Goal: Task Accomplishment & Management: Complete application form

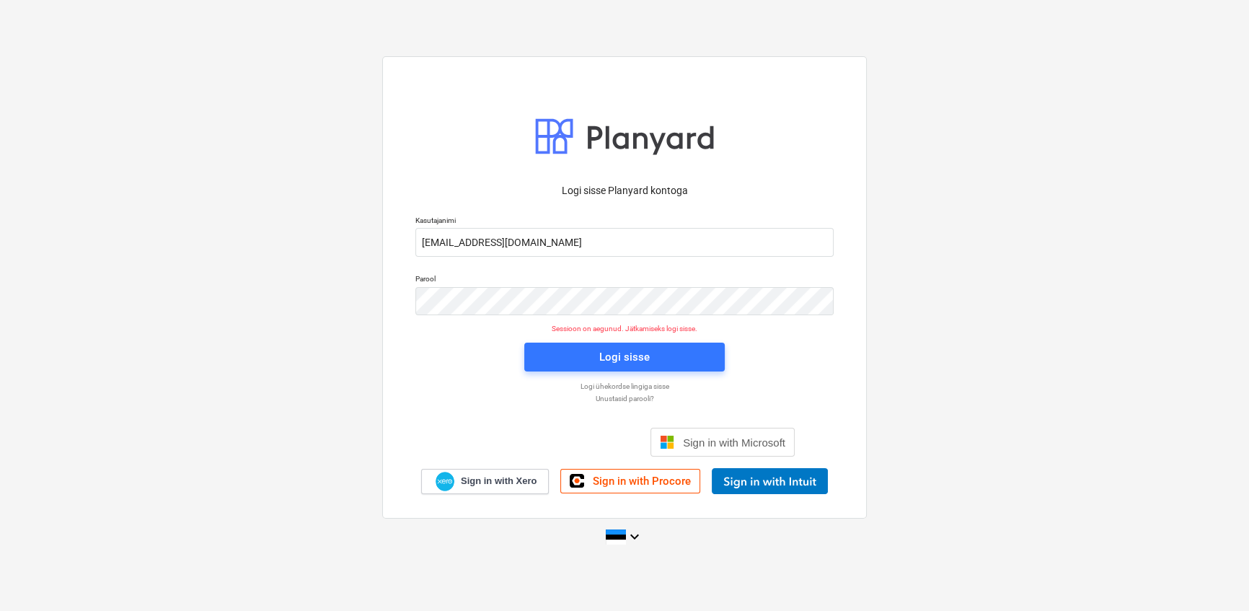
scroll to position [4323, 0]
click at [579, 348] on span "Logi sisse" at bounding box center [625, 357] width 166 height 19
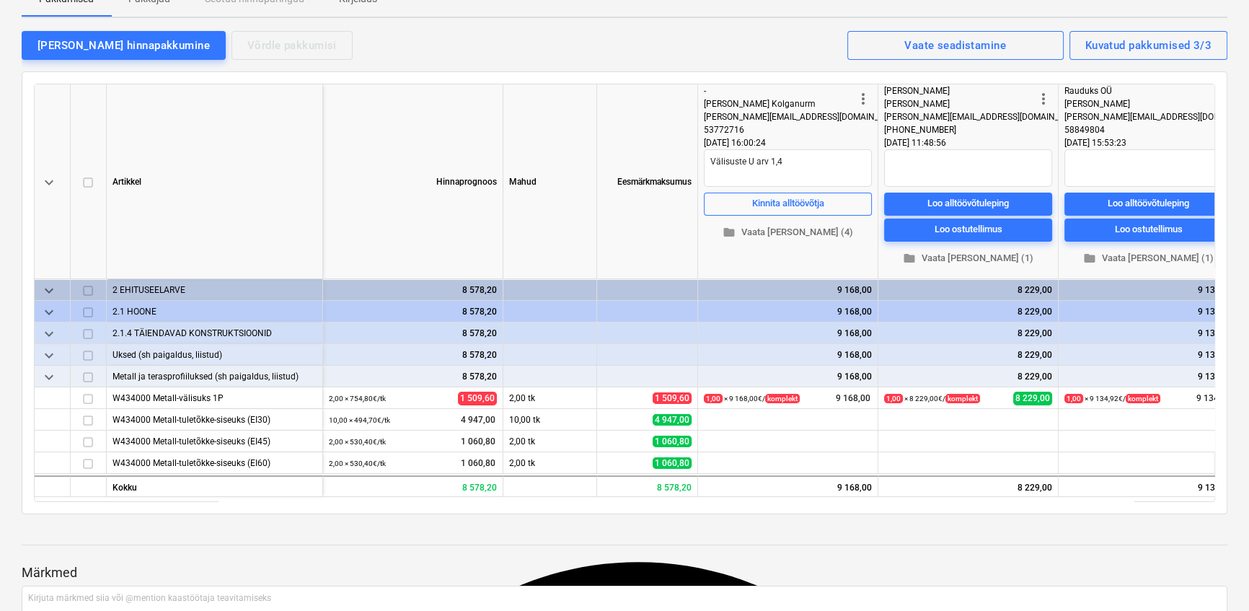
scroll to position [131, 0]
click at [977, 255] on span "folder Vaata [PERSON_NAME] (1)" at bounding box center [968, 258] width 157 height 17
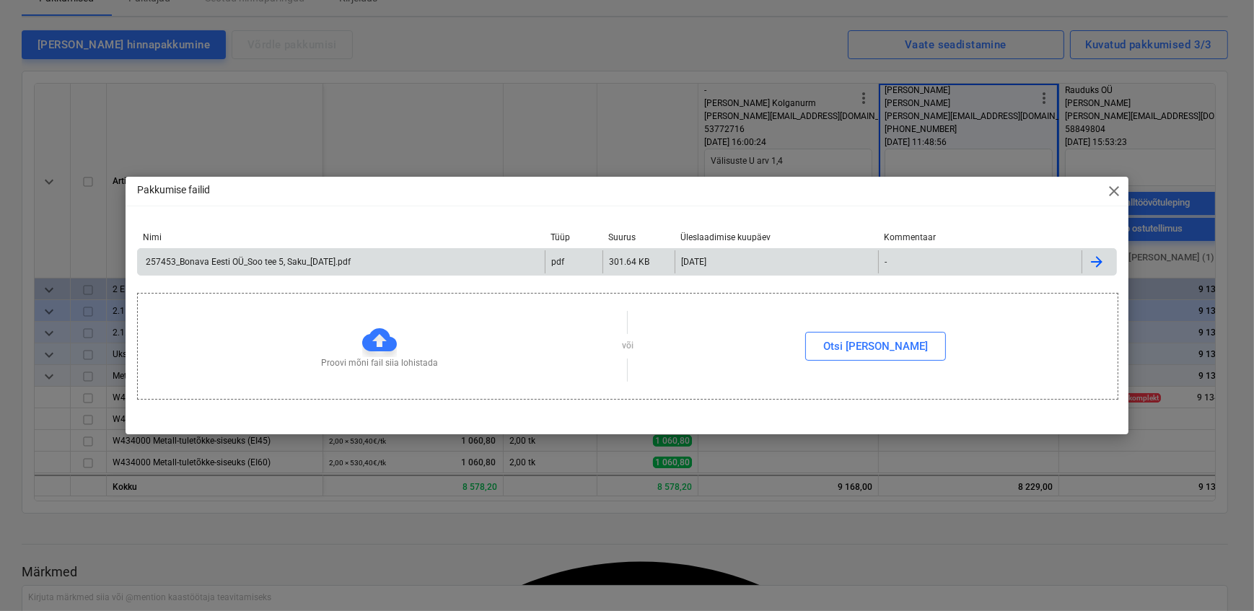
click at [274, 260] on div "257453_Bonava Eesti OÜ_Soo tee 5, Saku_[DATE].pdf" at bounding box center [247, 262] width 207 height 10
click at [1111, 193] on span "close" at bounding box center [1113, 190] width 17 height 17
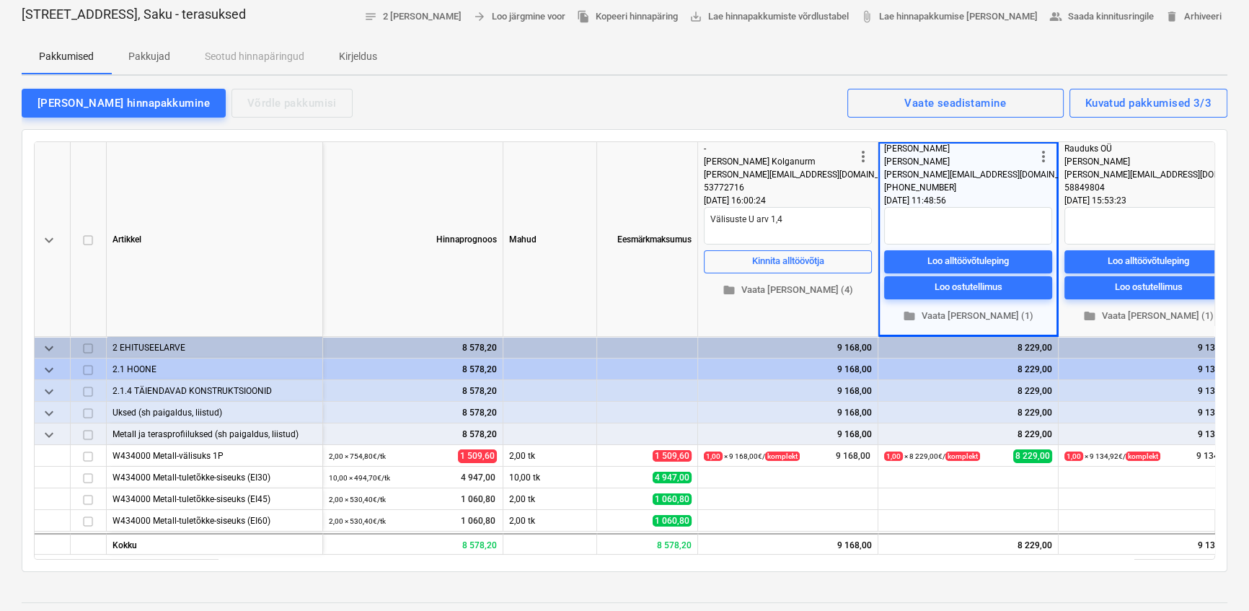
scroll to position [0, 0]
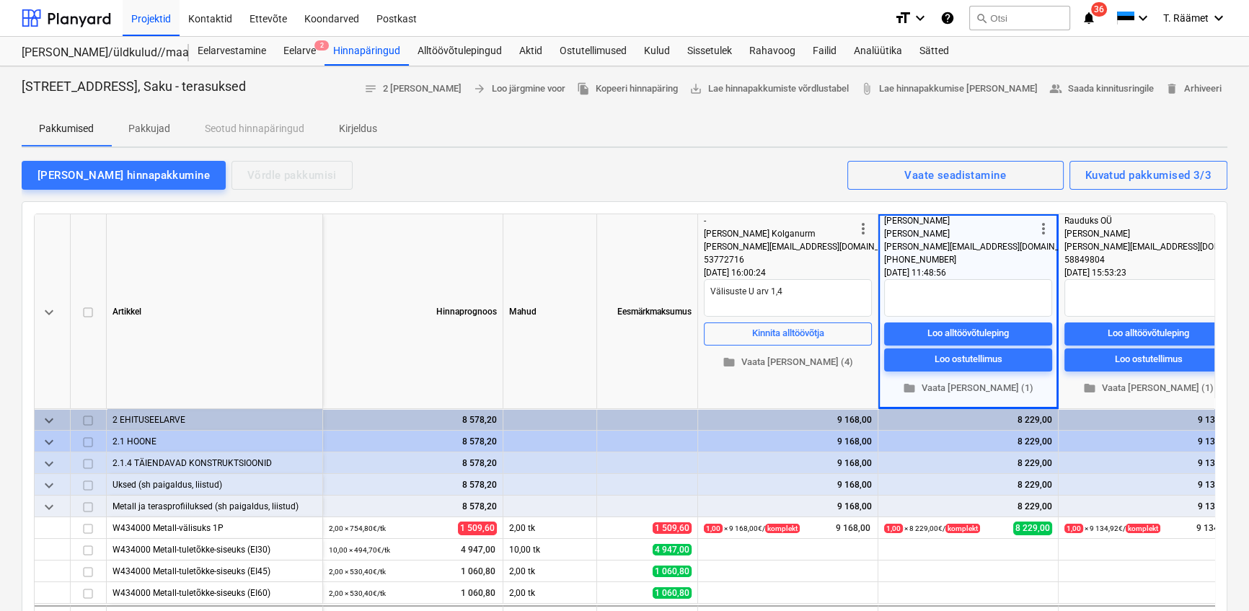
click at [358, 127] on p "Kirjeldus" at bounding box center [358, 128] width 38 height 15
type textarea "x"
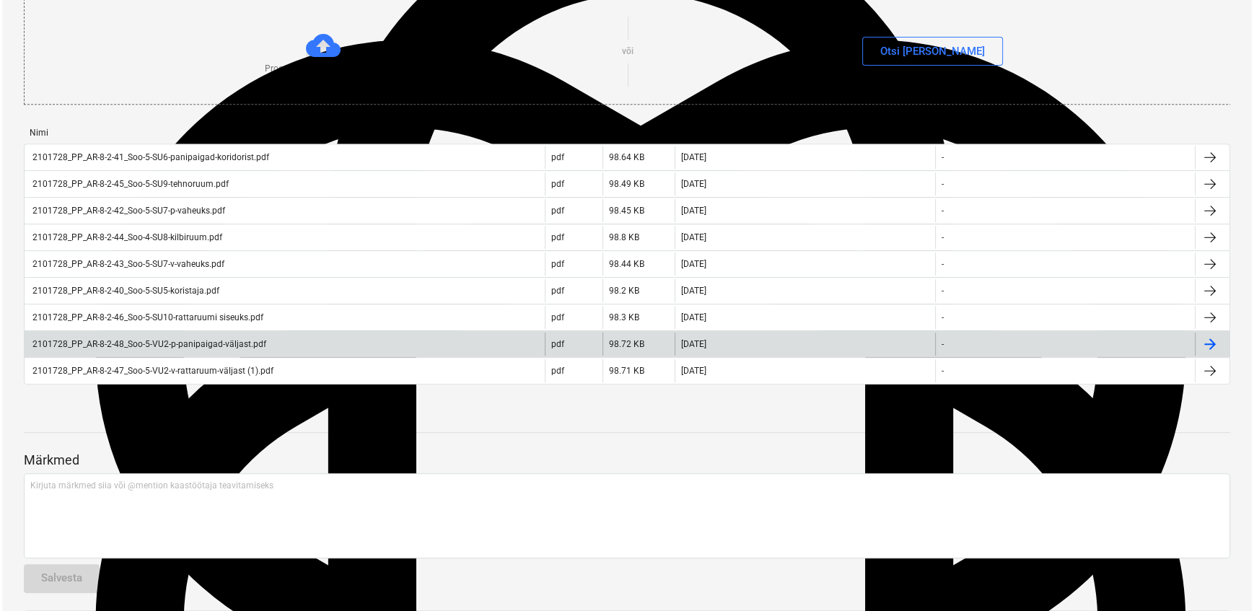
scroll to position [852, 0]
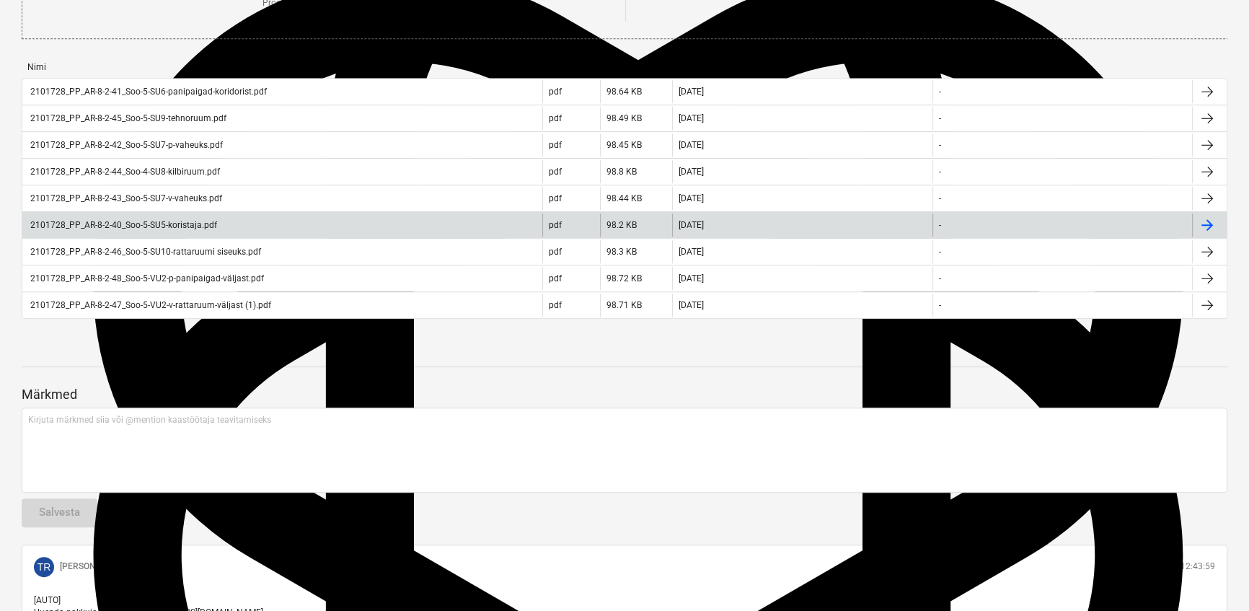
click at [171, 230] on div "2101728_PP_AR-8-2-40_Soo-5-SU5-koristaja.pdf" at bounding box center [122, 225] width 189 height 10
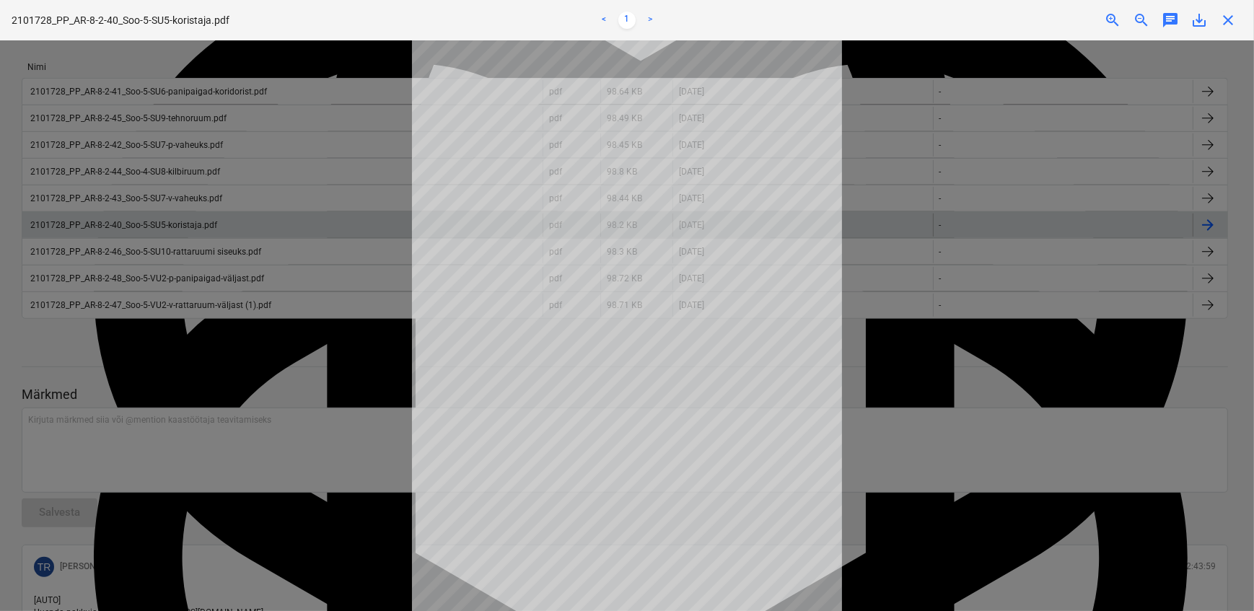
click at [987, 372] on div at bounding box center [627, 325] width 1254 height 571
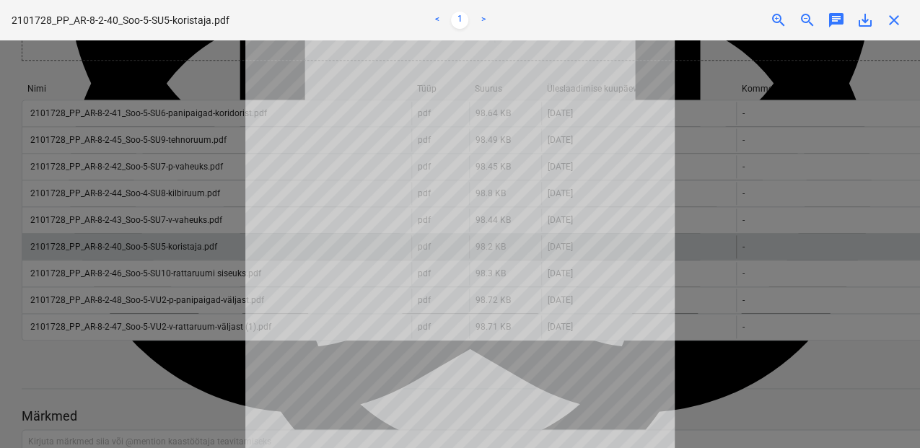
scroll to position [4408, 0]
click at [481, 16] on link ">" at bounding box center [482, 20] width 17 height 17
click at [896, 19] on div "Märkmete laadimine ebaõnnestus" at bounding box center [717, 15] width 389 height 30
click at [895, 22] on div "Märkmete laadimine ebaõnnestus" at bounding box center [717, 15] width 389 height 30
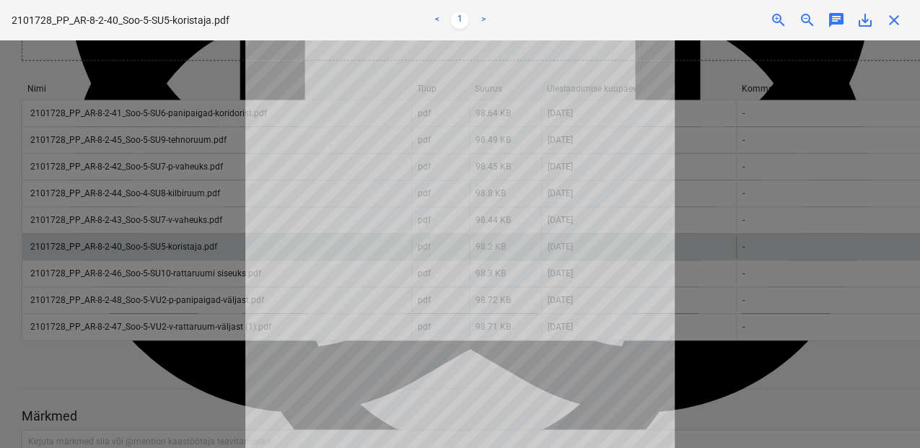
click at [860, 69] on div at bounding box center [460, 244] width 920 height 408
click at [856, 92] on div at bounding box center [460, 244] width 920 height 408
type textarea "Chat"
click at [856, 93] on div at bounding box center [460, 244] width 920 height 408
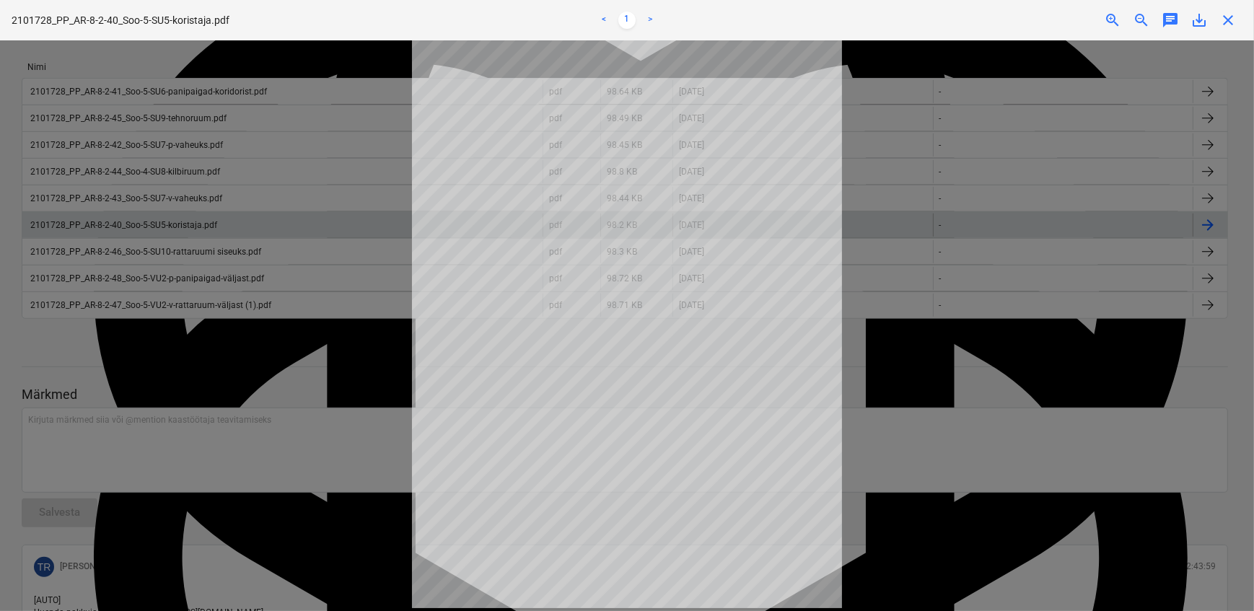
scroll to position [4323, 0]
click at [1227, 19] on div "Märkmete laadimine ebaõnnestus" at bounding box center [1051, 15] width 389 height 30
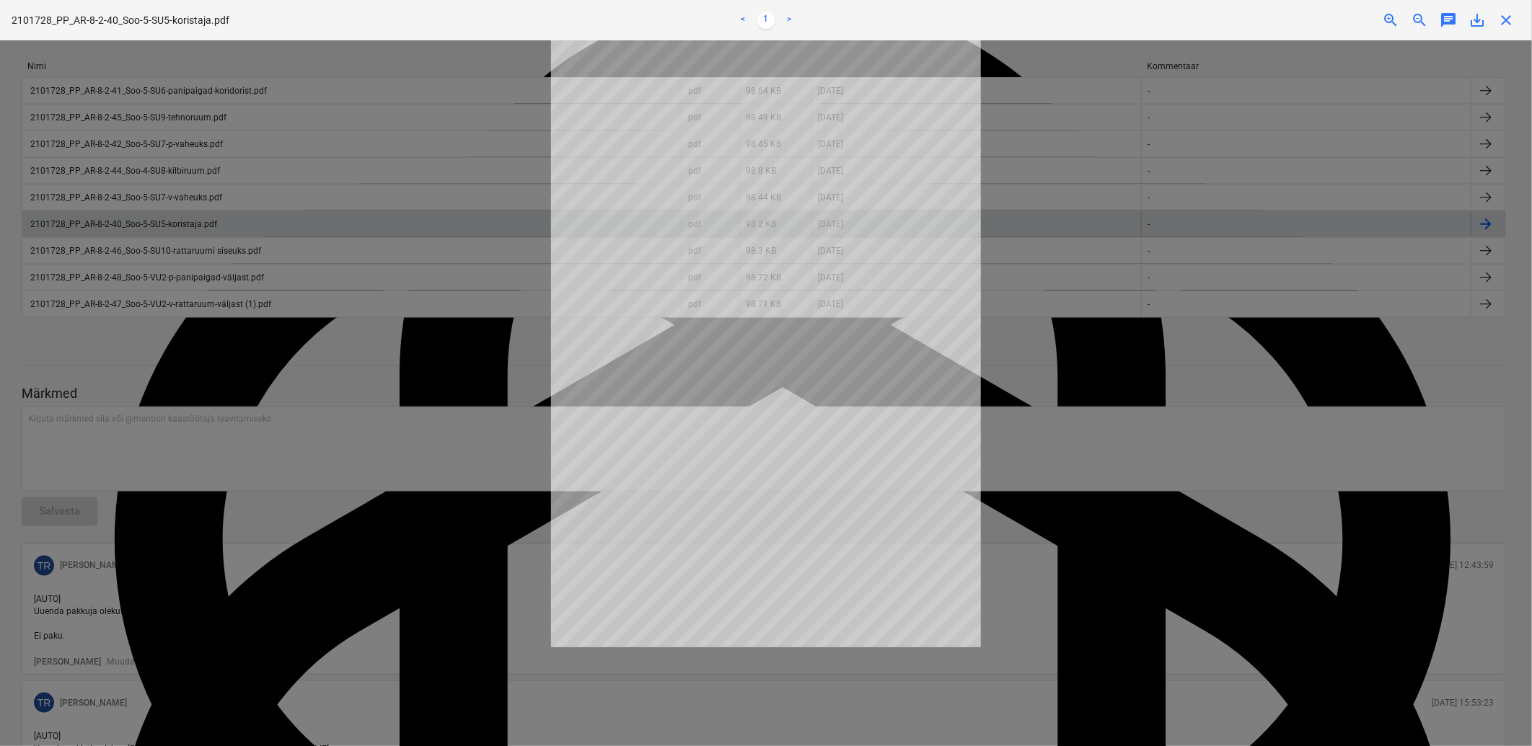
click at [1248, 18] on div "Märkmete laadimine ebaõnnestus" at bounding box center [1329, 15] width 389 height 30
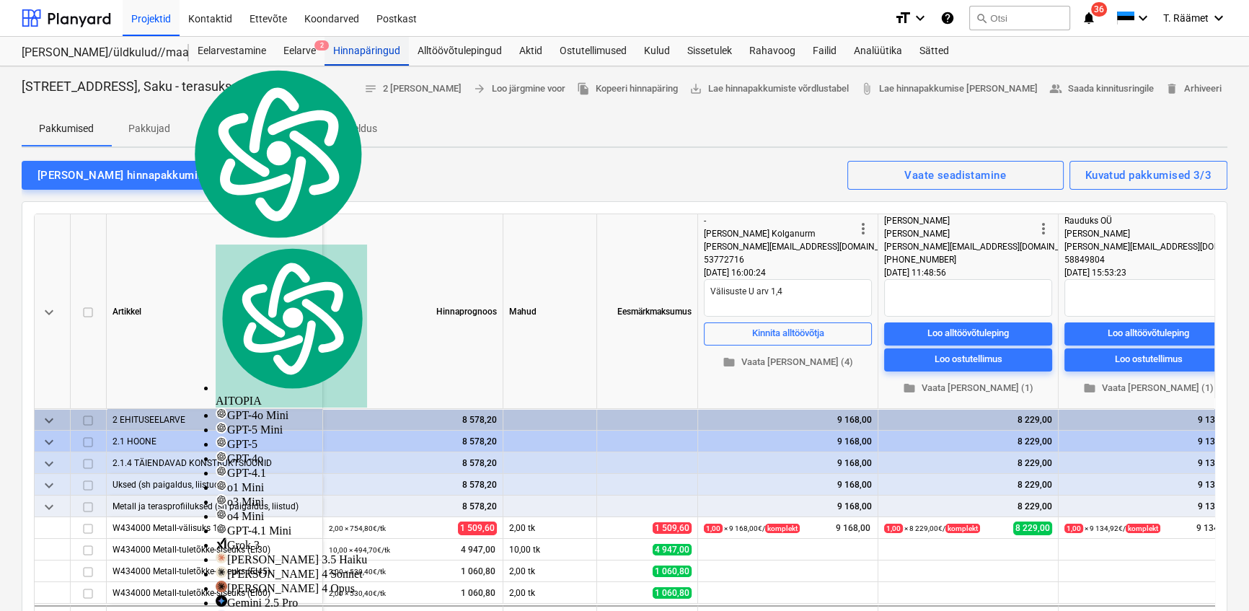
click at [376, 51] on div "Hinnapäringud" at bounding box center [367, 51] width 84 height 29
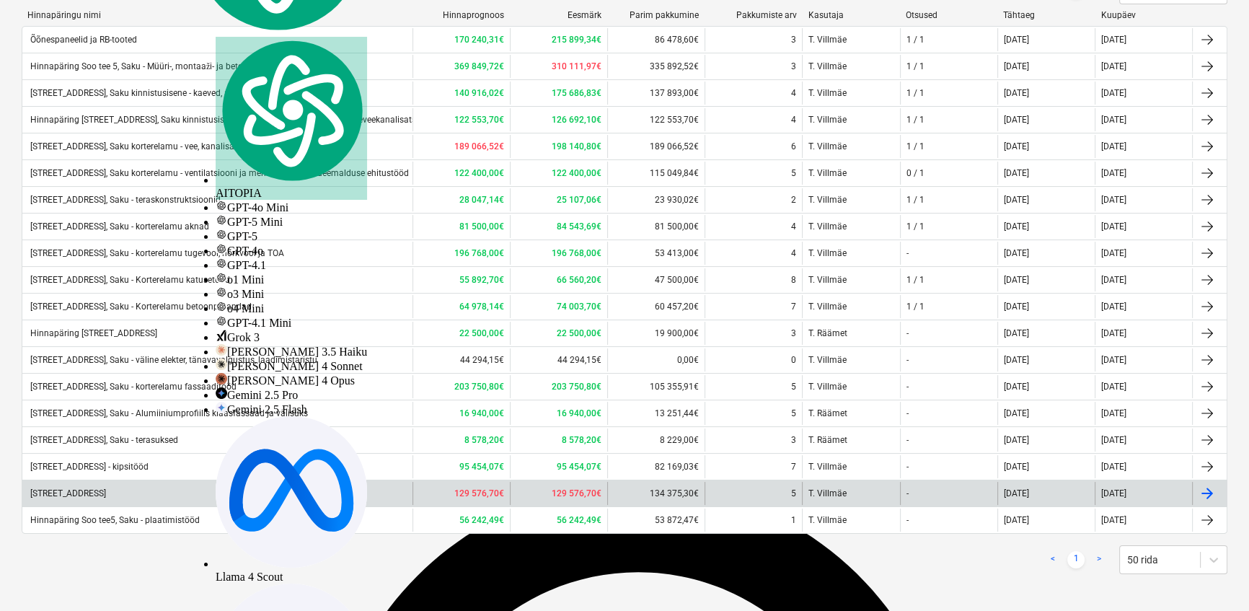
scroll to position [209, 0]
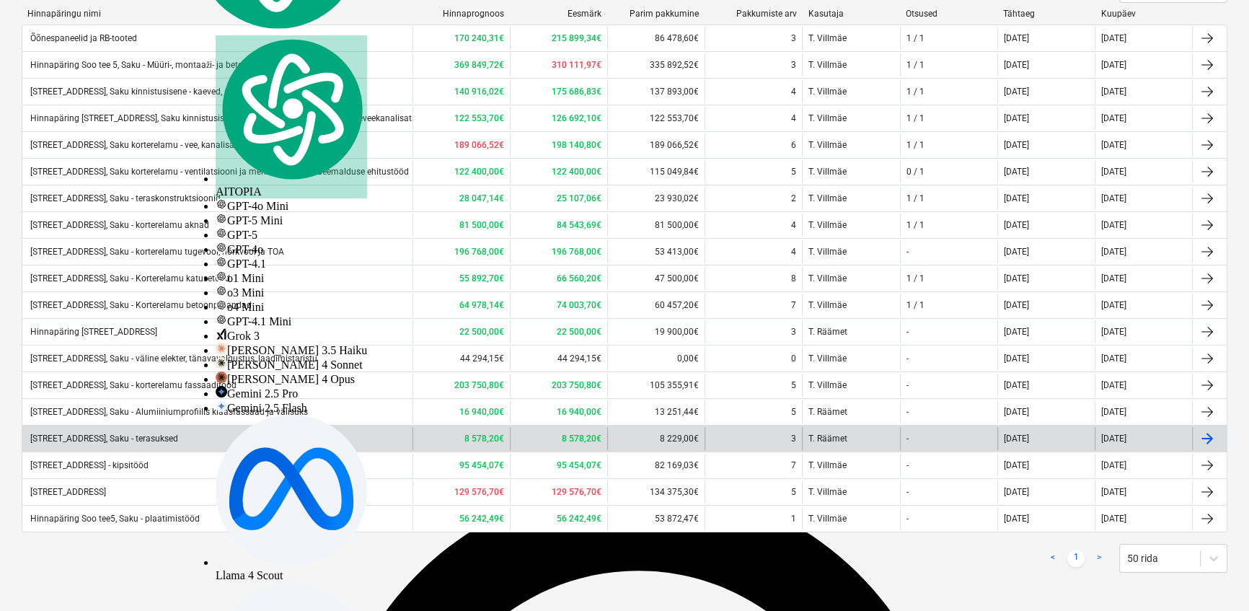
click at [151, 439] on div "[STREET_ADDRESS], Saku - terasuksed" at bounding box center [103, 438] width 150 height 10
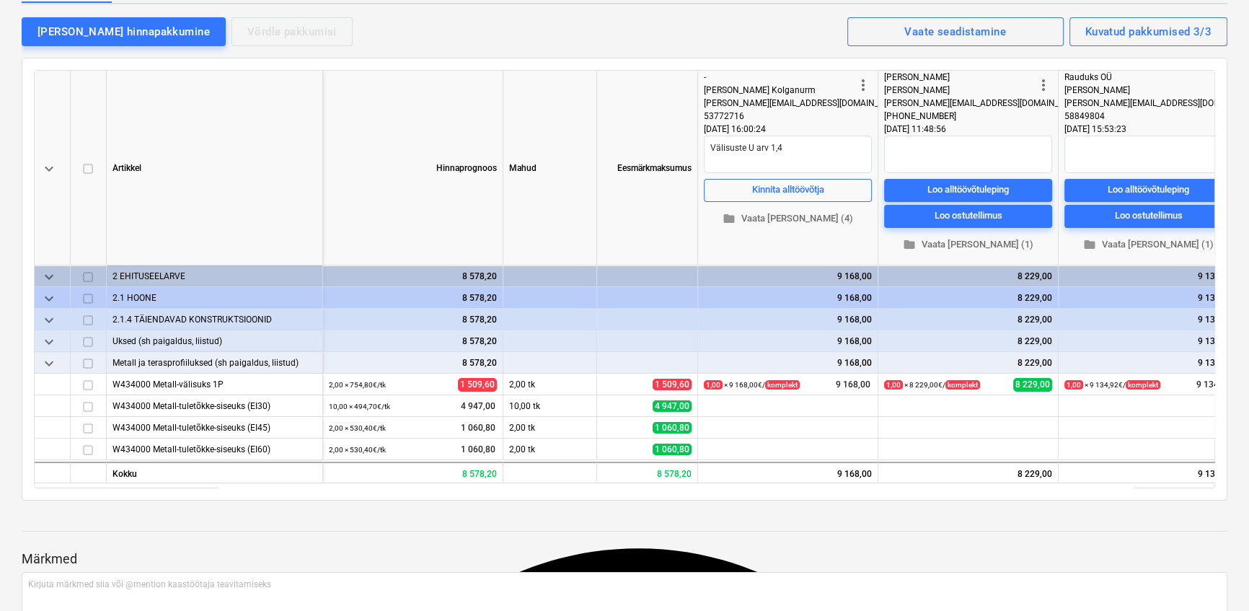
scroll to position [0, 24]
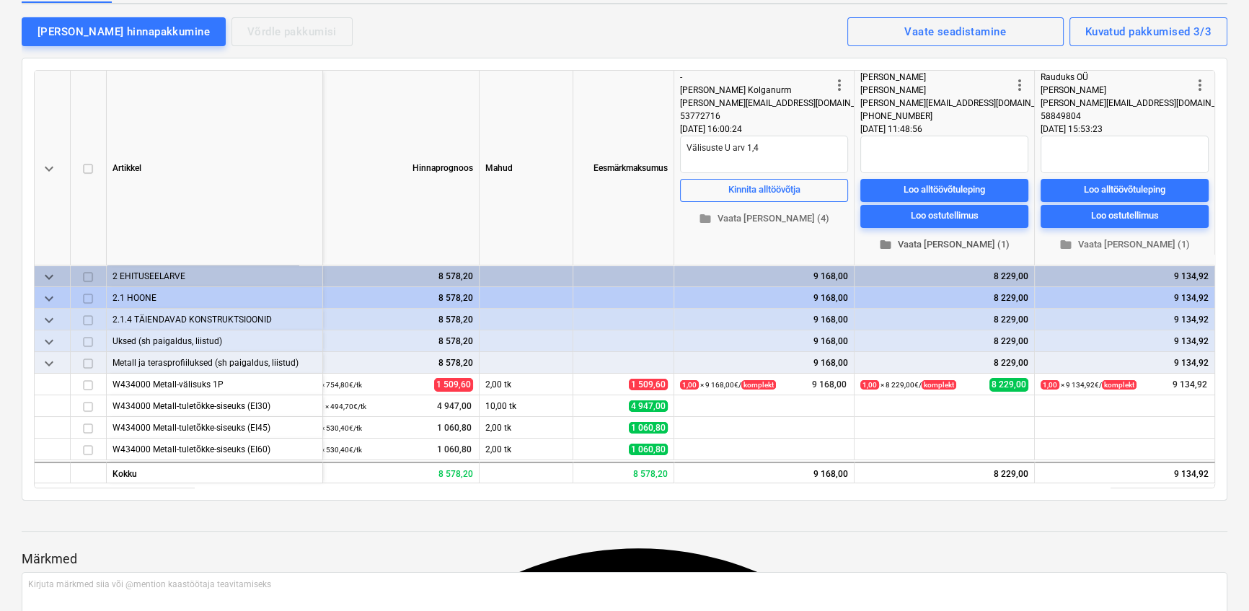
click at [933, 246] on span "folder Vaata [PERSON_NAME] (1)" at bounding box center [944, 245] width 157 height 17
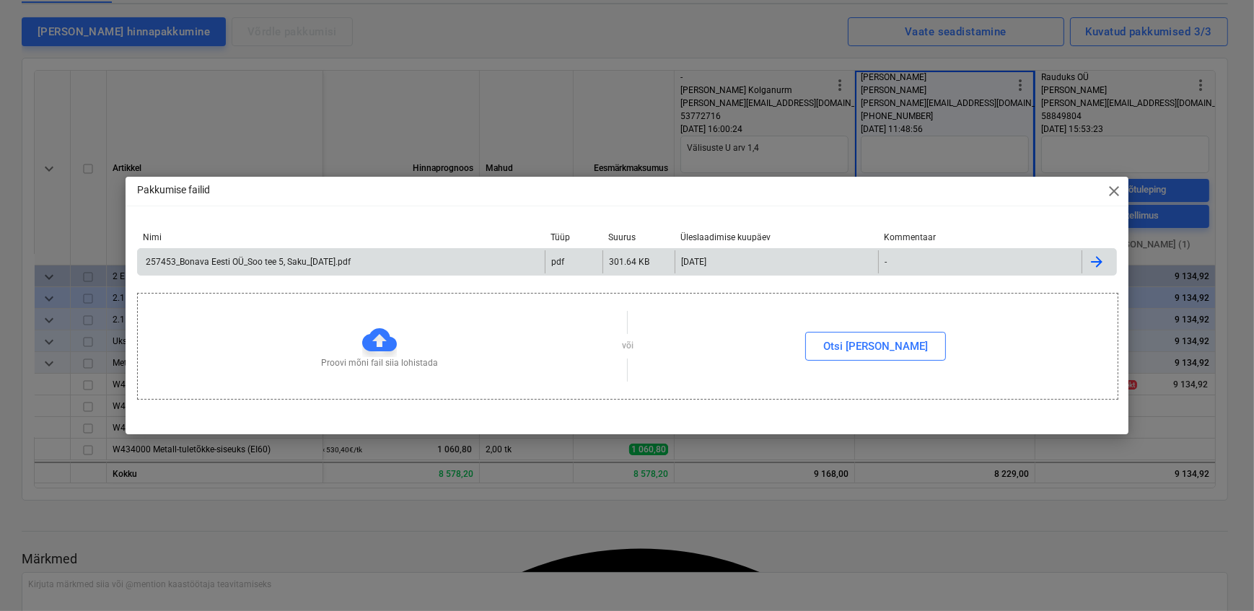
click at [325, 260] on div "257453_Bonava Eesti OÜ_Soo tee 5, Saku_[DATE].pdf" at bounding box center [247, 262] width 207 height 10
click at [1213, 86] on div "Pakkumise failid close Nimi Tüüp Suurus Üleslaadimise kuupäev Kommentaar 257453…" at bounding box center [627, 305] width 1254 height 611
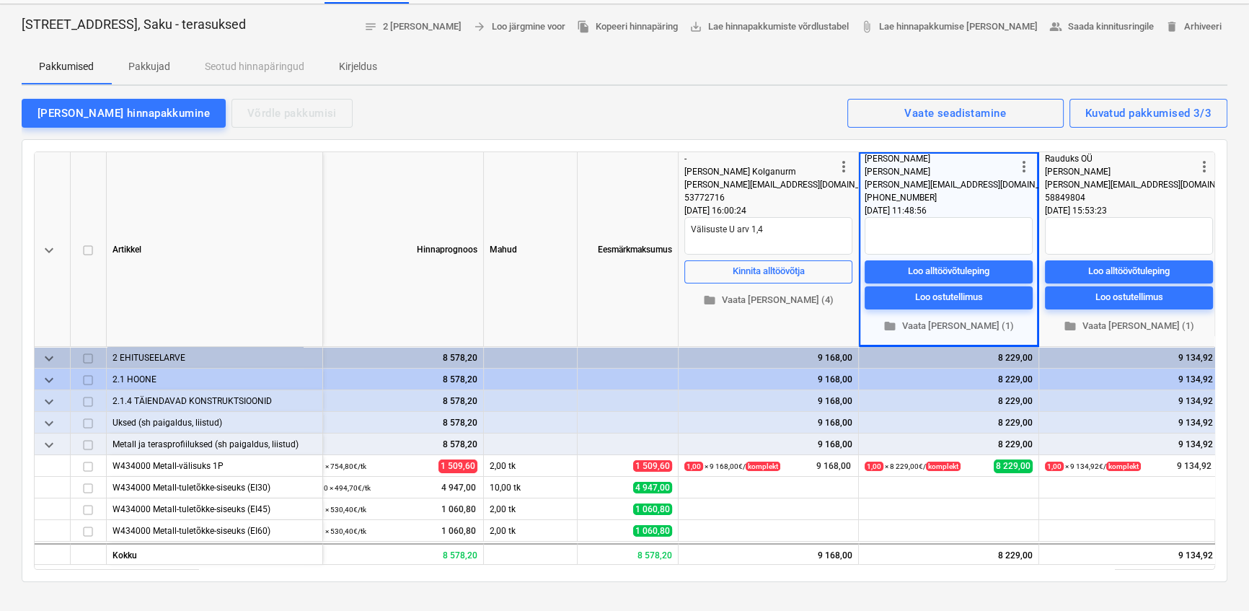
scroll to position [0, 0]
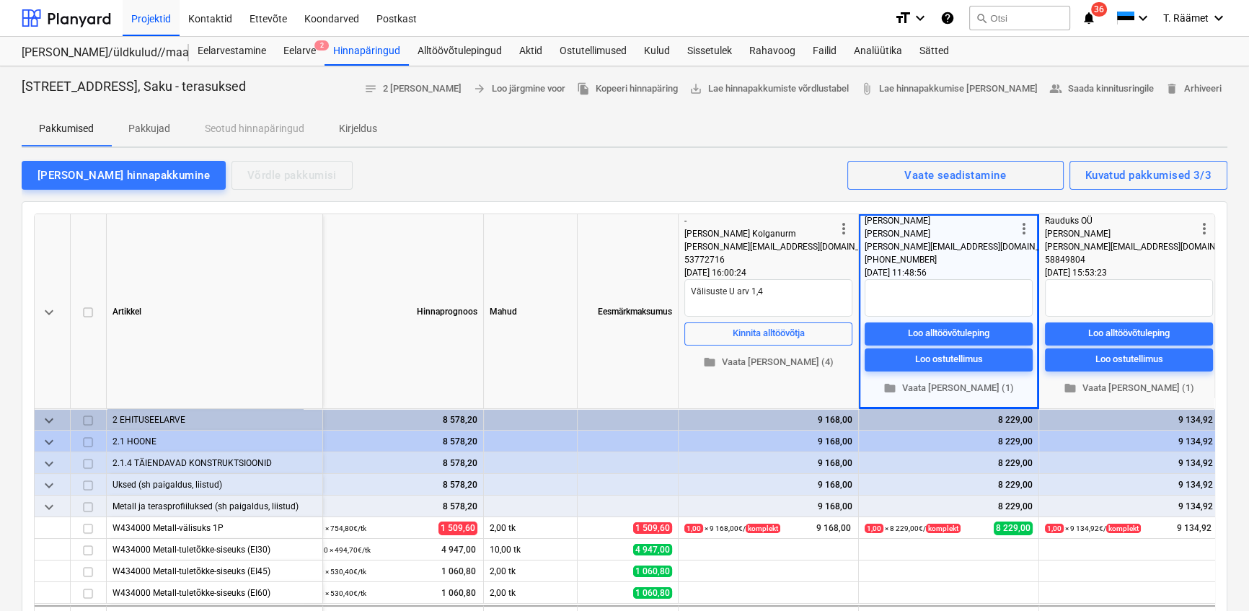
click at [363, 128] on p "Kirjeldus" at bounding box center [358, 128] width 38 height 15
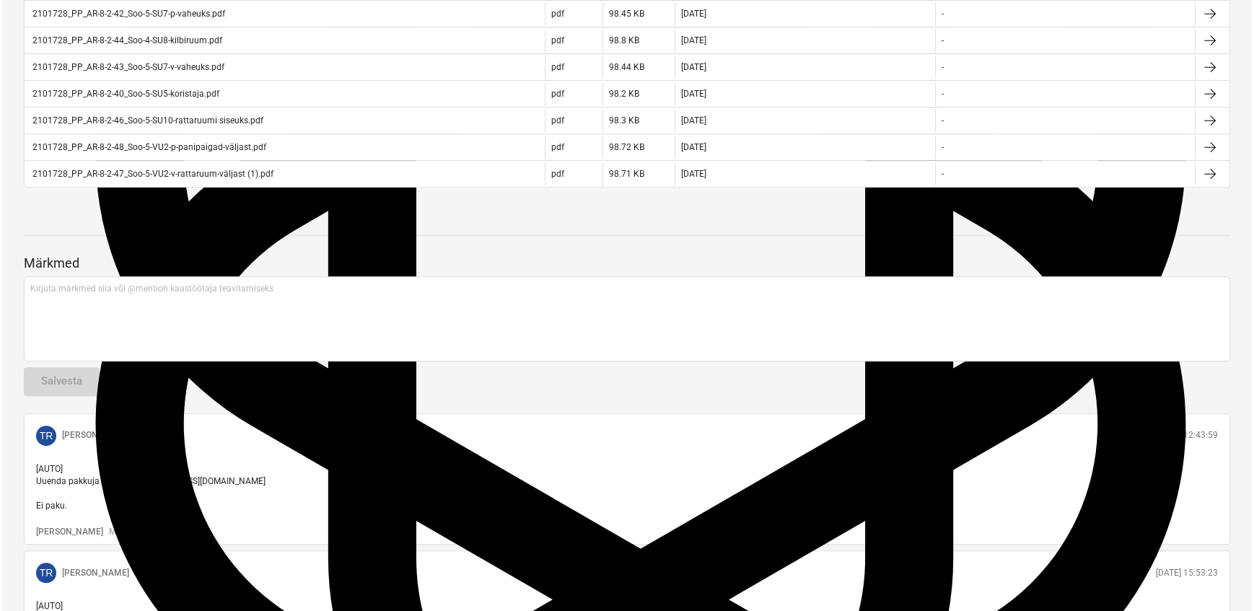
scroll to position [917, 0]
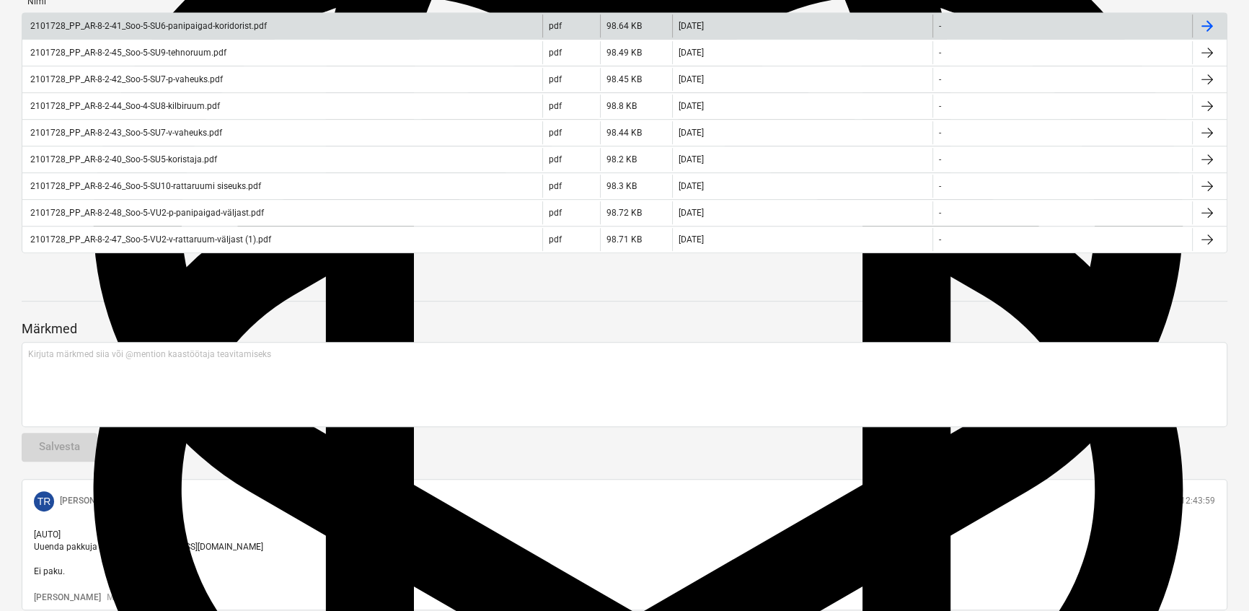
click at [195, 31] on div "2101728_PP_AR-8-2-41_Soo-5-SU6-panipaigad-koridorist.pdf" at bounding box center [147, 26] width 239 height 10
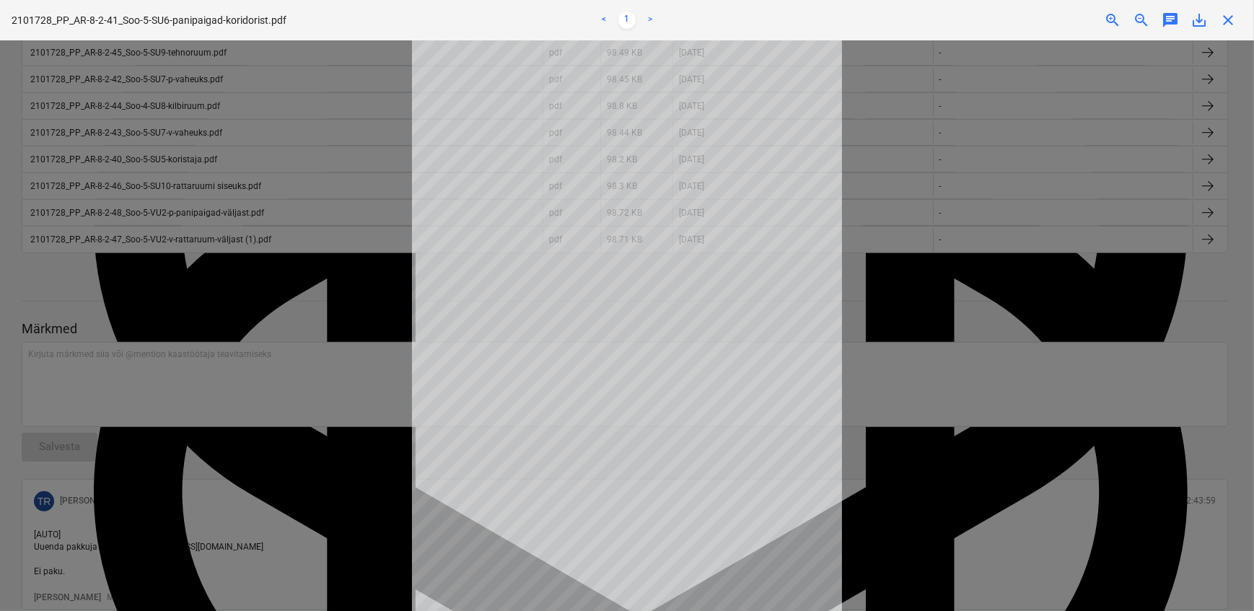
click at [1232, 21] on div "Märkmete laadimine ebaõnnestus" at bounding box center [1051, 15] width 389 height 30
click at [1084, 281] on div at bounding box center [627, 325] width 1254 height 571
click at [648, 17] on link ">" at bounding box center [649, 20] width 17 height 17
click at [1226, 19] on div "Märkmete laadimine ebaõnnestus" at bounding box center [1051, 15] width 389 height 30
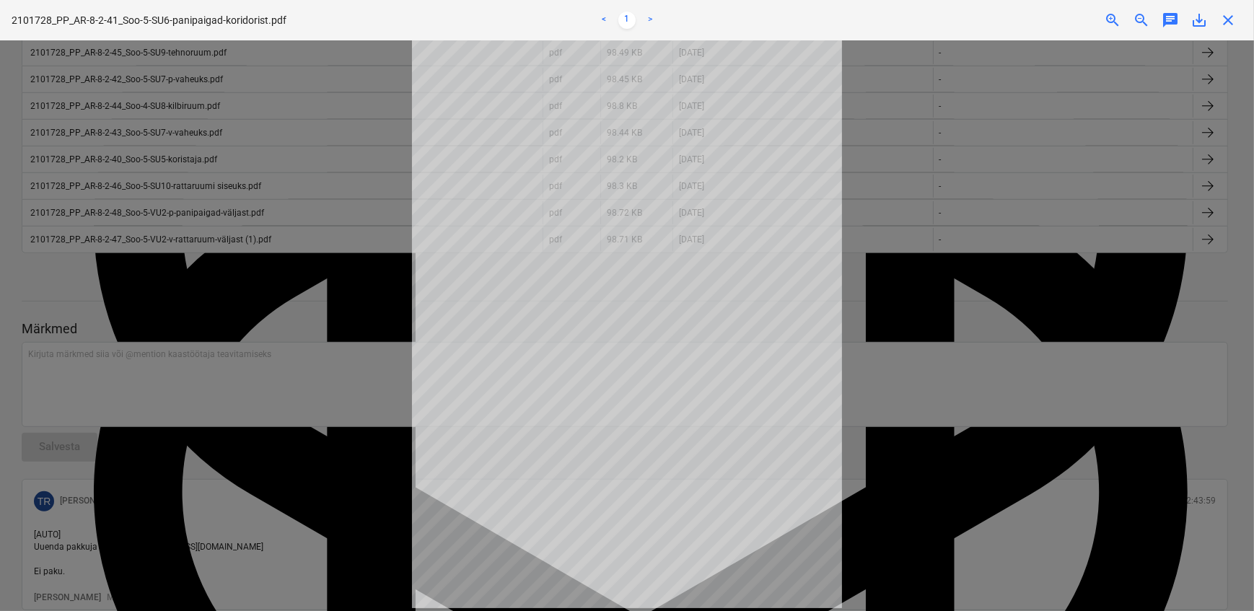
click at [1227, 21] on div "Märkmete laadimine ebaõnnestus" at bounding box center [1051, 15] width 389 height 30
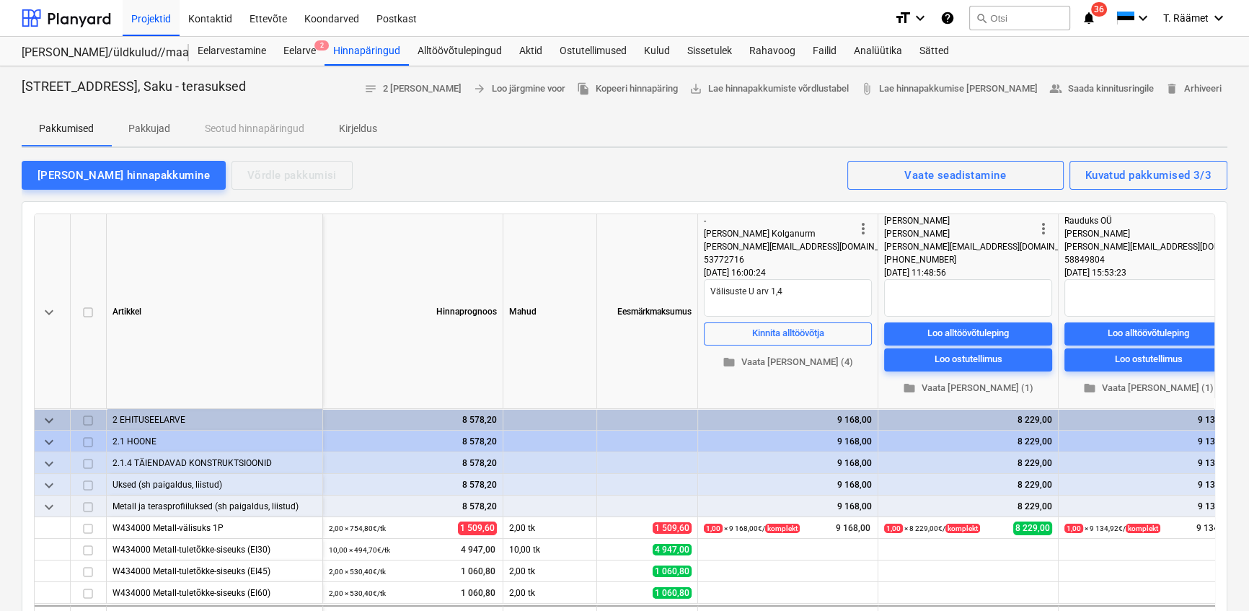
drag, startPoint x: 366, startPoint y: 124, endPoint x: 379, endPoint y: 128, distance: 13.5
click at [366, 124] on p "Kirjeldus" at bounding box center [358, 128] width 38 height 15
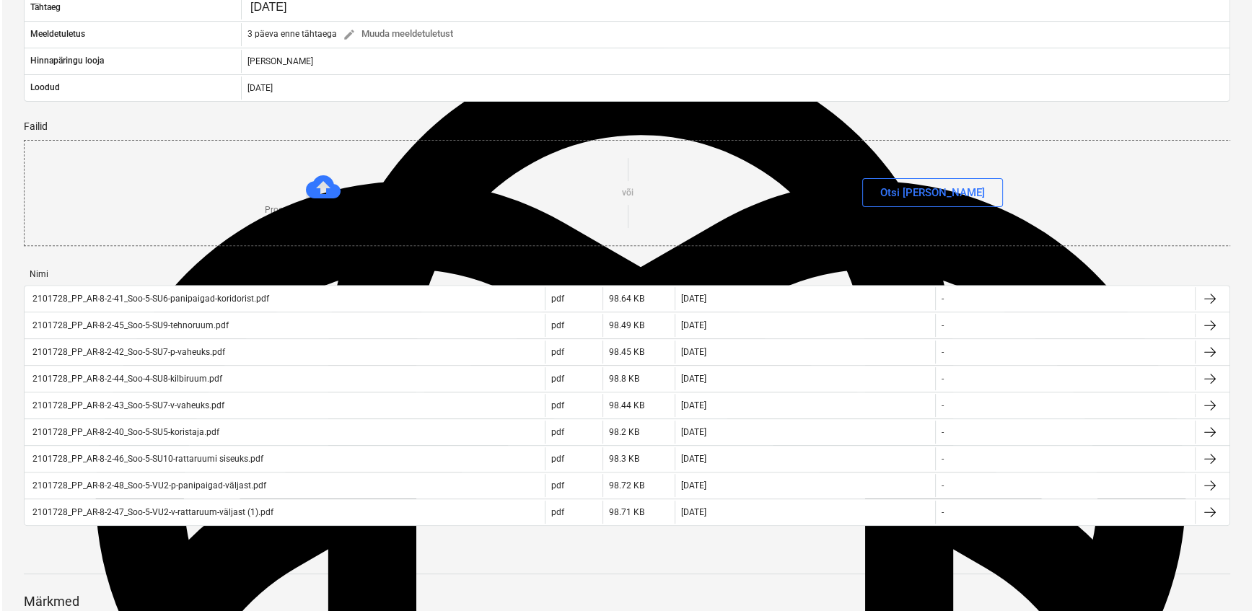
scroll to position [786, 0]
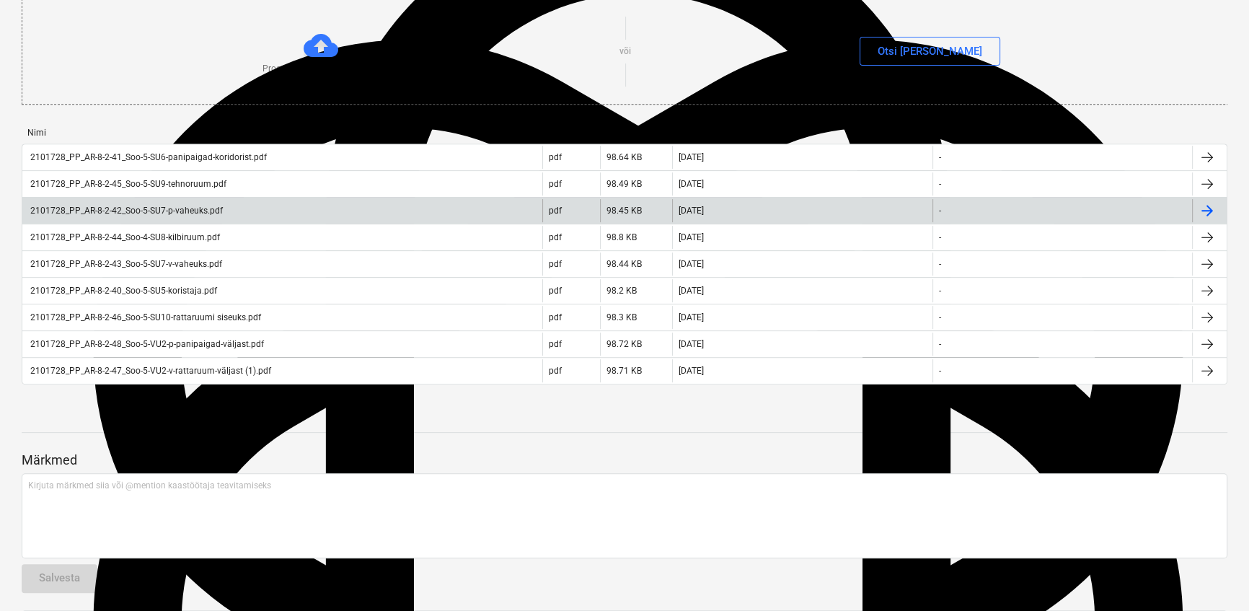
click at [170, 216] on div "2101728_PP_AR-8-2-42_Soo-5-SU7-p-vaheuks.pdf" at bounding box center [125, 211] width 195 height 10
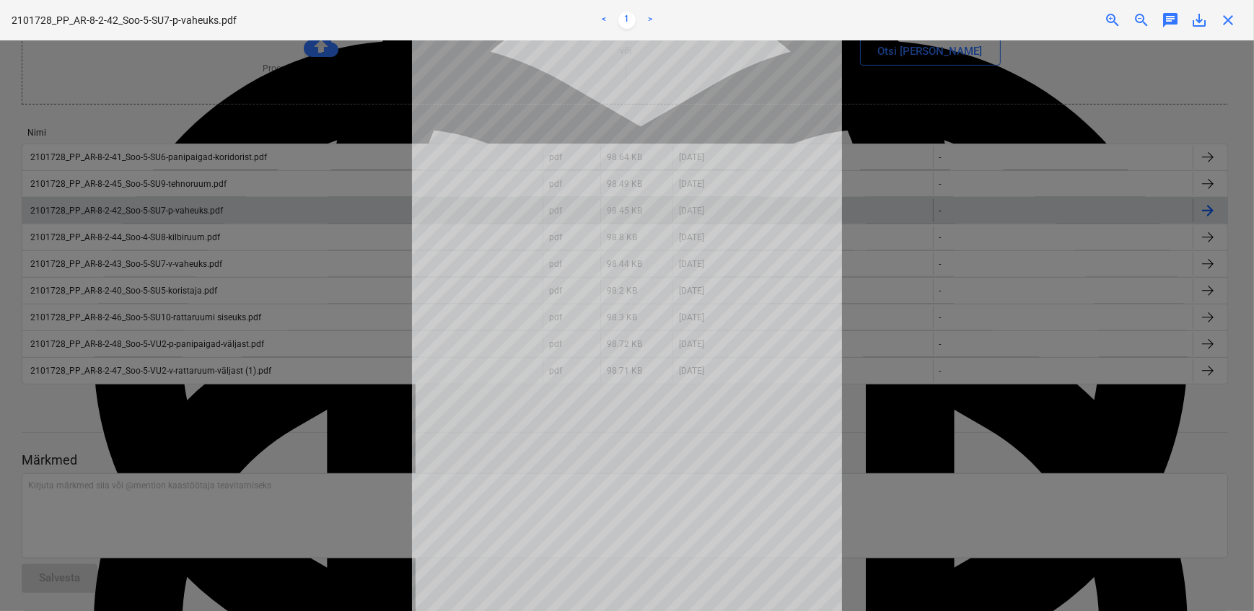
click at [1228, 22] on div "Märkmete laadimine ebaõnnestus" at bounding box center [1051, 15] width 389 height 30
click at [1229, 22] on div "Märkmete laadimine ebaõnnestus" at bounding box center [1051, 15] width 389 height 30
drag, startPoint x: 1229, startPoint y: 22, endPoint x: 1123, endPoint y: 382, distance: 375.2
click at [1122, 382] on div at bounding box center [627, 325] width 1254 height 571
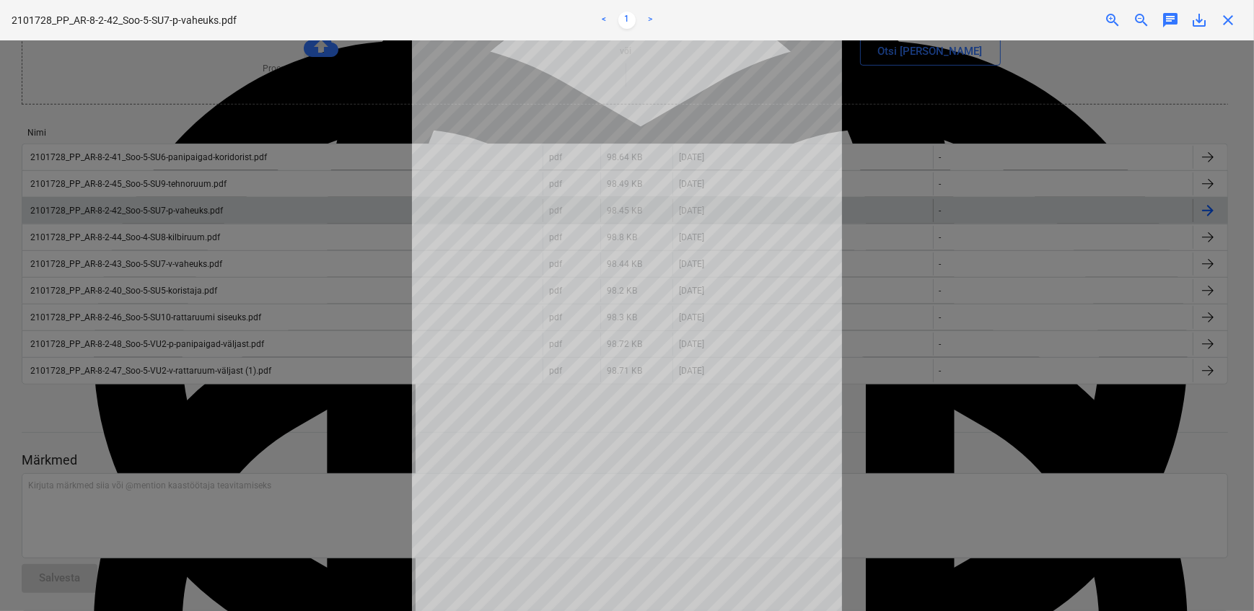
scroll to position [41, 0]
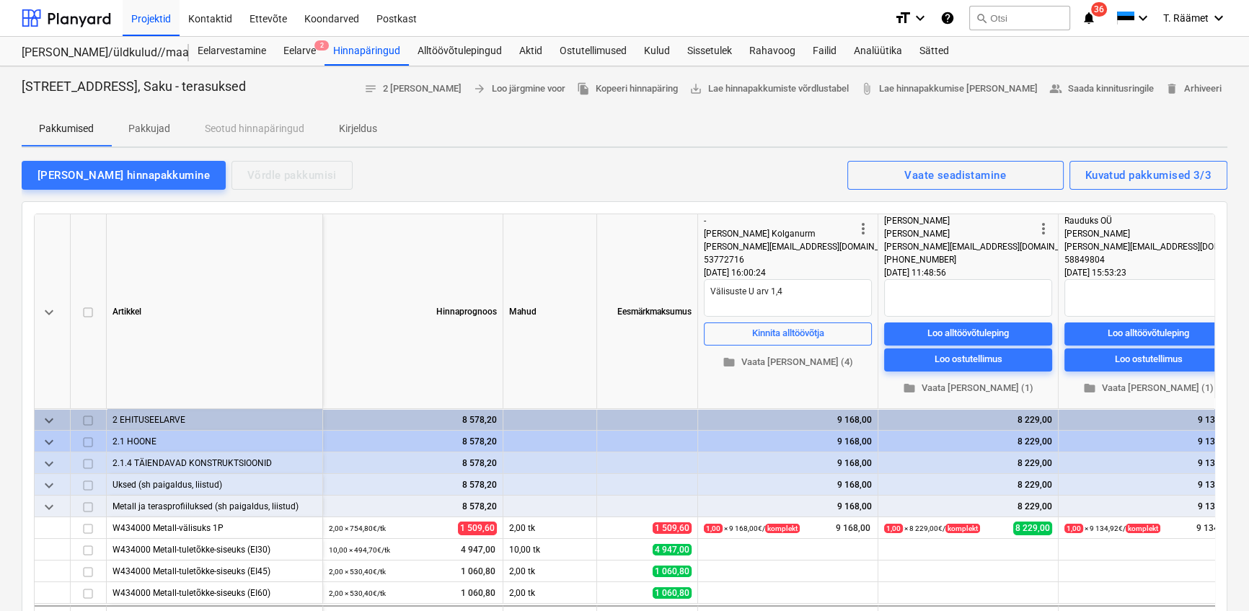
click at [362, 131] on p "Kirjeldus" at bounding box center [358, 128] width 38 height 15
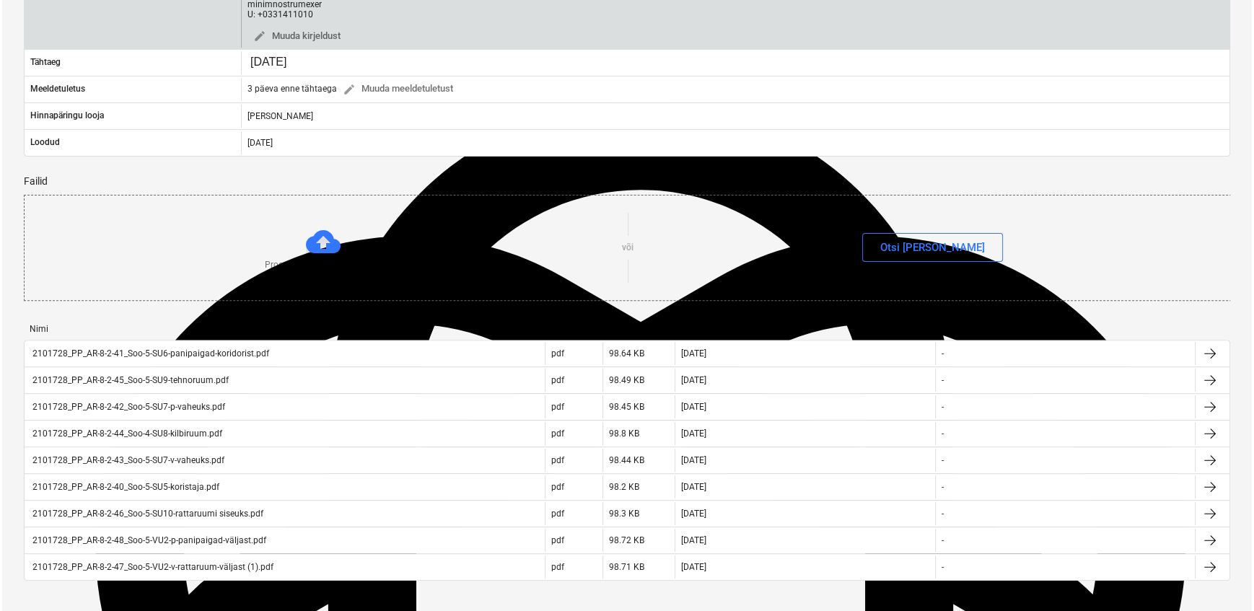
scroll to position [852, 0]
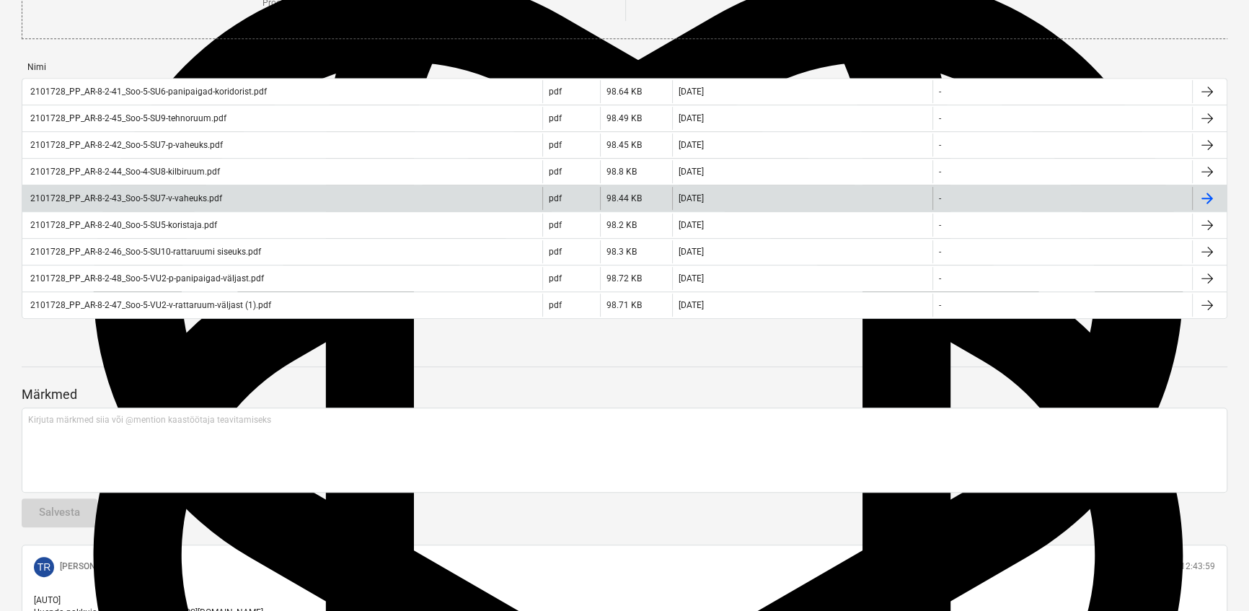
click at [149, 203] on div "2101728_PP_AR-8-2-43_Soo-5-SU7-v-vaheuks.pdf" at bounding box center [125, 198] width 194 height 10
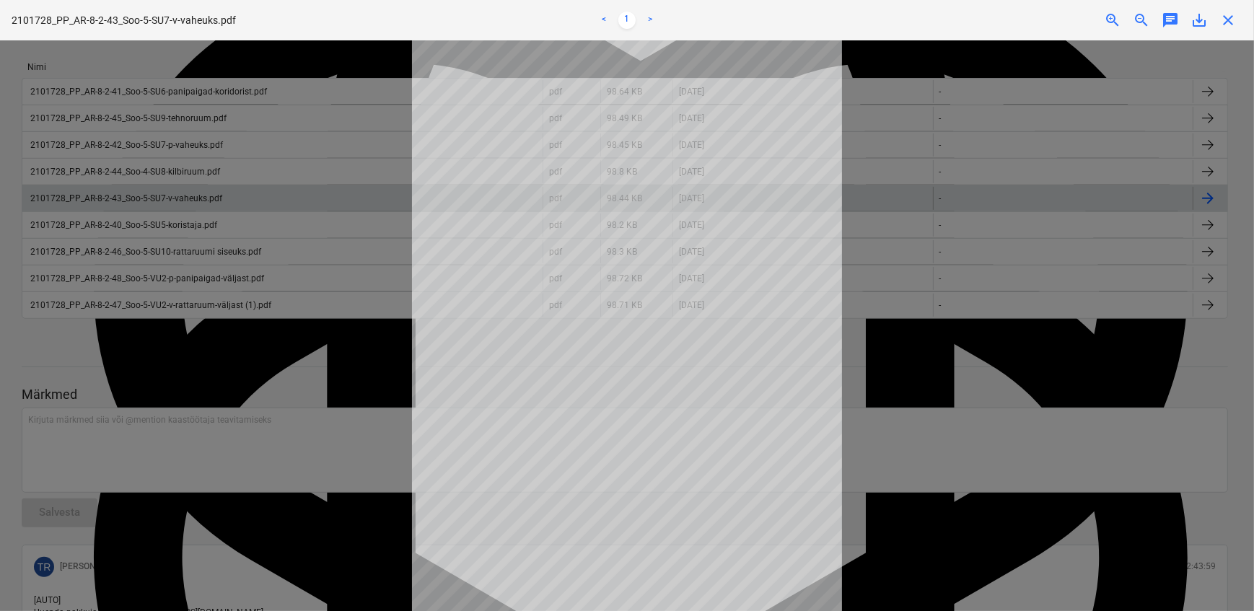
click at [904, 373] on div at bounding box center [627, 325] width 1254 height 571
click at [1235, 24] on div "Märkmete laadimine ebaõnnestus" at bounding box center [1051, 15] width 389 height 30
click at [1227, 20] on div "Märkmete laadimine ebaõnnestus" at bounding box center [1051, 15] width 389 height 30
click at [1227, 21] on div "Märkmete laadimine ebaõnnestus" at bounding box center [1051, 15] width 389 height 30
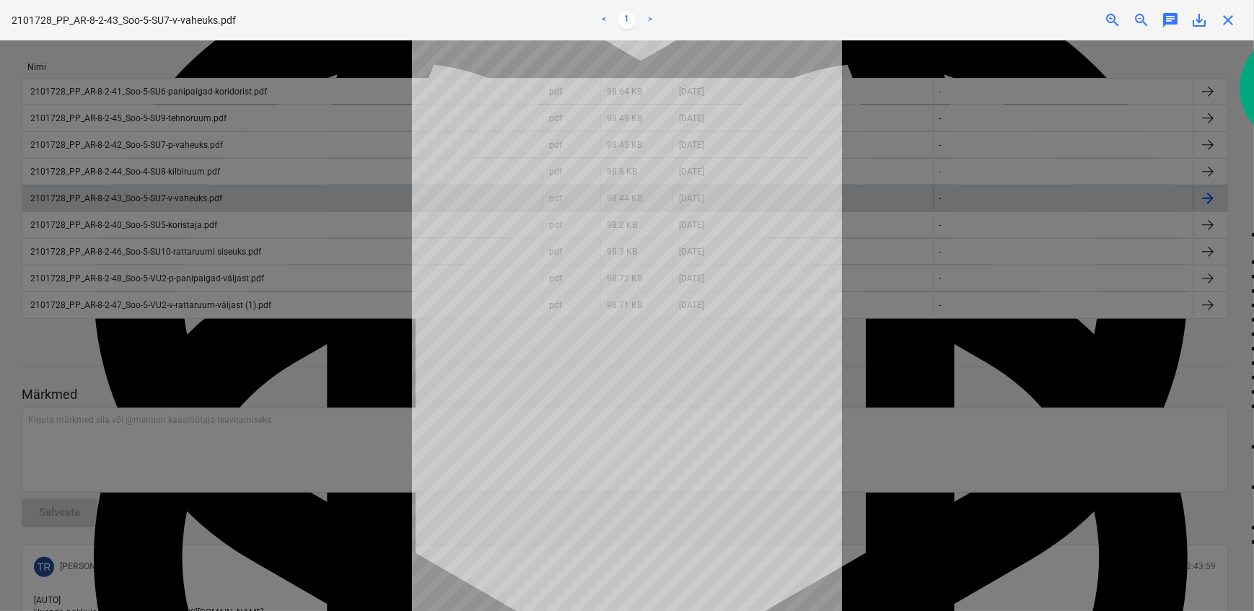
drag, startPoint x: 1227, startPoint y: 21, endPoint x: 982, endPoint y: 374, distance: 430.2
click at [982, 374] on div at bounding box center [627, 325] width 1254 height 571
click at [1225, 19] on div "Märkmete laadimine ebaõnnestus" at bounding box center [1051, 15] width 389 height 30
click at [958, 317] on div at bounding box center [627, 325] width 1254 height 571
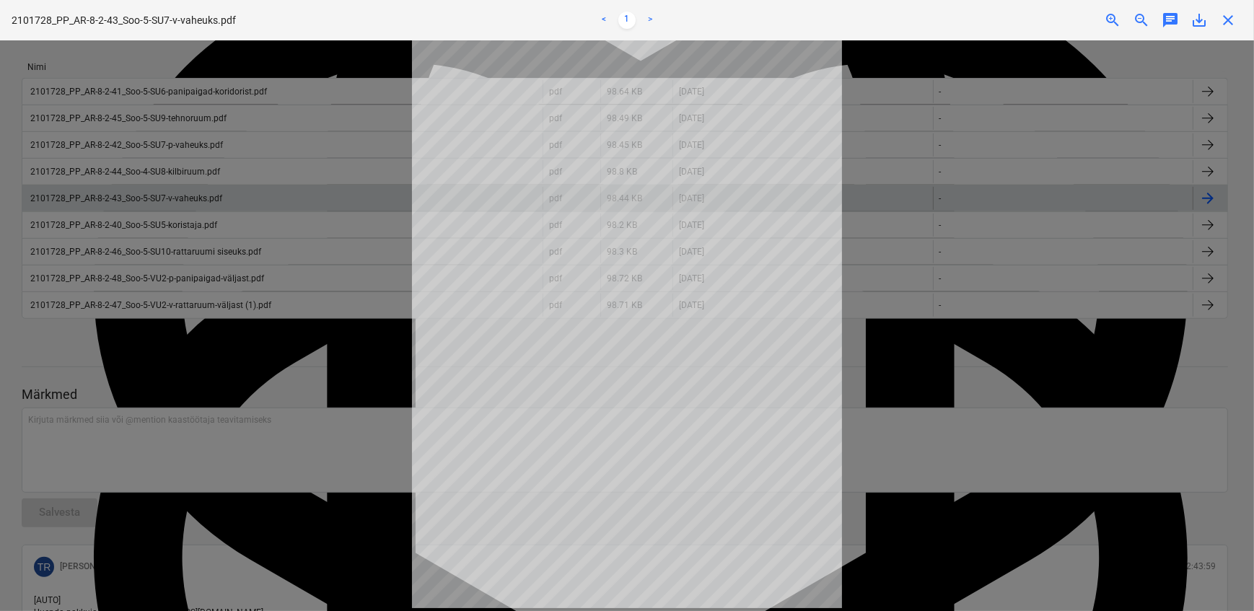
click at [876, 355] on div at bounding box center [627, 325] width 1254 height 571
click at [889, 361] on div at bounding box center [627, 325] width 1254 height 571
click at [890, 361] on div at bounding box center [627, 325] width 1254 height 571
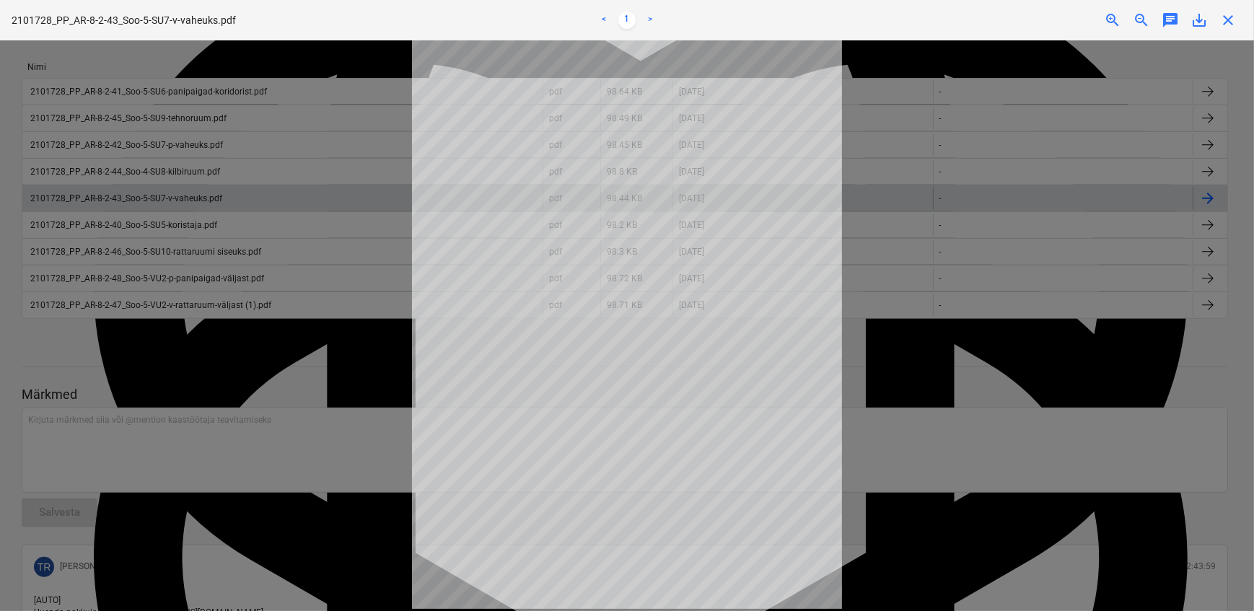
click at [1224, 22] on div "Märkmete laadimine ebaõnnestus" at bounding box center [1051, 15] width 389 height 30
click at [961, 381] on div at bounding box center [627, 325] width 1254 height 571
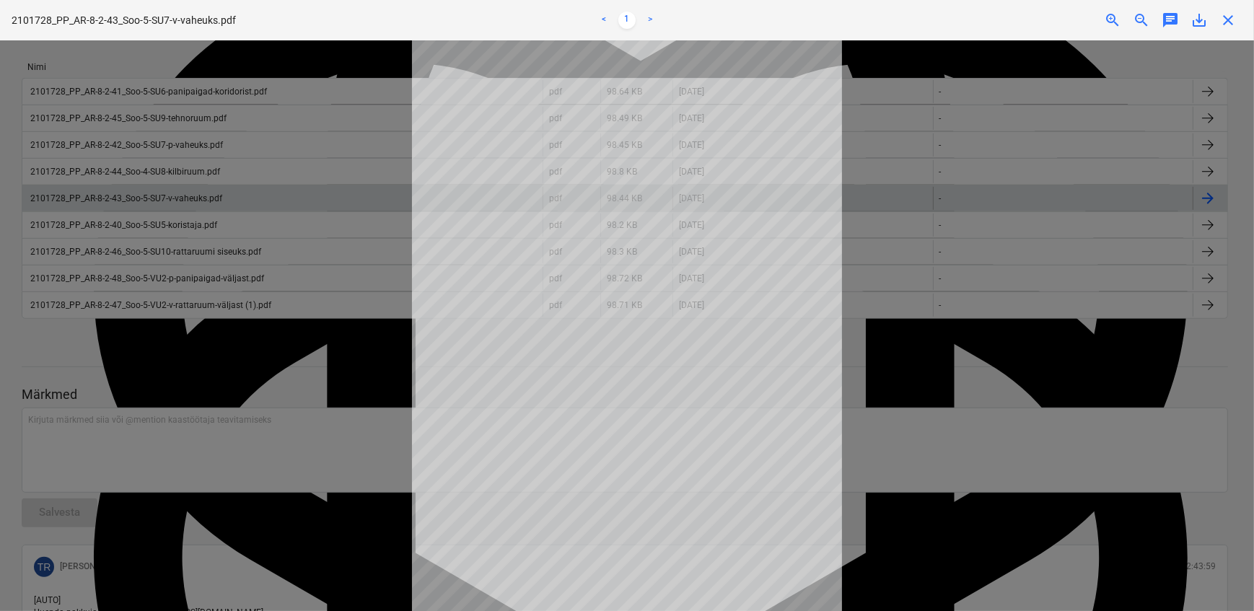
click at [959, 384] on div at bounding box center [627, 325] width 1254 height 571
click at [1227, 14] on div "Märkmete laadimine ebaõnnestus" at bounding box center [1051, 15] width 389 height 30
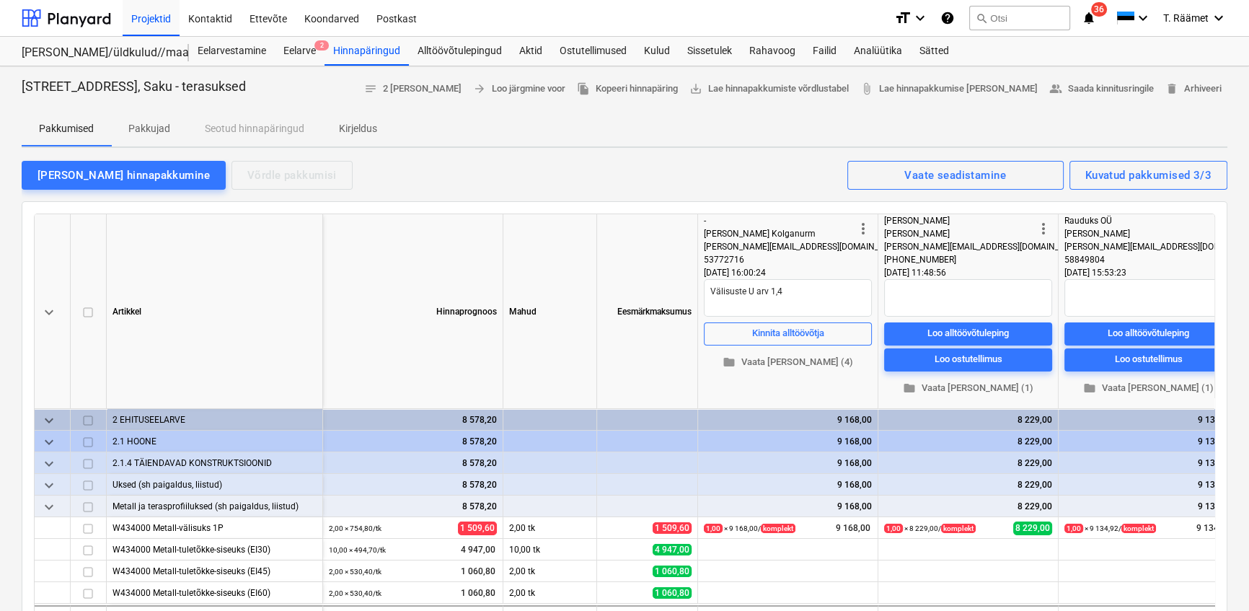
click at [361, 127] on p "Kirjeldus" at bounding box center [358, 128] width 38 height 15
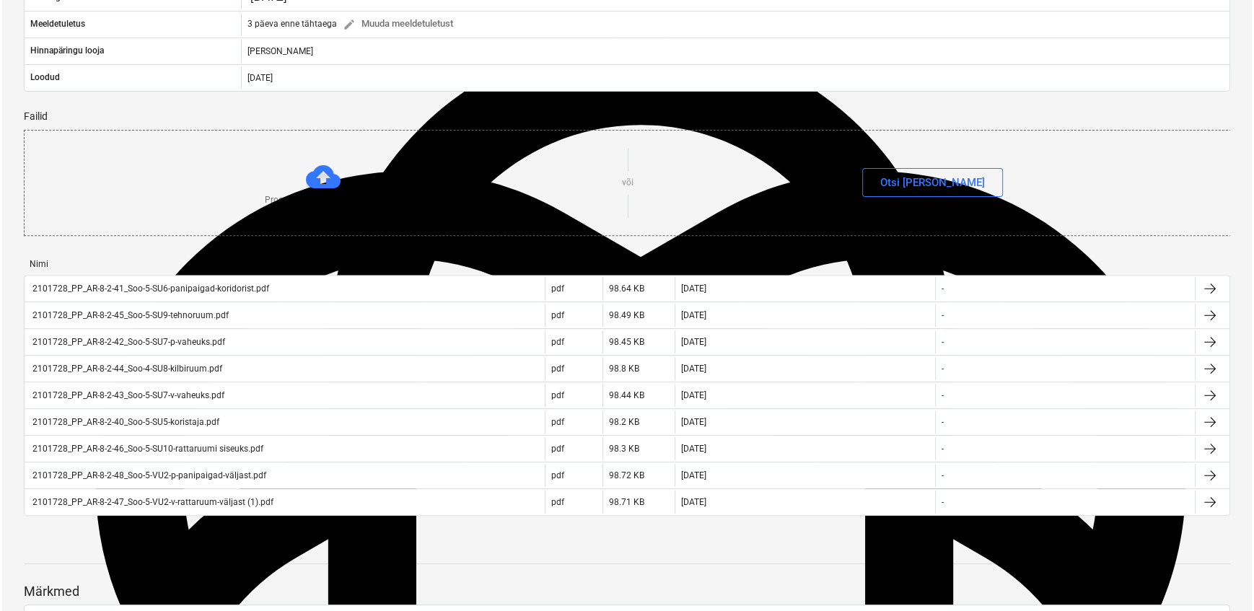
scroll to position [656, 0]
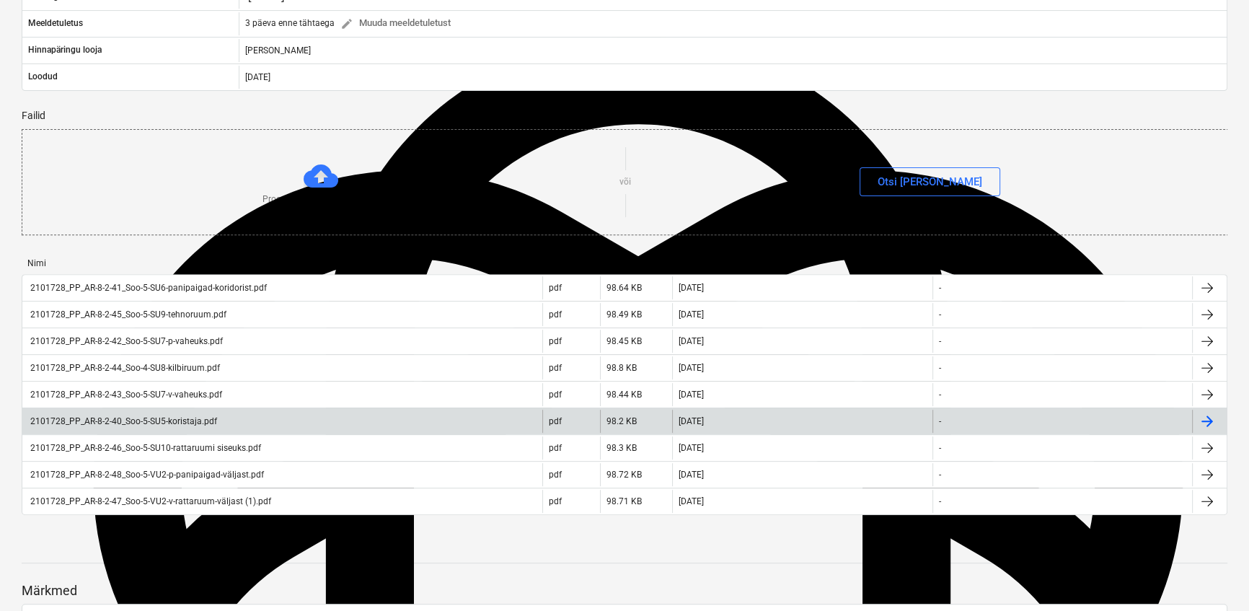
click at [185, 426] on div "2101728_PP_AR-8-2-40_Soo-5-SU5-koristaja.pdf" at bounding box center [122, 421] width 189 height 10
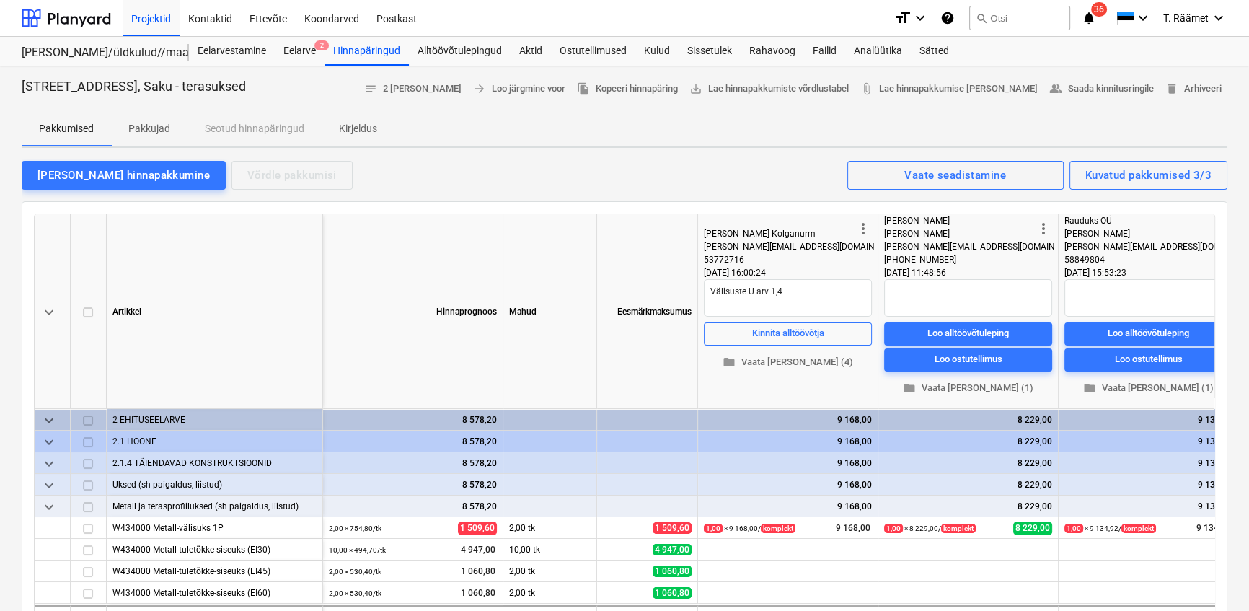
click at [353, 123] on p "Kirjeldus" at bounding box center [358, 128] width 38 height 15
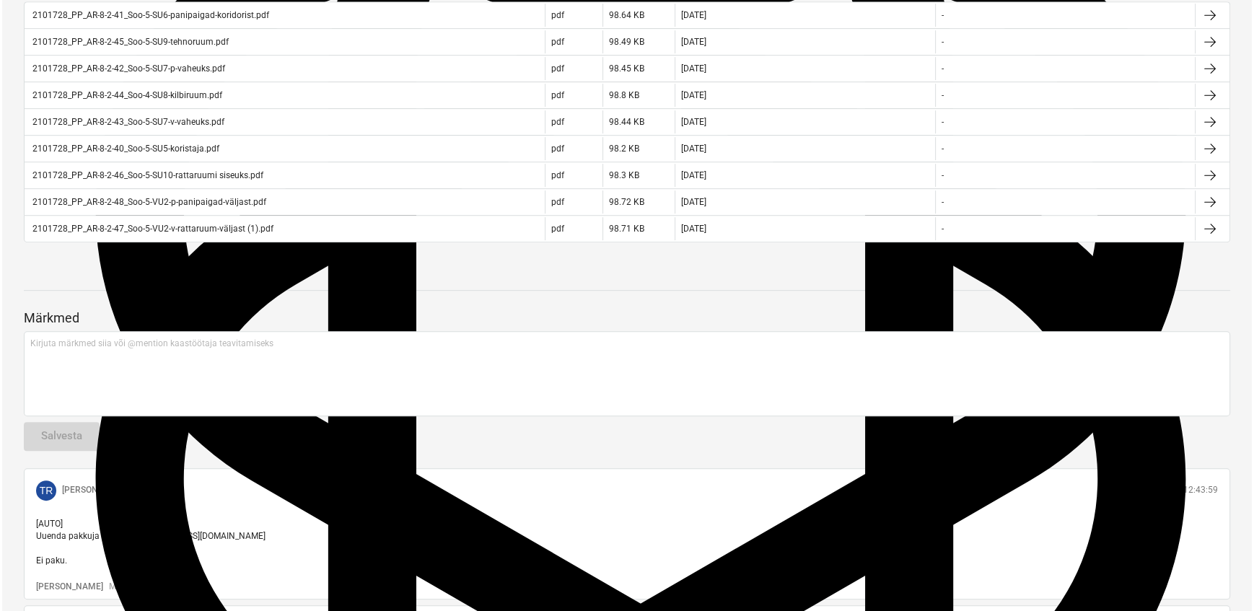
scroll to position [917, 0]
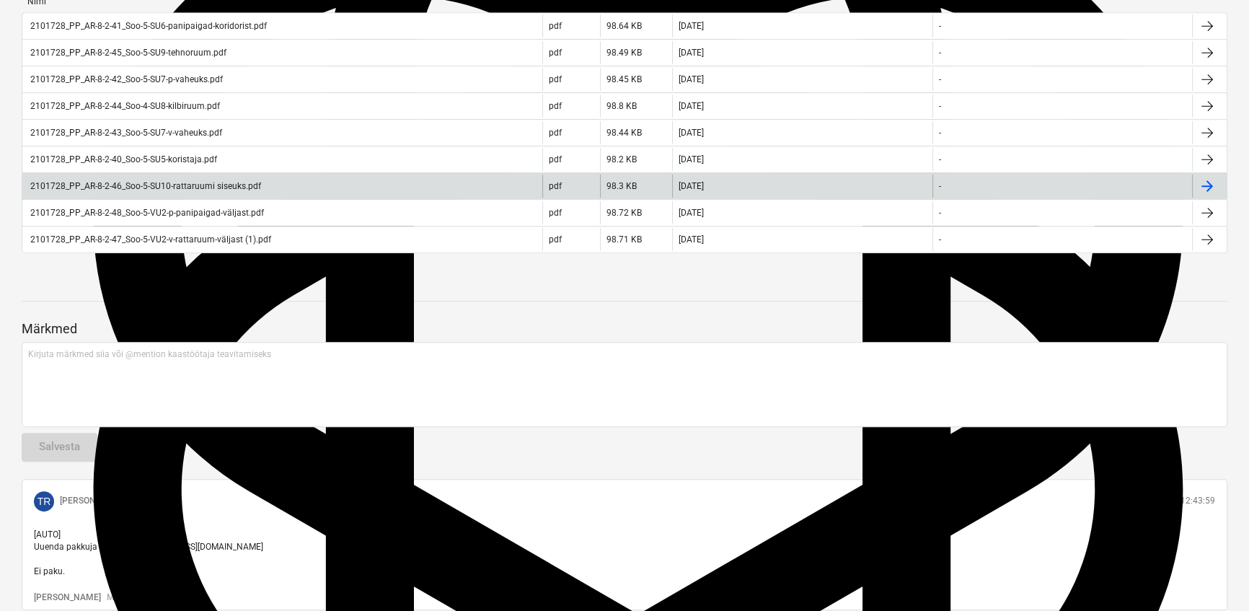
click at [220, 191] on div "2101728_PP_AR-8-2-46_Soo-5-SU10-rattaruumi siseuks.pdf" at bounding box center [144, 186] width 233 height 10
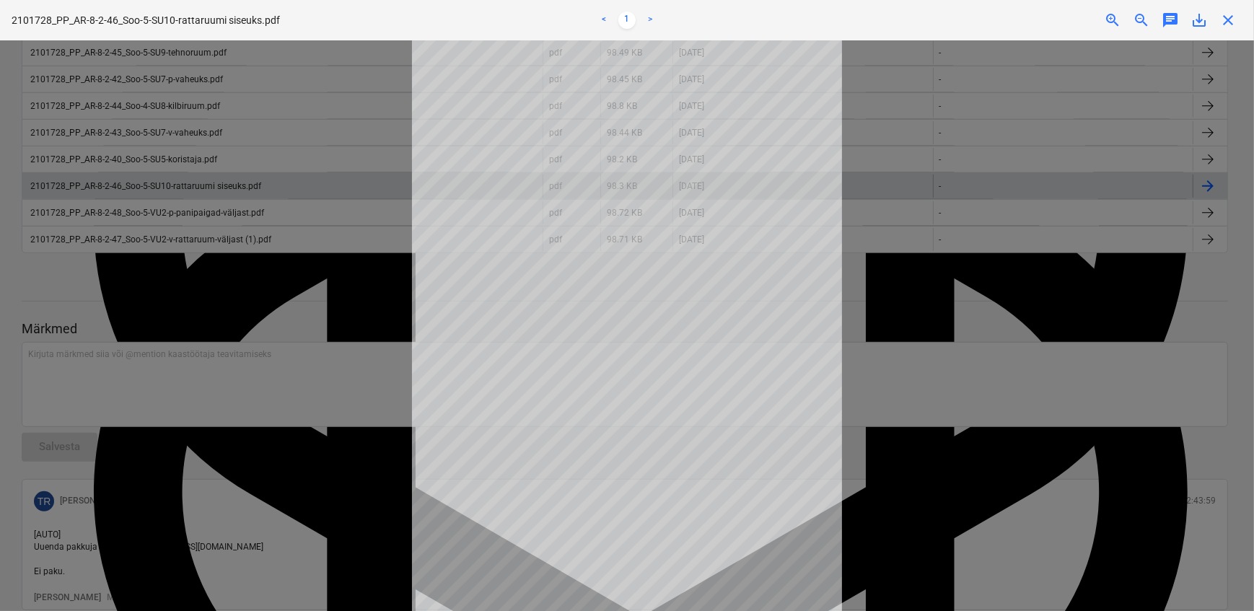
click at [360, 453] on div at bounding box center [627, 325] width 1254 height 571
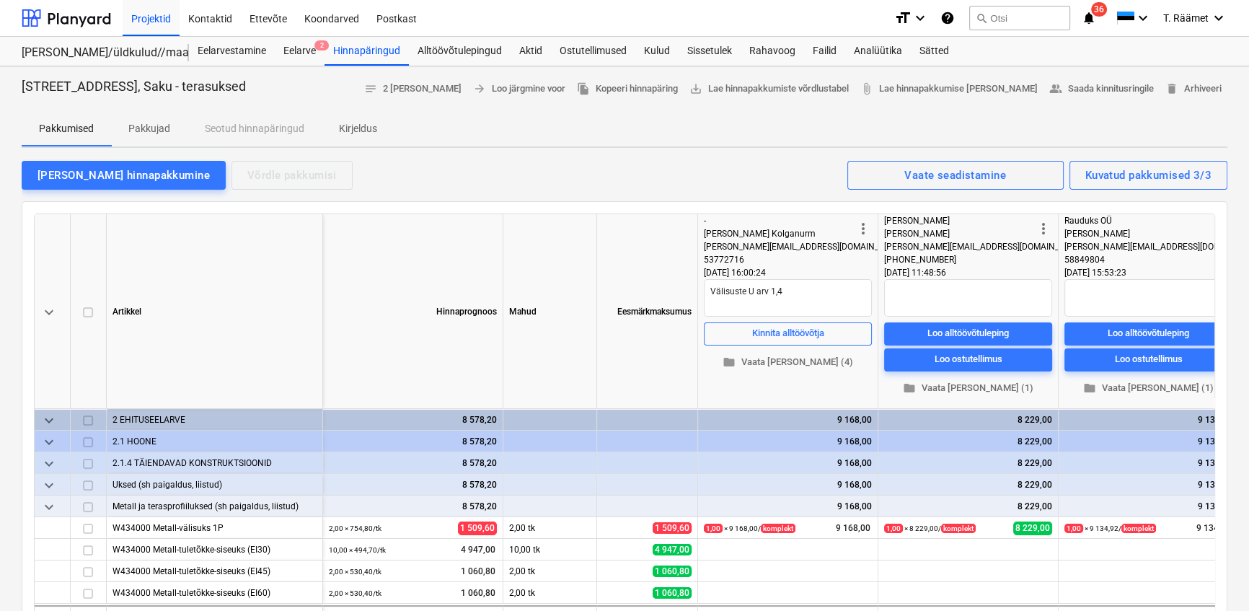
click at [350, 125] on p "Kirjeldus" at bounding box center [358, 128] width 38 height 15
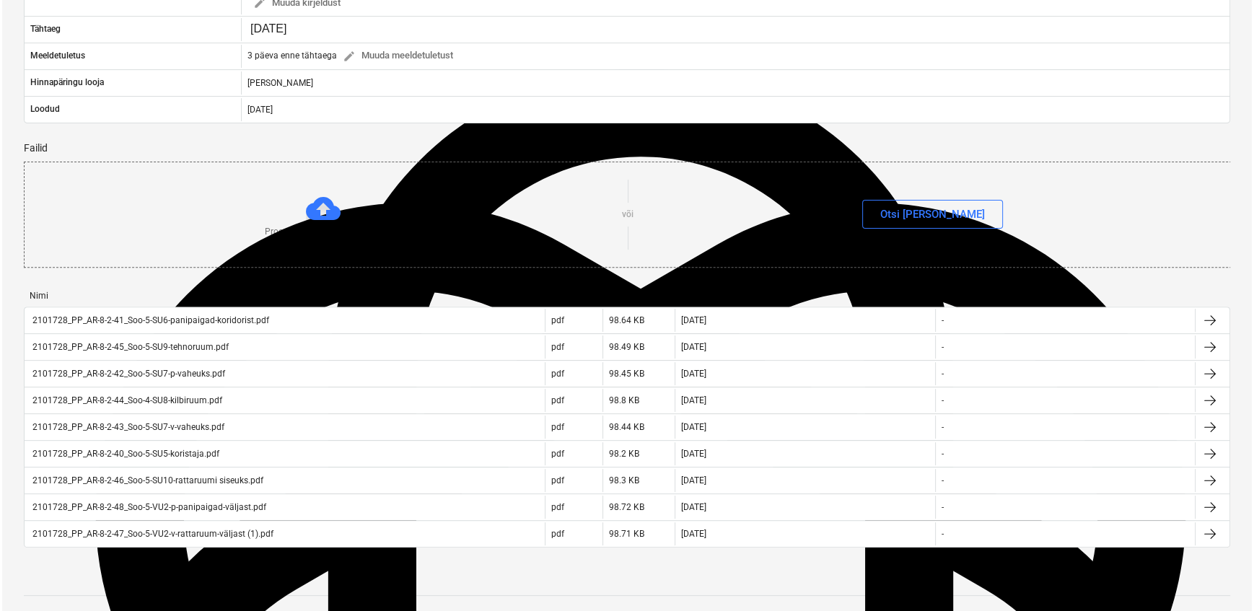
scroll to position [721, 0]
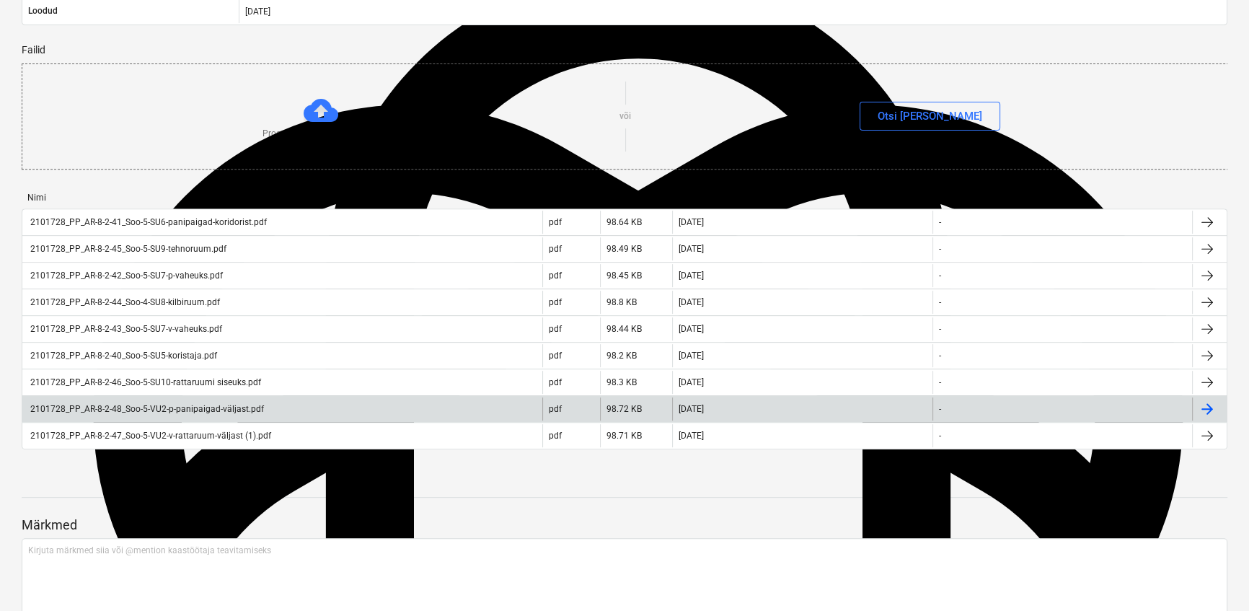
click at [193, 414] on div "2101728_PP_AR-8-2-48_Soo-5-VU2-p-panipaigad-väljast.pdf" at bounding box center [146, 409] width 236 height 10
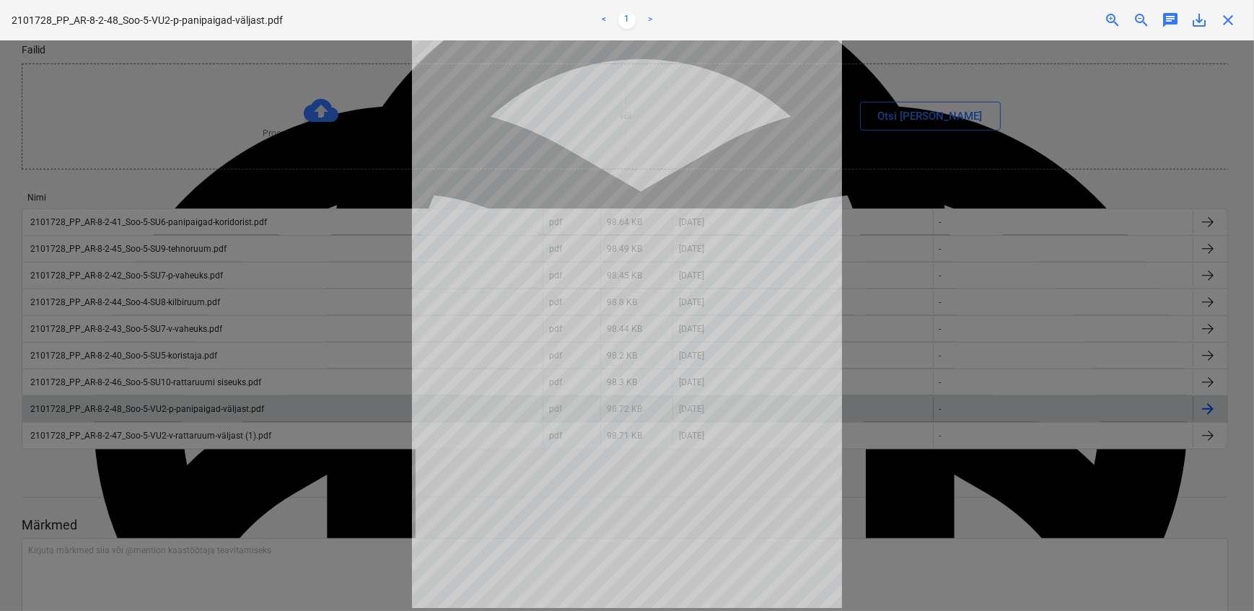
scroll to position [0, 0]
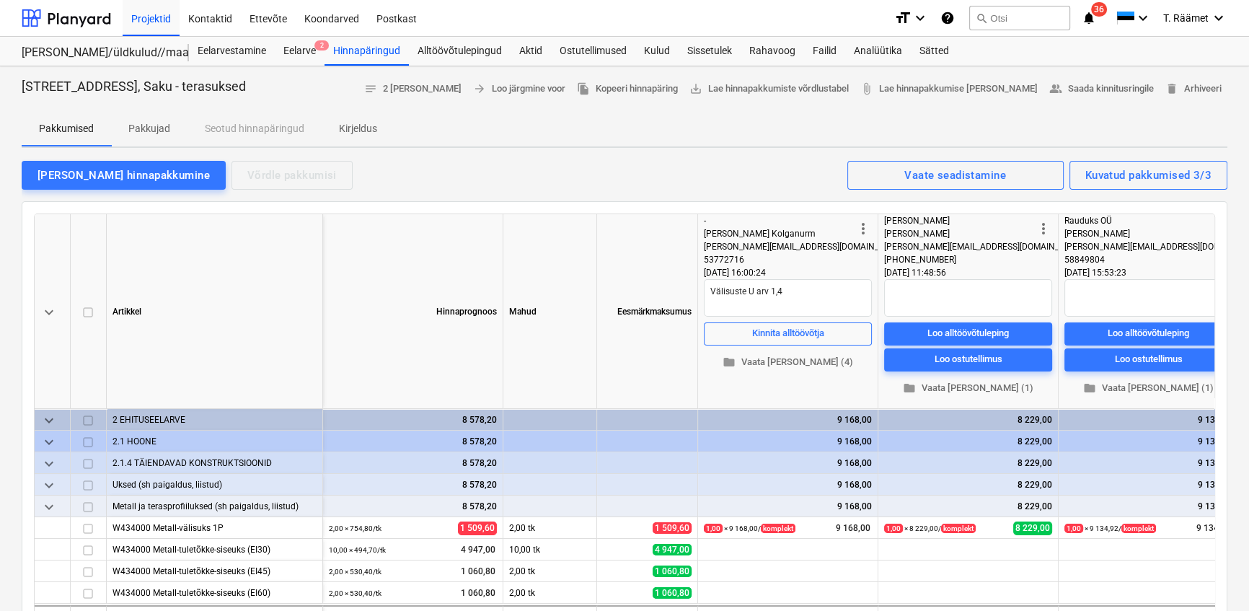
drag, startPoint x: 348, startPoint y: 128, endPoint x: 360, endPoint y: 145, distance: 20.2
click at [348, 128] on p "Kirjeldus" at bounding box center [358, 128] width 38 height 15
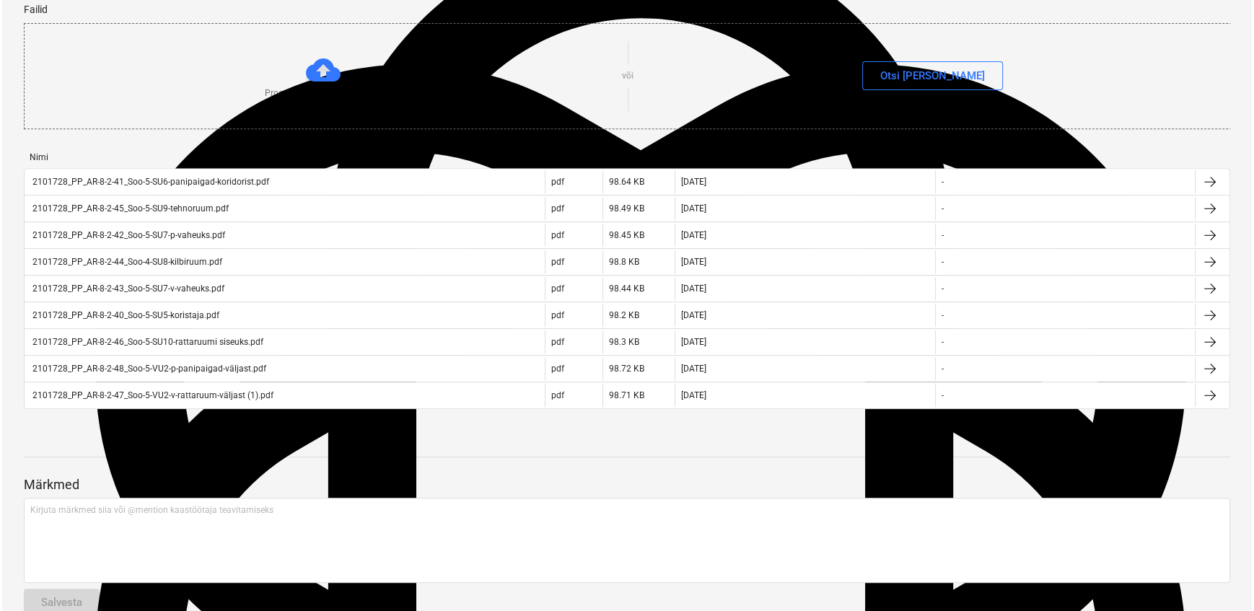
scroll to position [852, 0]
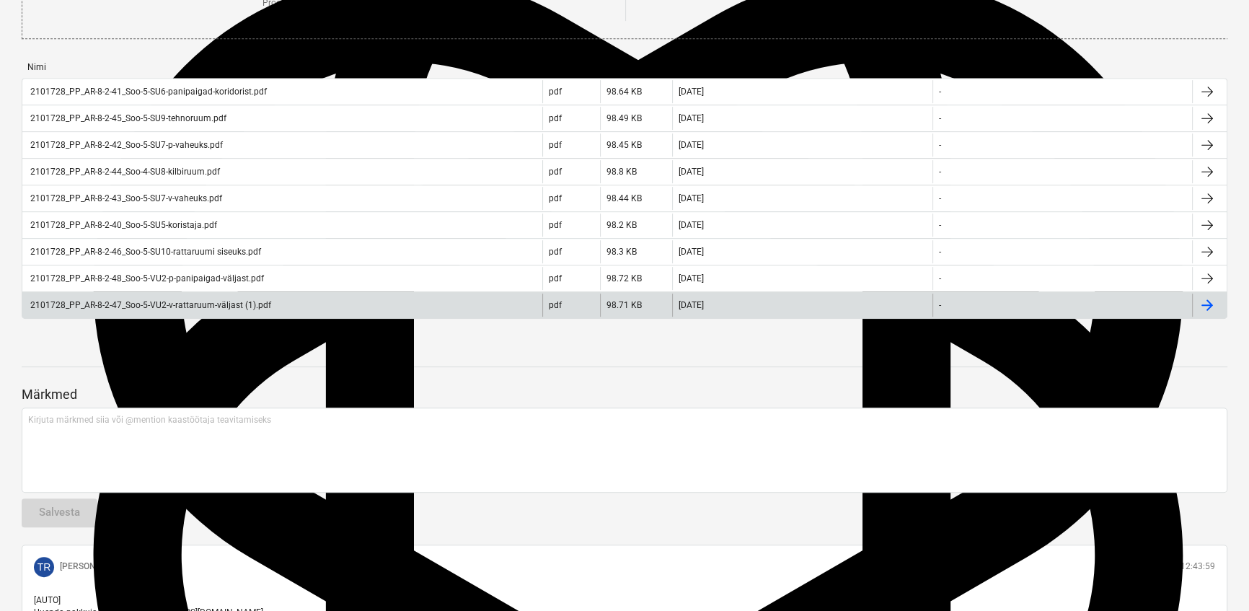
click at [170, 310] on div "2101728_PP_AR-8-2-47_Soo-5-VU2-v-rattaruum-väljast (1).pdf" at bounding box center [149, 305] width 243 height 10
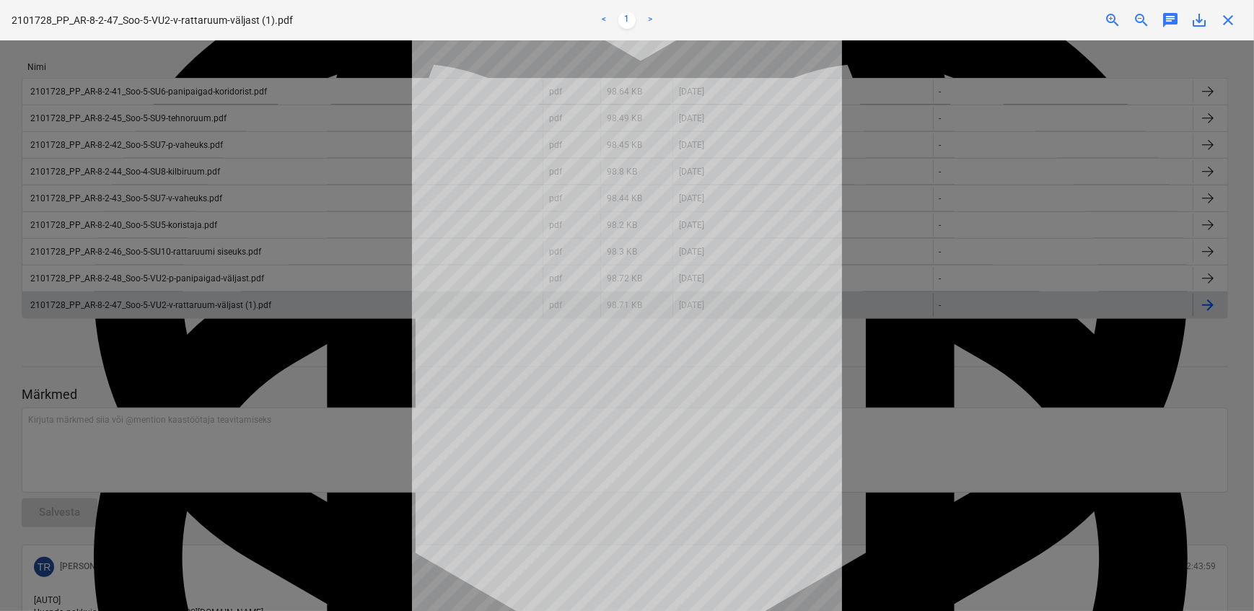
click at [1240, 343] on div at bounding box center [627, 325] width 1254 height 571
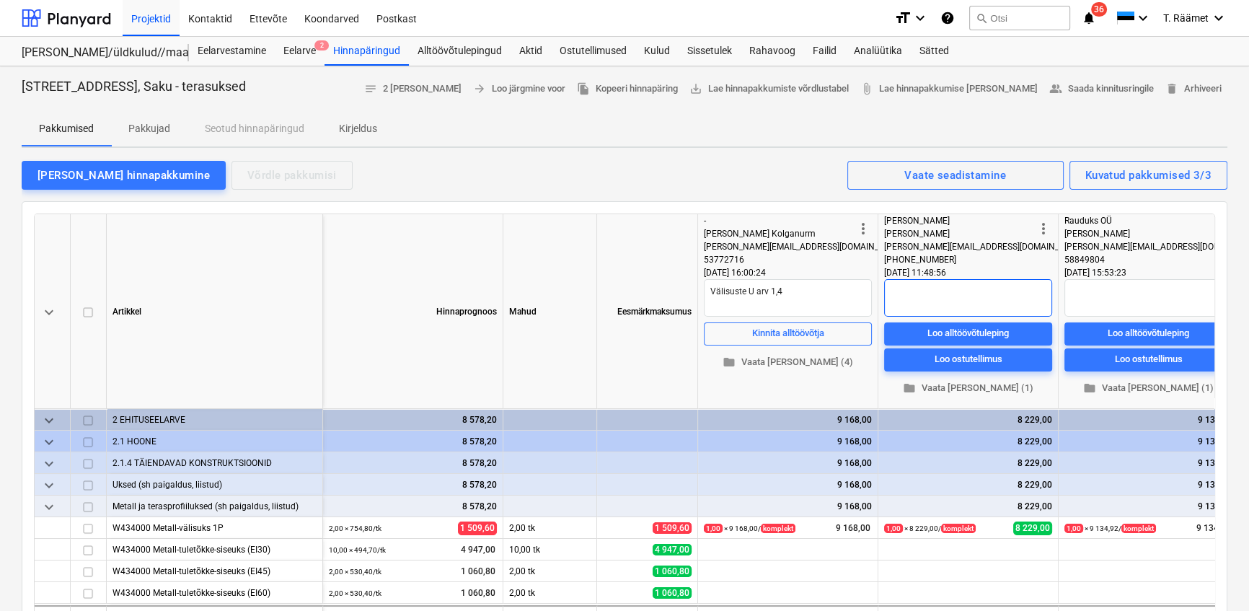
click at [931, 303] on textarea at bounding box center [968, 298] width 168 height 38
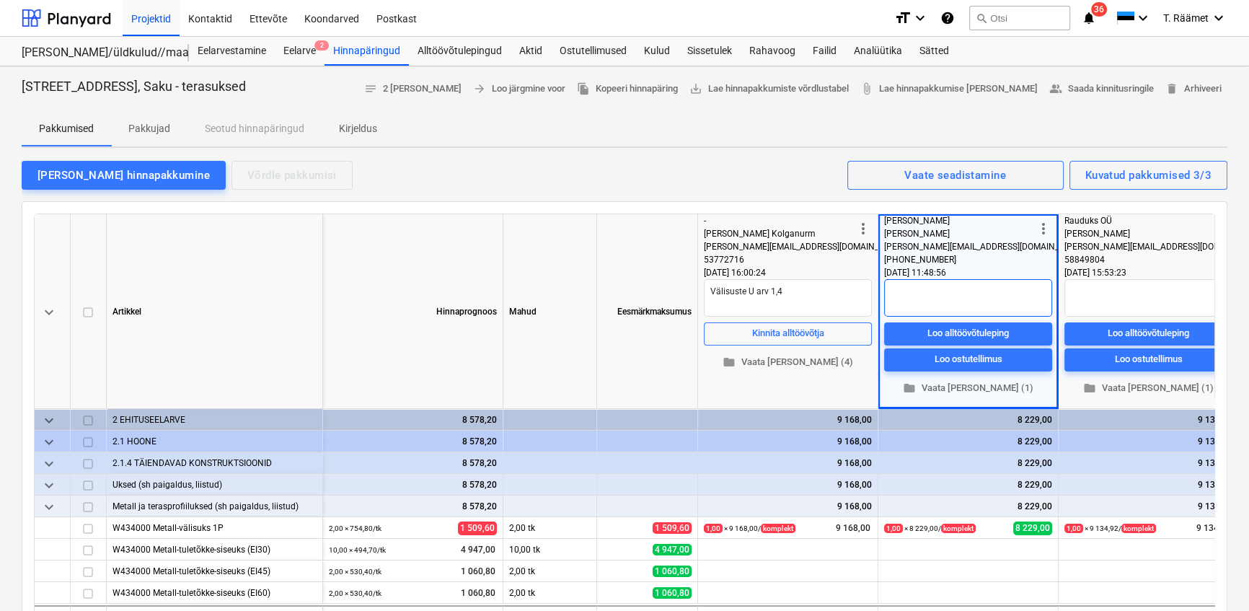
type textarea "x"
type textarea "U"
type textarea "x"
type textarea "U"
type textarea "x"
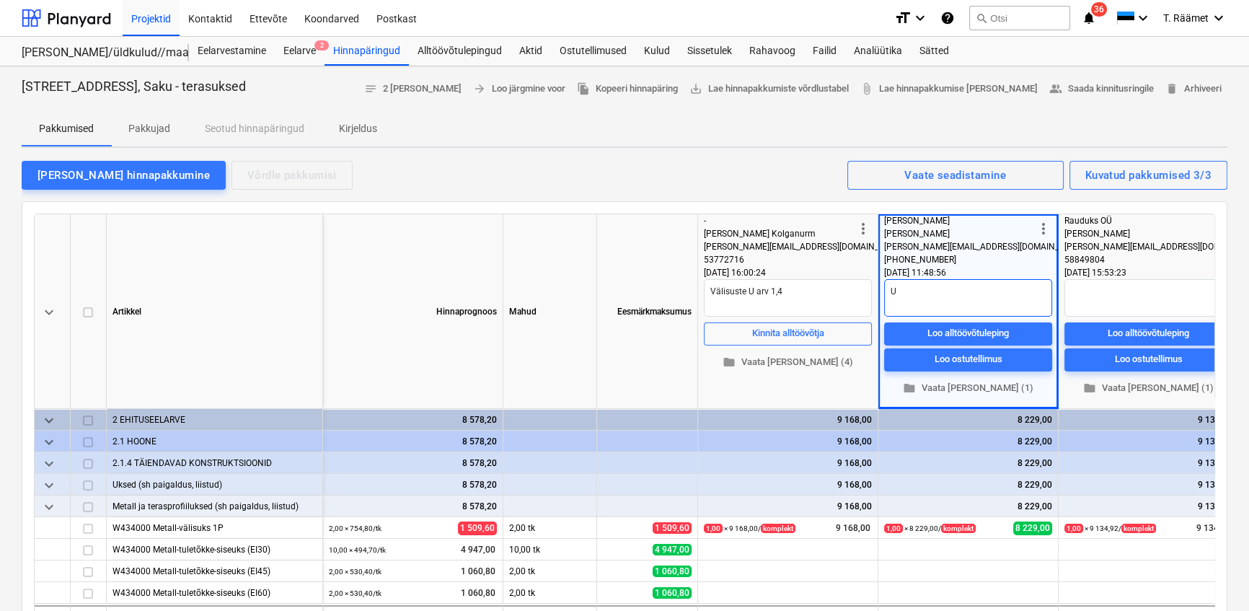
type textarea "U"
type textarea "x"
type textarea "VU"
type textarea "x"
type textarea "VU"
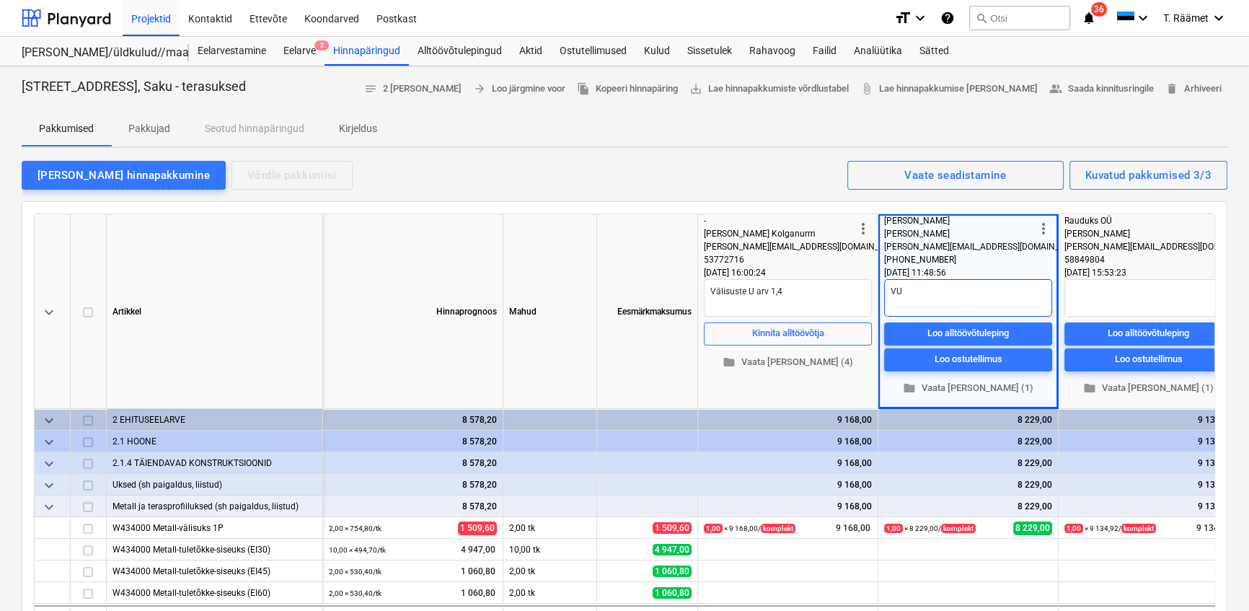
type textarea "x"
type textarea "VU 2"
type textarea "x"
type textarea "VU"
type textarea "x"
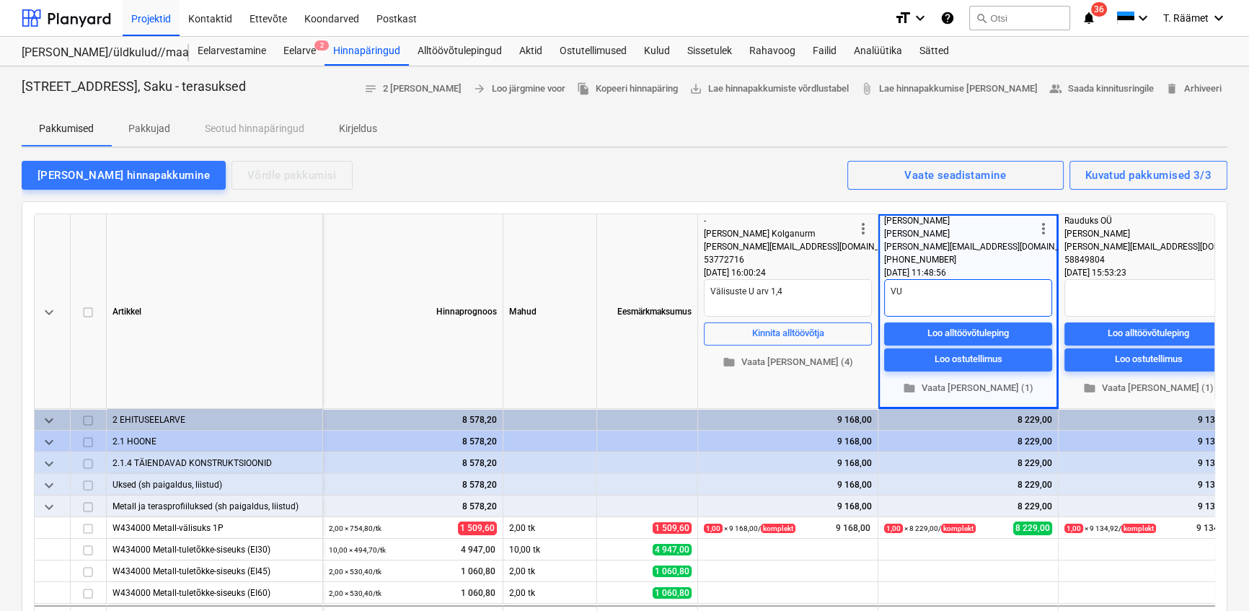
type textarea "VU"
type textarea "x"
type textarea "V"
drag, startPoint x: 806, startPoint y: 285, endPoint x: 705, endPoint y: 288, distance: 101.0
click at [705, 288] on textarea "Välisuste U arv 1,4" at bounding box center [788, 298] width 168 height 38
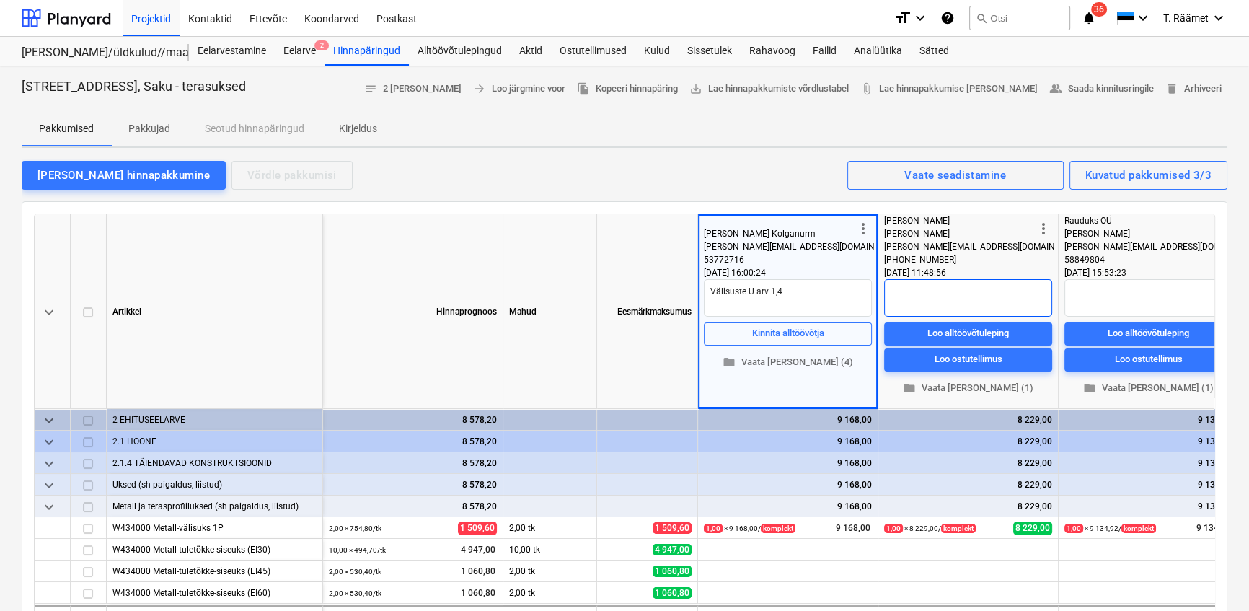
paste textarea "Välisuste U arv 1,4"
type textarea "x"
type textarea "Välisuste U arv 1,4"
type textarea "x"
type textarea "Välisuste U arv 1,"
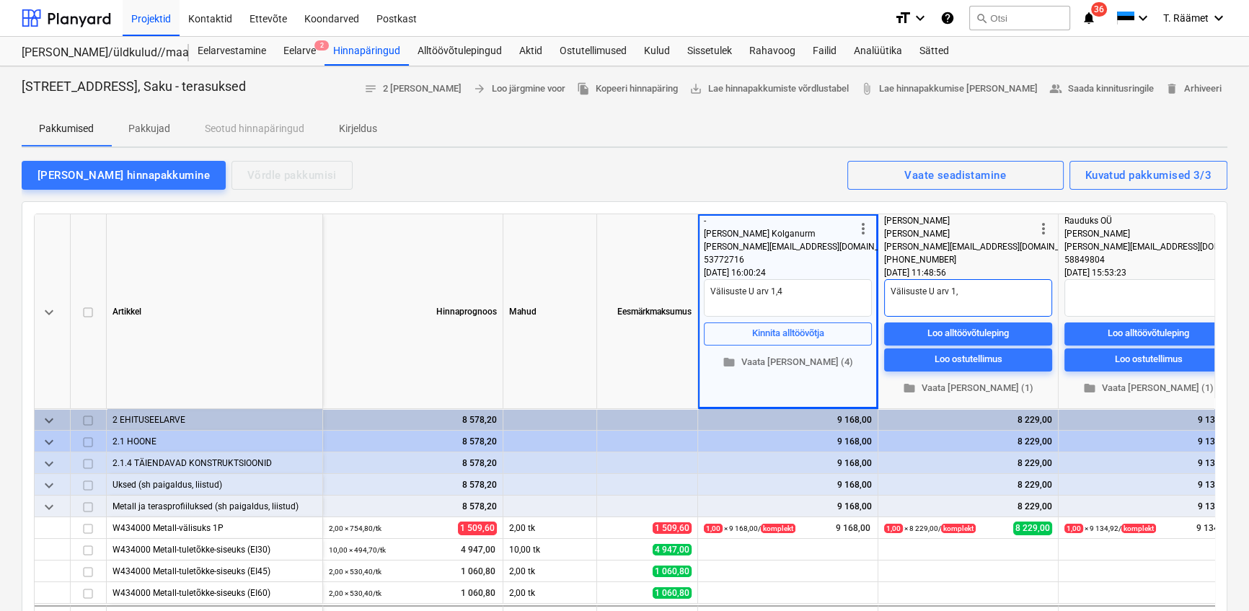
type textarea "x"
type textarea "Välisuste U arv 1,0"
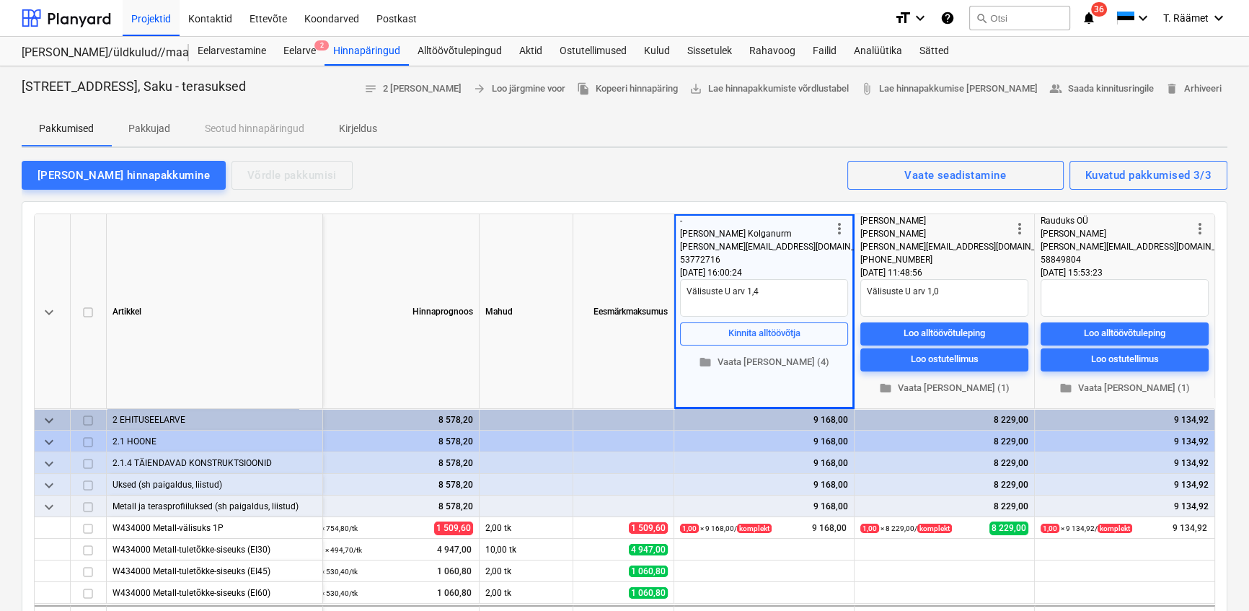
click at [475, 139] on div "Pakkumised Pakkujad Seotud hinnapäringud Kirjeldus" at bounding box center [625, 129] width 1206 height 35
click at [664, 147] on div "Hinnapäring Soo tee 5, Saku - terasuksed notes 2 [PERSON_NAME] arrow_forward Lo…" at bounding box center [624, 610] width 1249 height 1088
click at [1089, 87] on span "people_alt Saada kinnitusringile" at bounding box center [1101, 89] width 105 height 17
type textarea "x"
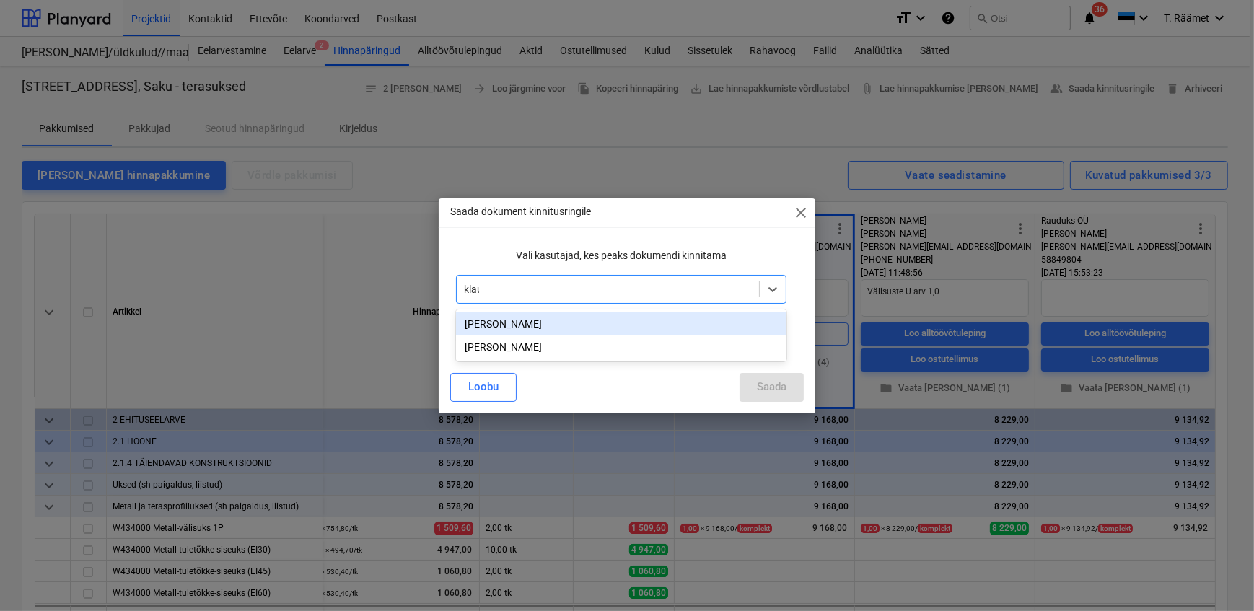
type input "[PERSON_NAME]"
type input "tanel"
click at [577, 325] on div "[PERSON_NAME]" at bounding box center [621, 323] width 330 height 23
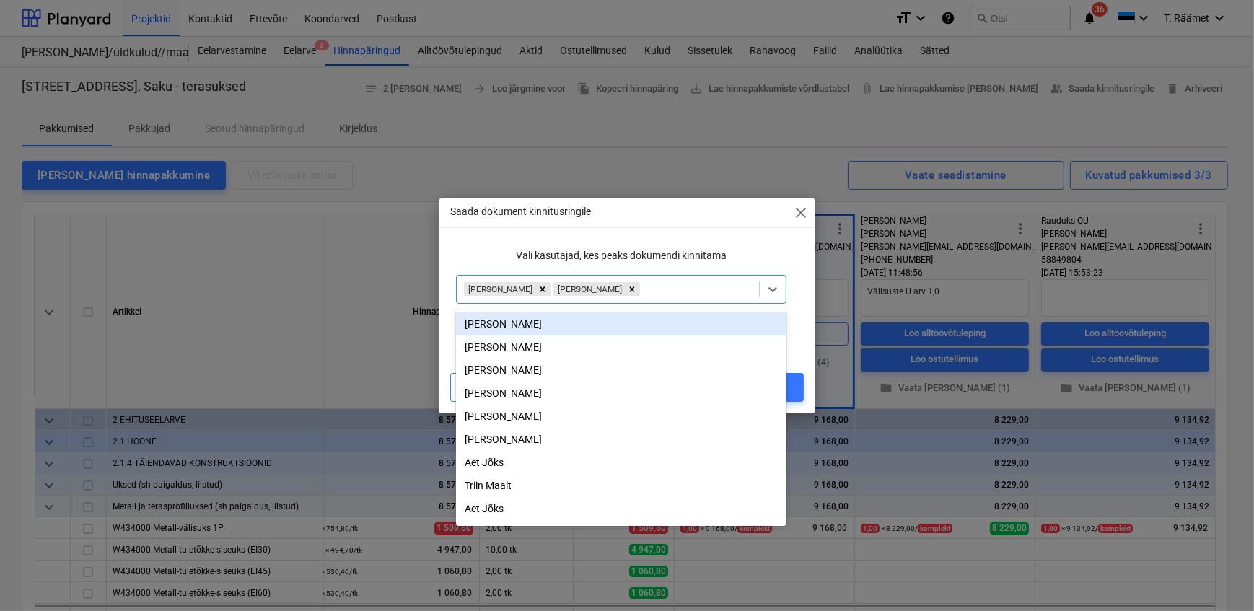
click at [751, 247] on div "Vali kasutajad, kes peaks dokumendi kinnitama" at bounding box center [620, 255] width 341 height 27
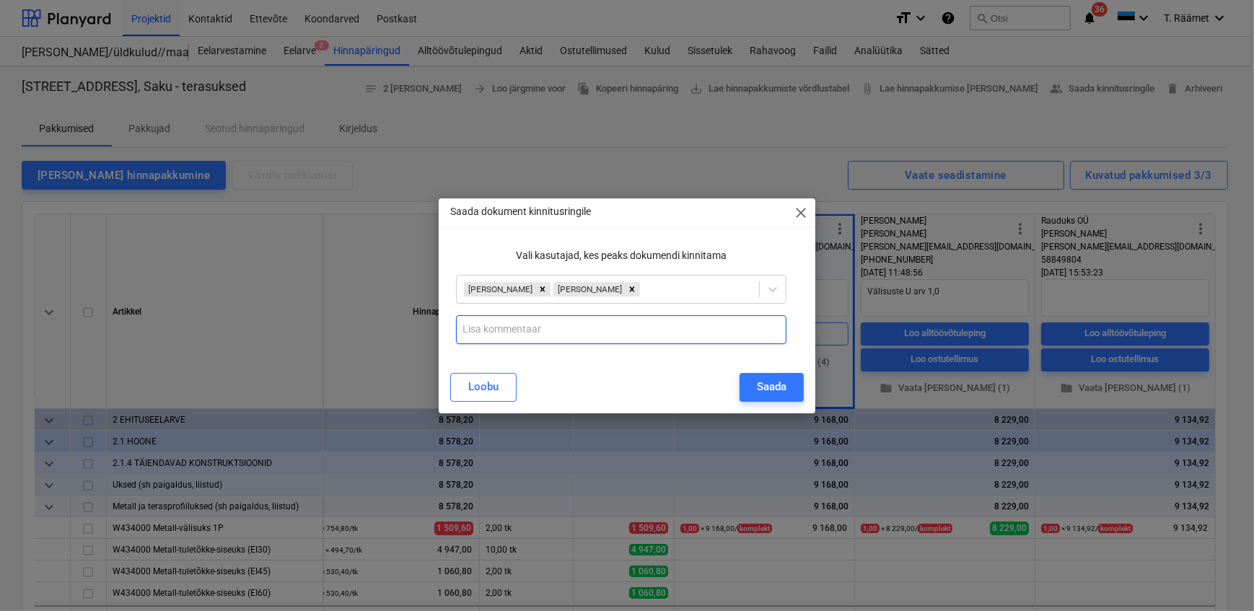
click at [571, 338] on input "text" at bounding box center [621, 329] width 330 height 29
type input "Töövõtjaks valitud Tammer OÜ kui parima hinnaga pakkumine."
click at [757, 389] on div "Saada" at bounding box center [772, 386] width 30 height 19
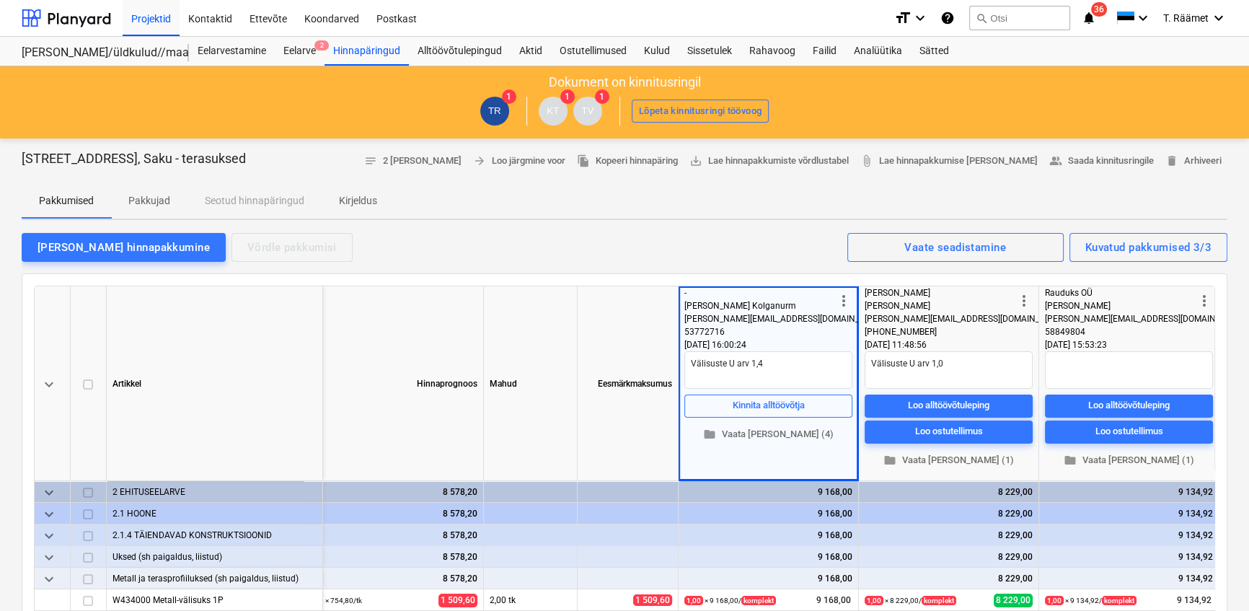
click at [349, 196] on p "Kirjeldus" at bounding box center [358, 200] width 38 height 15
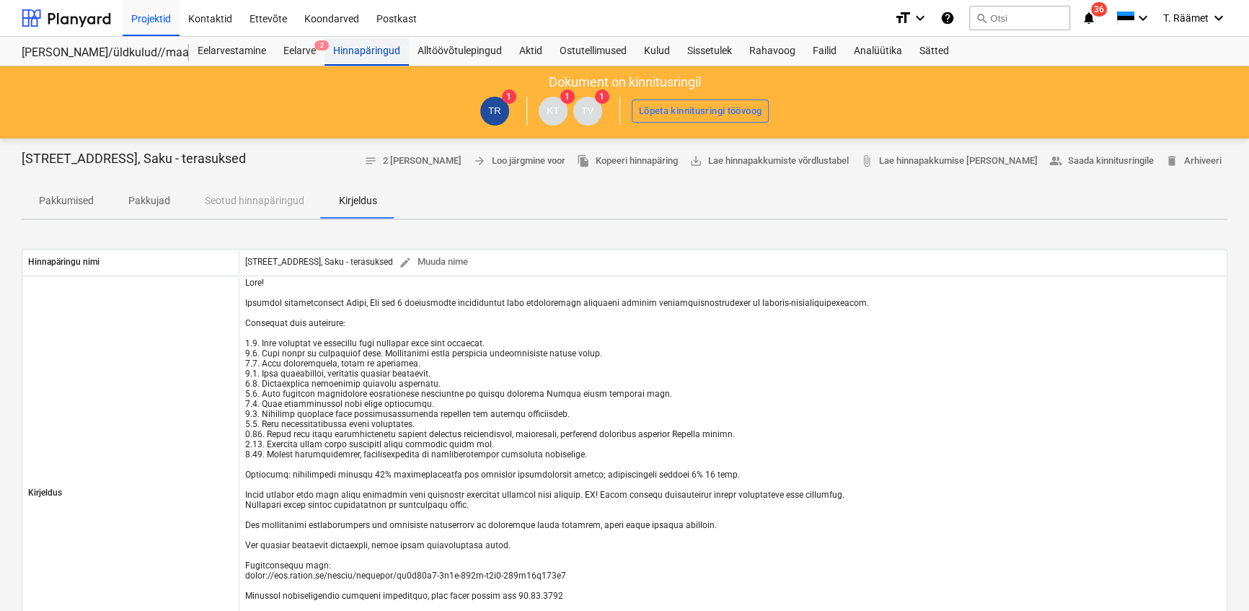
click at [365, 50] on div "Hinnapäringud" at bounding box center [367, 51] width 84 height 29
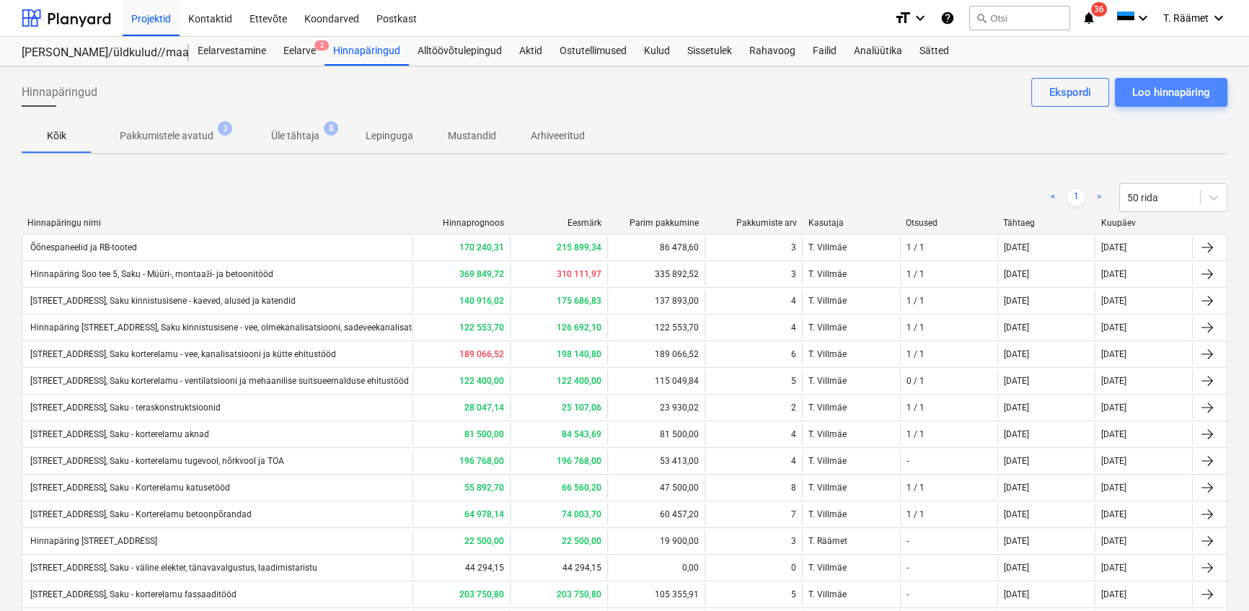
click at [1176, 89] on div "Loo hinnapäring" at bounding box center [1171, 92] width 78 height 19
click at [1155, 97] on div "Loo hinnapäring" at bounding box center [1171, 92] width 78 height 19
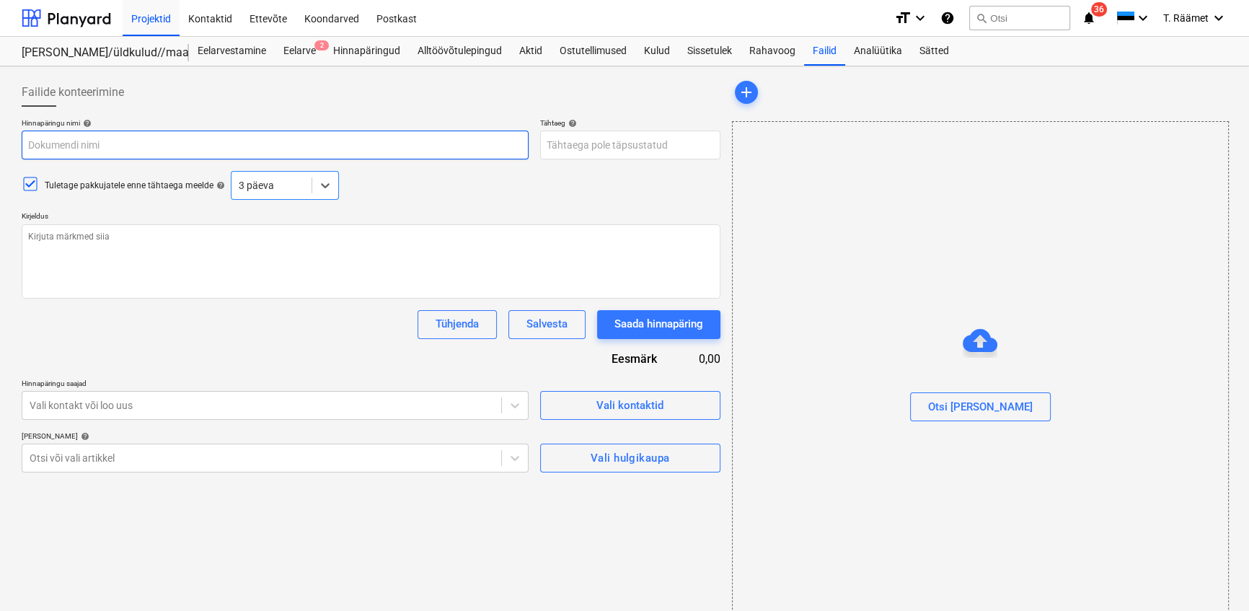
click at [68, 139] on input "text" at bounding box center [275, 145] width 507 height 29
type textarea "x"
type input "H"
type textarea "x"
type input "Hi"
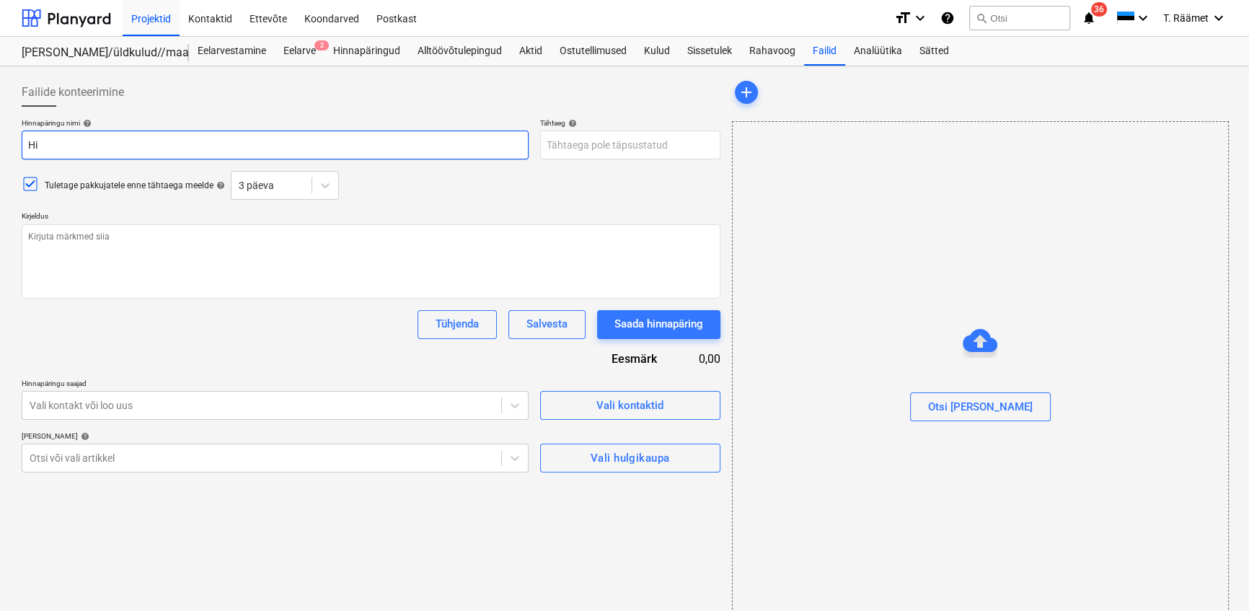
type textarea "x"
type input "Hin"
type textarea "x"
type input "Hinna"
type textarea "x"
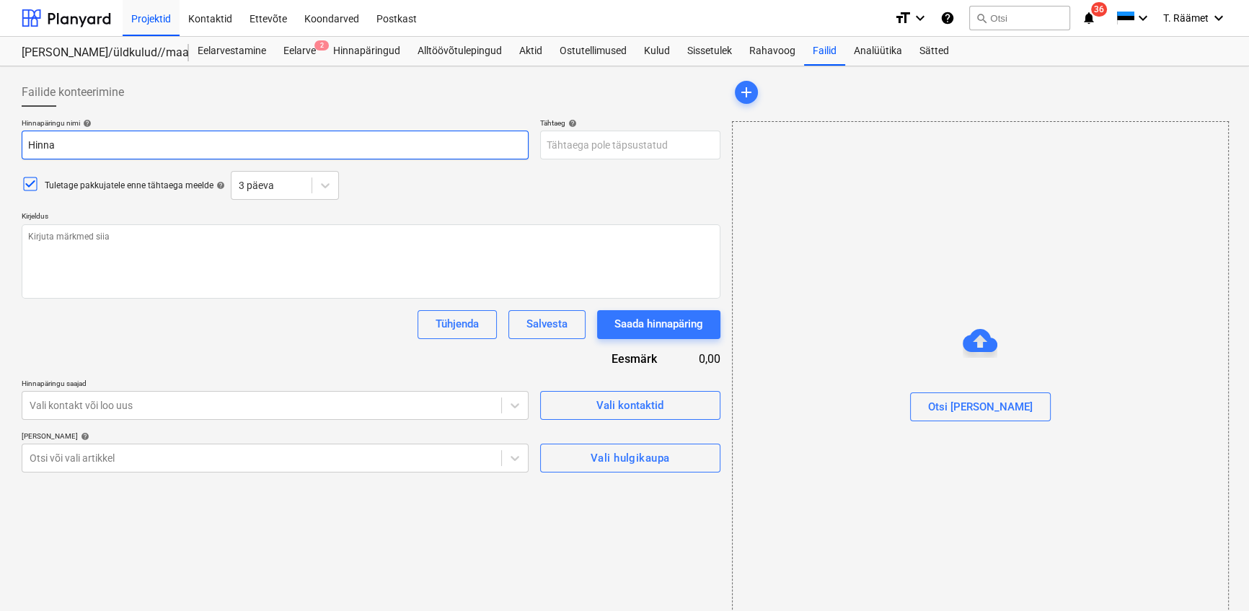
type input "Hinnap"
type textarea "x"
type input "Hinnapä"
type textarea "x"
type input "Hinnapäri"
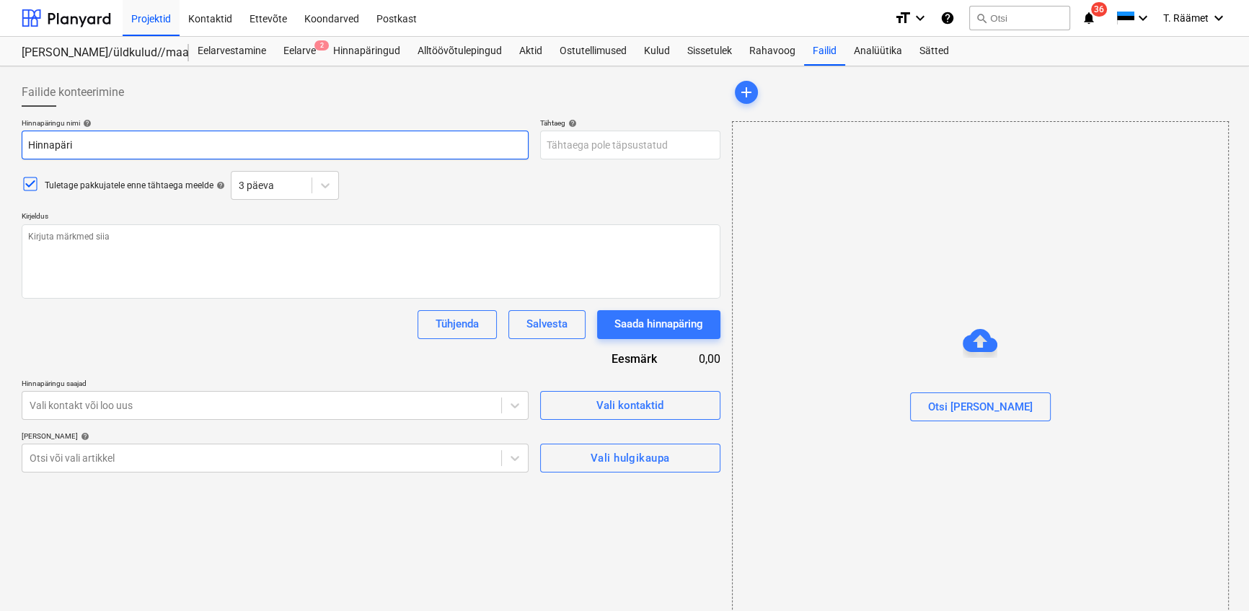
type textarea "x"
type input "Hinnapärin"
type textarea "x"
type input "Hinnapäring"
type textarea "x"
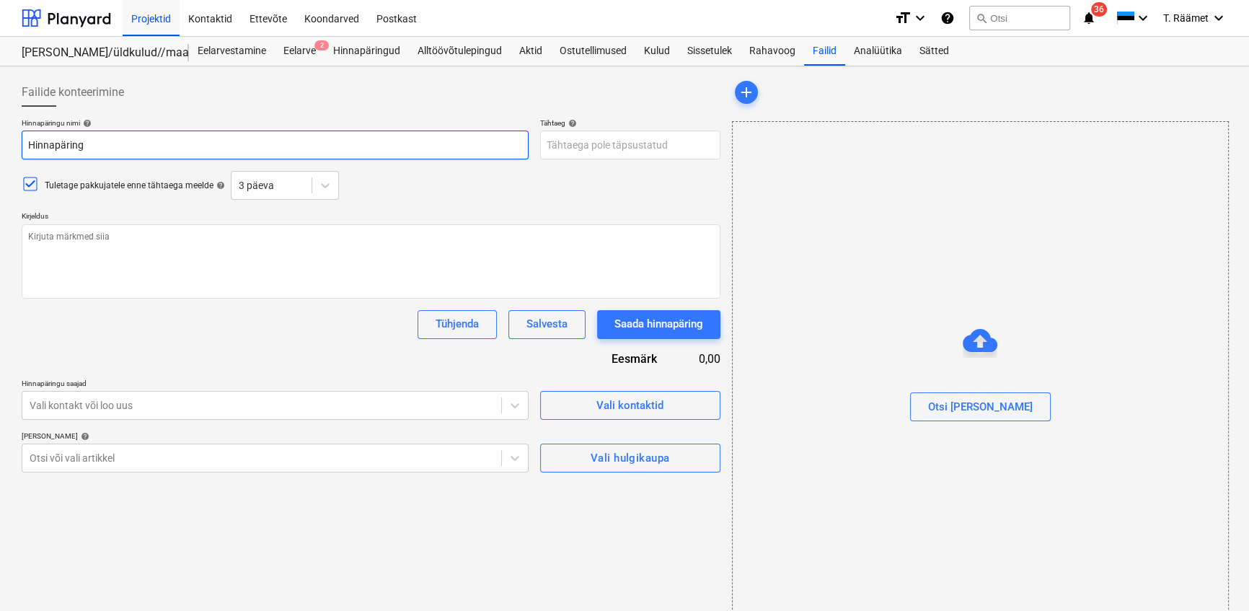
type input "Hinnapäring"
type textarea "x"
type input "Hinnapäring S"
type textarea "x"
type input "Hinnapäring So"
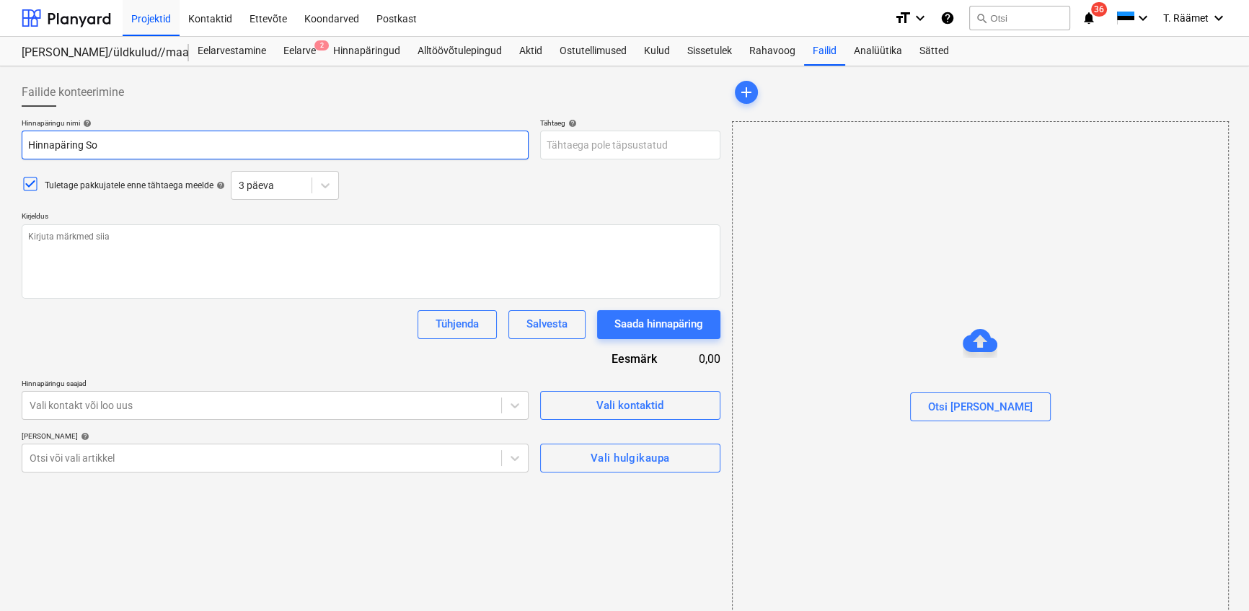
type textarea "x"
type input "Hinnapäring [PERSON_NAME]"
type textarea "x"
type input "Hinnapäring [PERSON_NAME]"
type textarea "x"
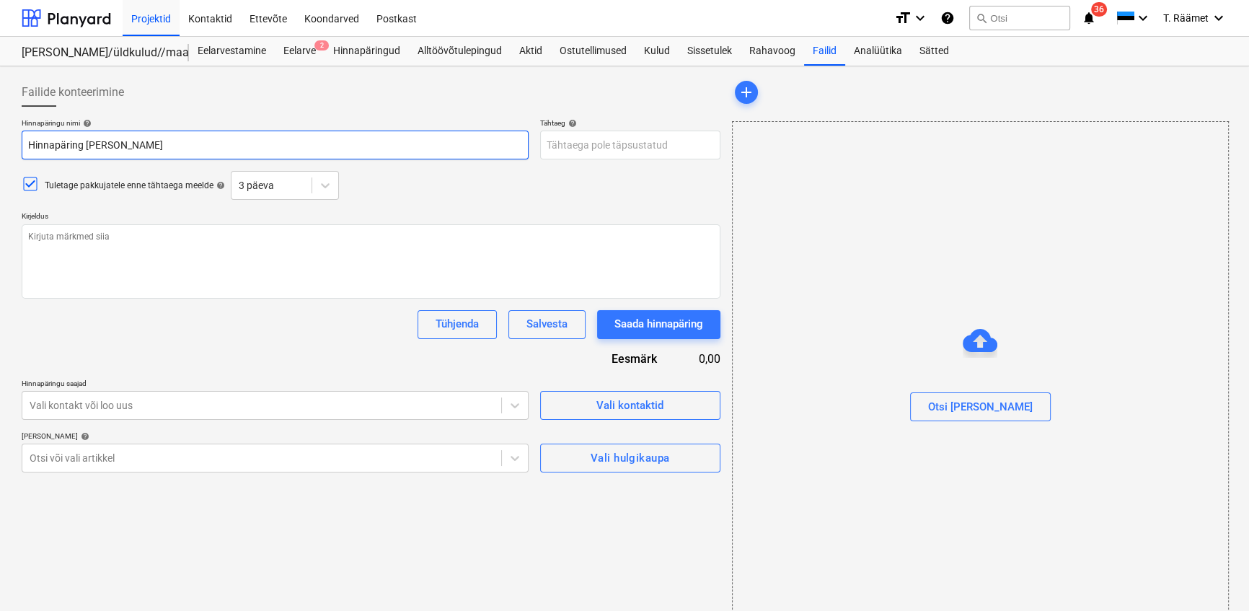
type input "Hinnapäring Soo te"
type textarea "x"
type input "Hinnapäring [PERSON_NAME]"
type textarea "x"
type input "Hinnapäring [PERSON_NAME]"
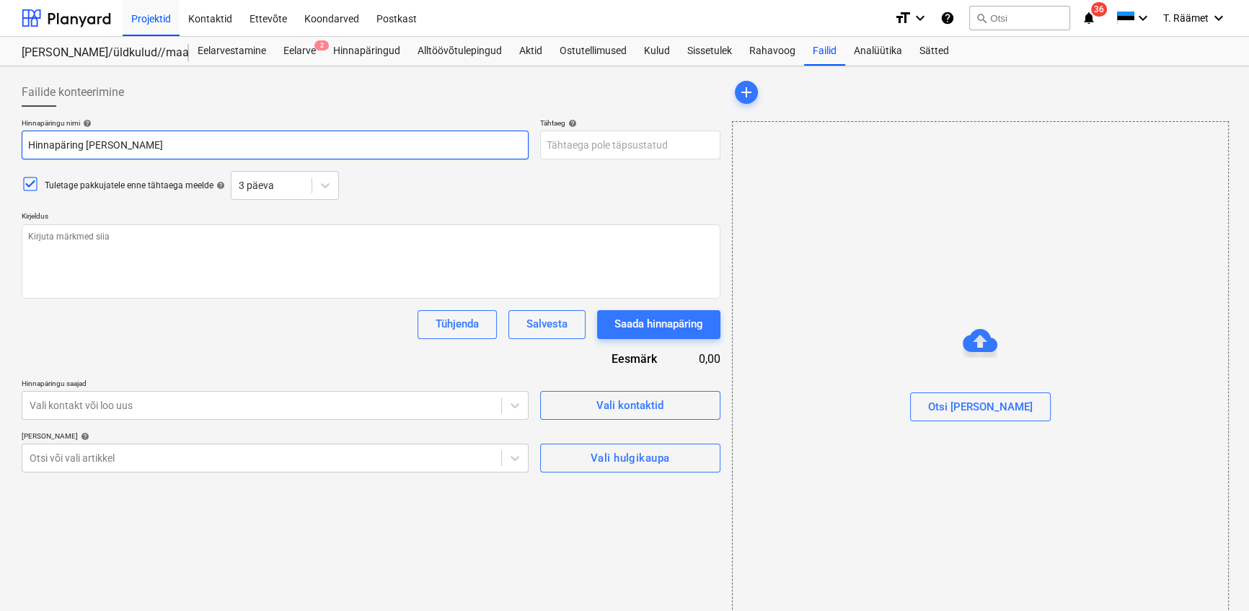
type textarea "x"
type input "Hinnapäring Soo tee 5"
type textarea "x"
type input "Hinnapäring Soo tee 5"
type textarea "x"
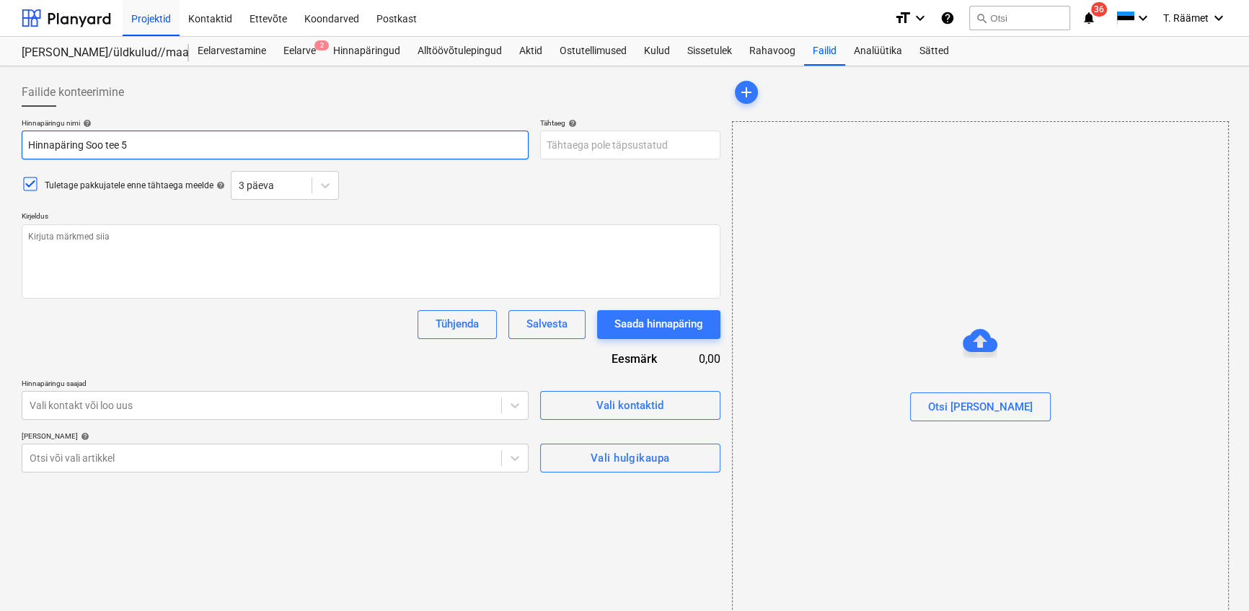
type input "Hinnapäring Soo tee 5"
type textarea "x"
type input "[STREET_ADDRESS],"
type textarea "x"
type input "[STREET_ADDRESS],"
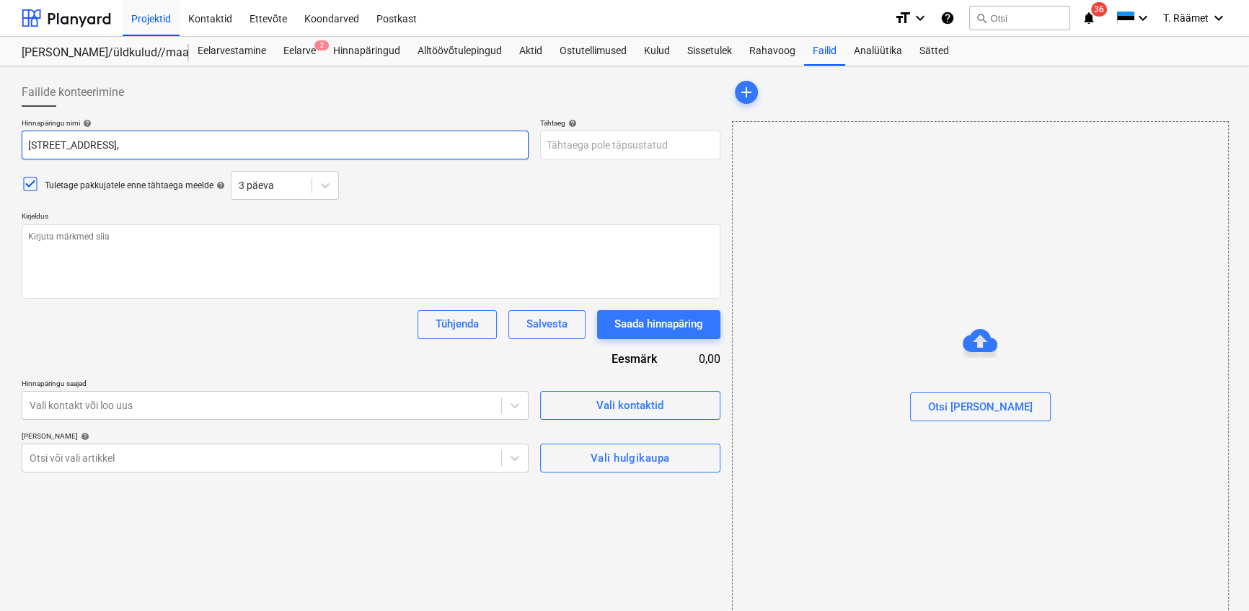
type textarea "x"
type input "[STREET_ADDRESS]"
type textarea "x"
type input "[STREET_ADDRESS]"
type textarea "x"
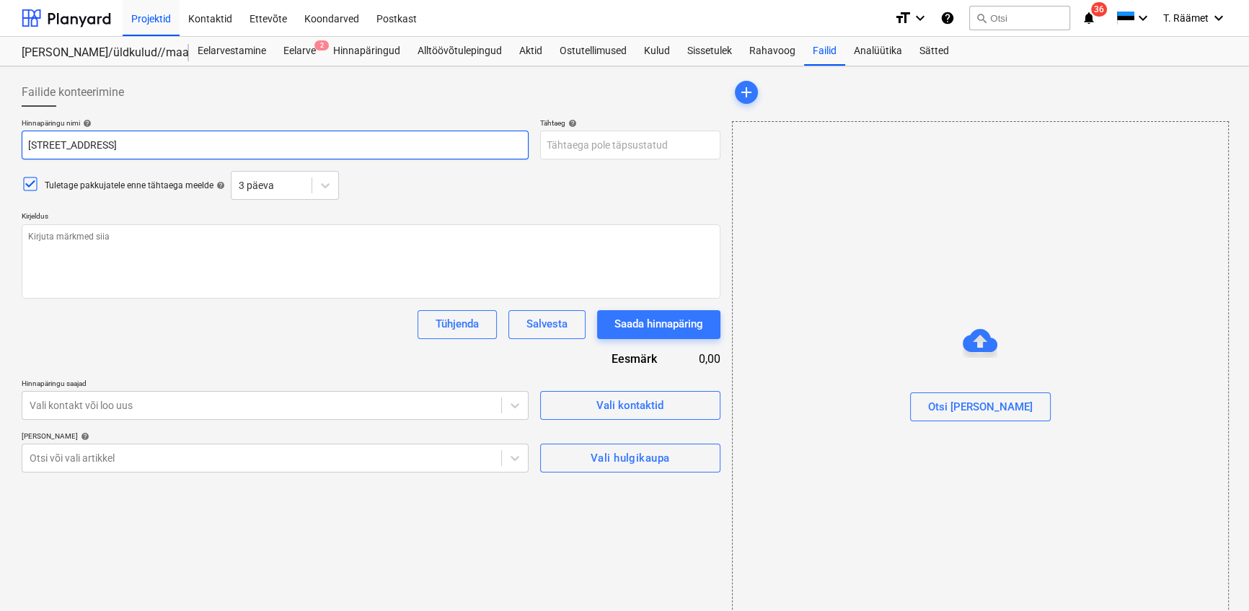
type input "[STREET_ADDRESS]"
type textarea "x"
type input "[STREET_ADDRESS]"
type textarea "x"
type input "[STREET_ADDRESS]"
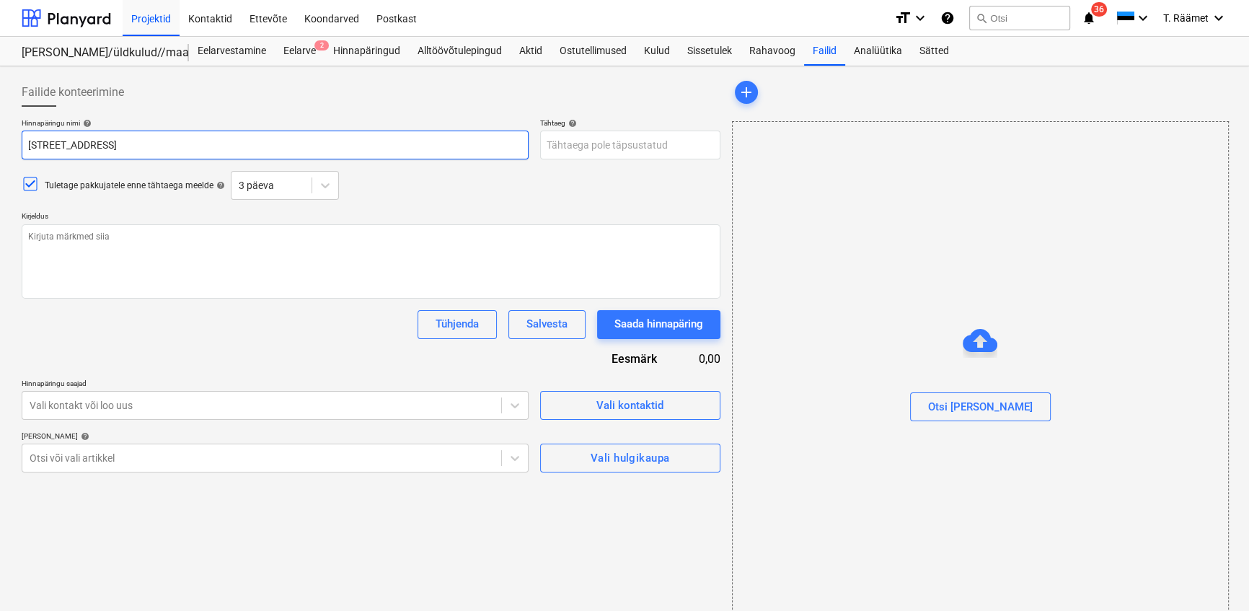
type textarea "x"
type input "Hinnapäring [STREET_ADDRESS] -"
type textarea "x"
type input "Hinnapäring [STREET_ADDRESS] -"
type textarea "x"
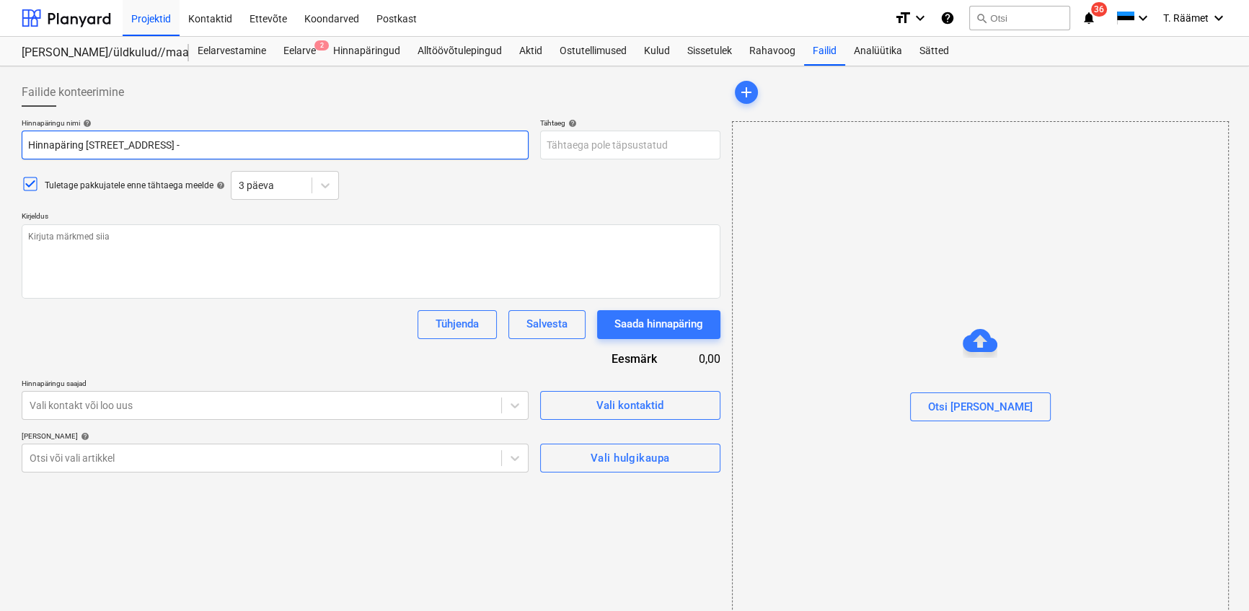
type input "Hinnapäring [STREET_ADDRESS]"
type textarea "x"
type input "Hinnapäring [STREET_ADDRESS]"
type textarea "x"
type input "Hinnapäring [STREET_ADDRESS] - luk"
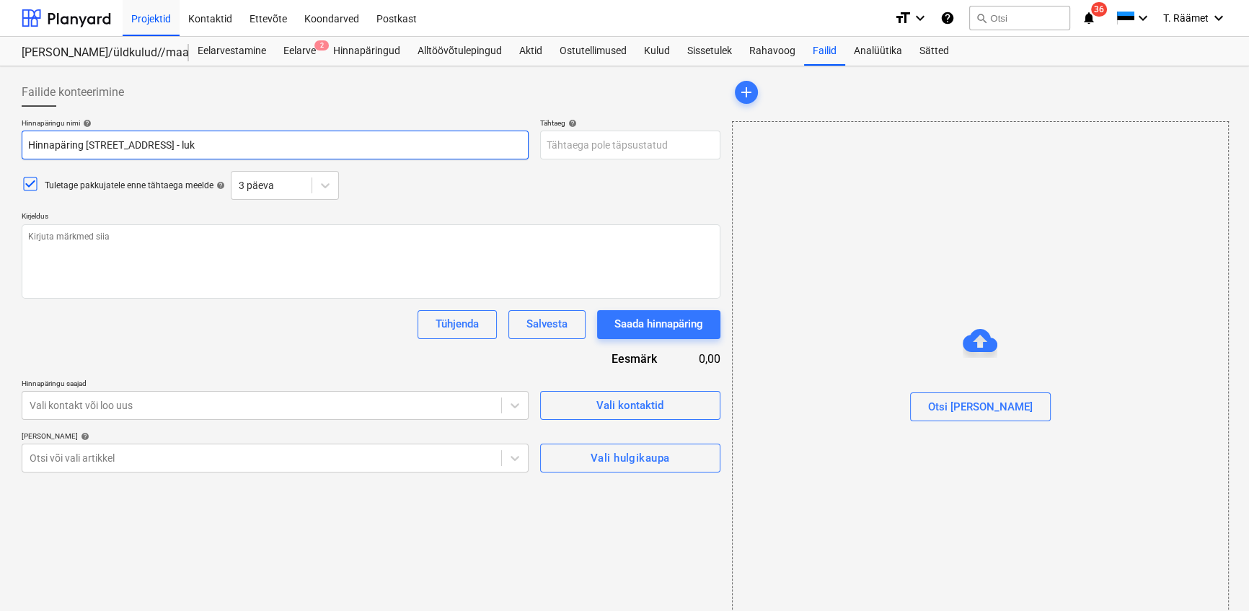
type textarea "x"
type input "Hinnapäring [STREET_ADDRESS]"
type textarea "x"
type input "Hinnapäring Soo tee 5, [PERSON_NAME]"
type textarea "x"
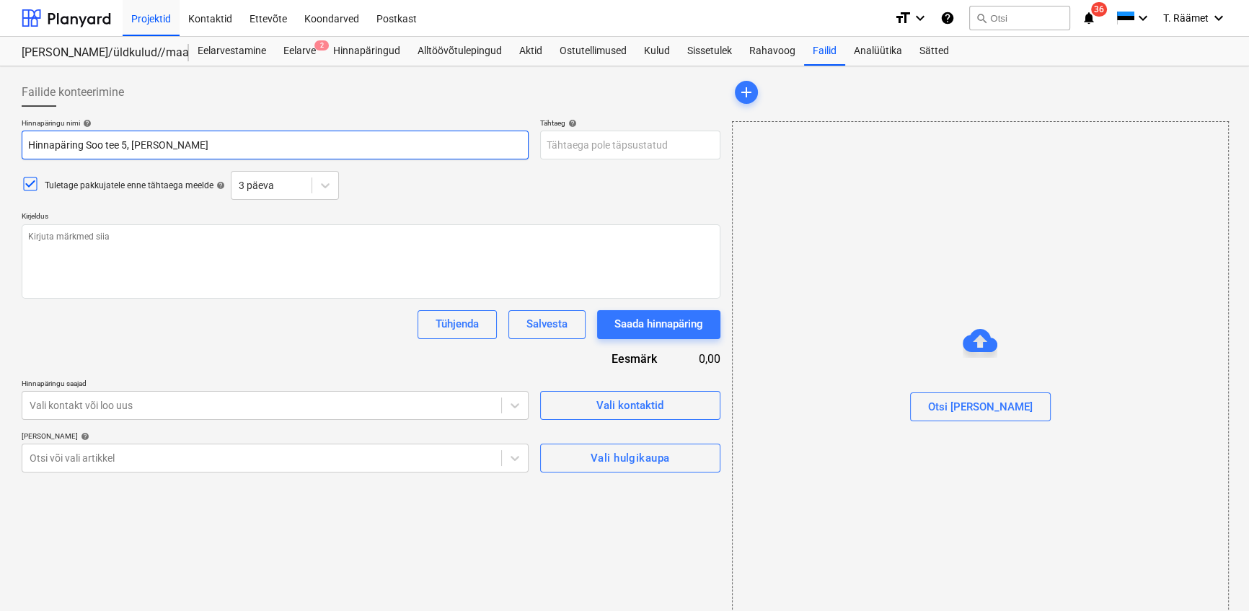
type input "Hinnapäring Soo tee 5, Saku - lukust"
type textarea "x"
type input "Hinnapäring [STREET_ADDRESS], Saku - lukustu"
type textarea "x"
type input "Hinnapäring [STREET_ADDRESS]"
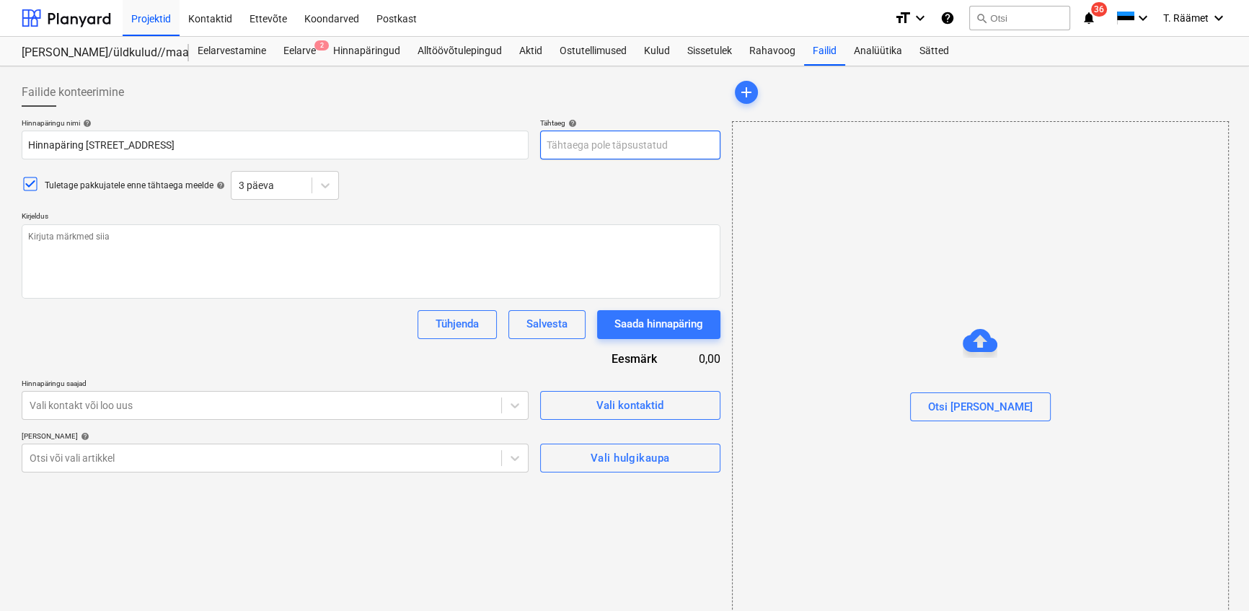
click at [552, 145] on body "Projektid Kontaktid Ettevõte Koondarved Postkast format_size keyboard_arrow_dow…" at bounding box center [624, 305] width 1249 height 611
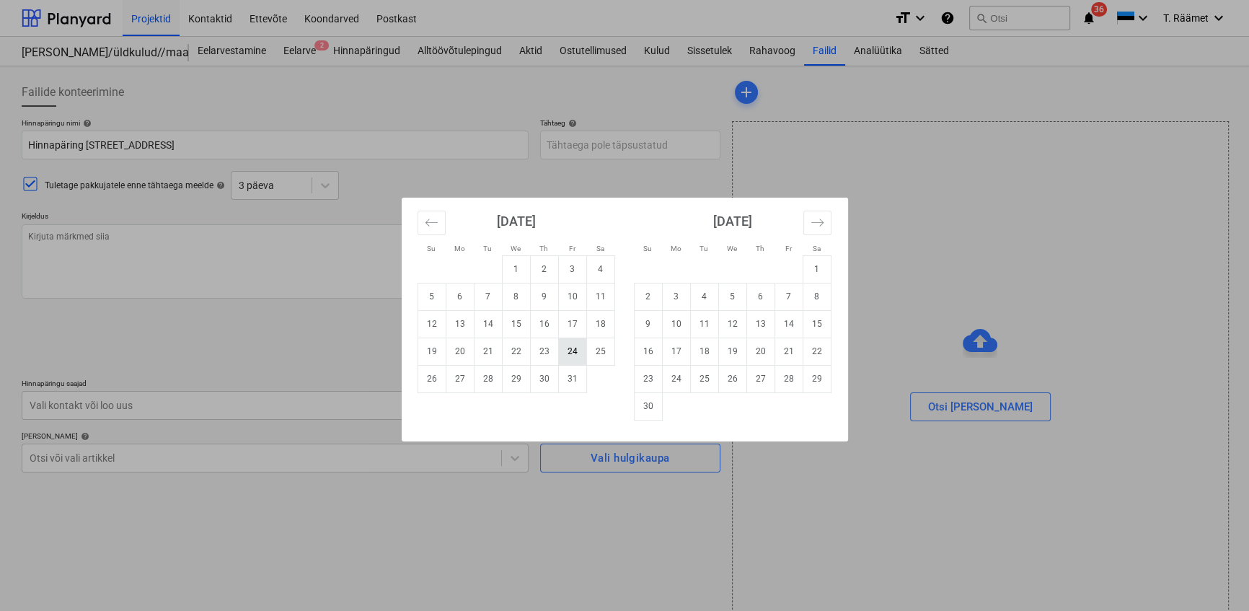
click at [573, 353] on td "24" at bounding box center [572, 351] width 28 height 27
type textarea "x"
type input "[DATE]"
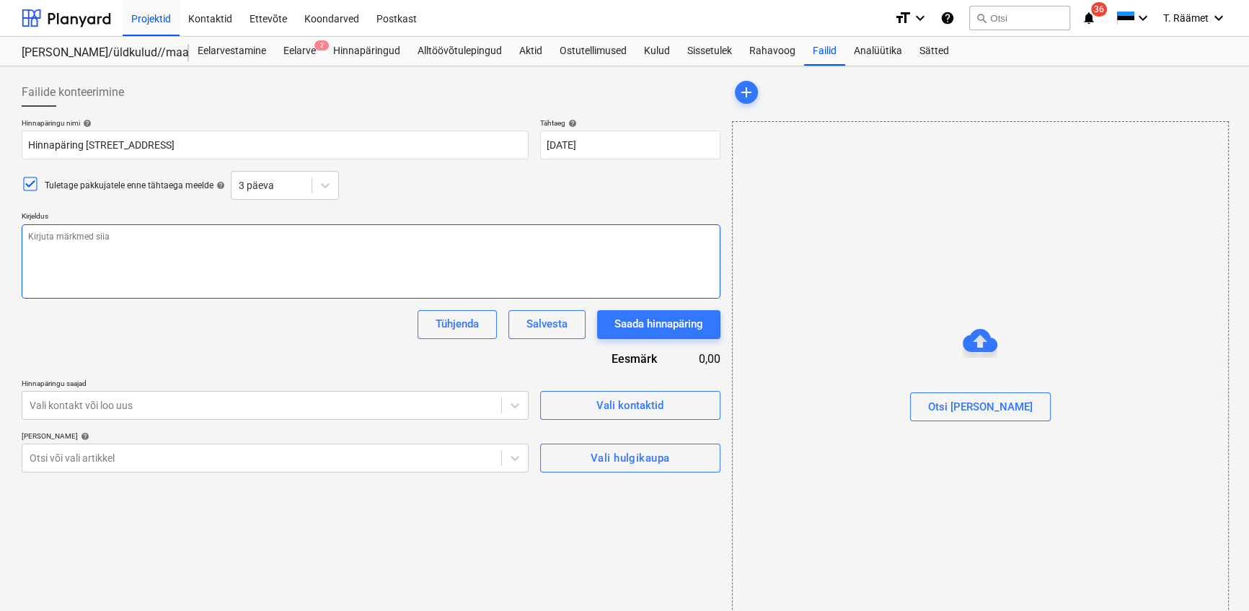
click at [111, 252] on textarea at bounding box center [371, 261] width 699 height 74
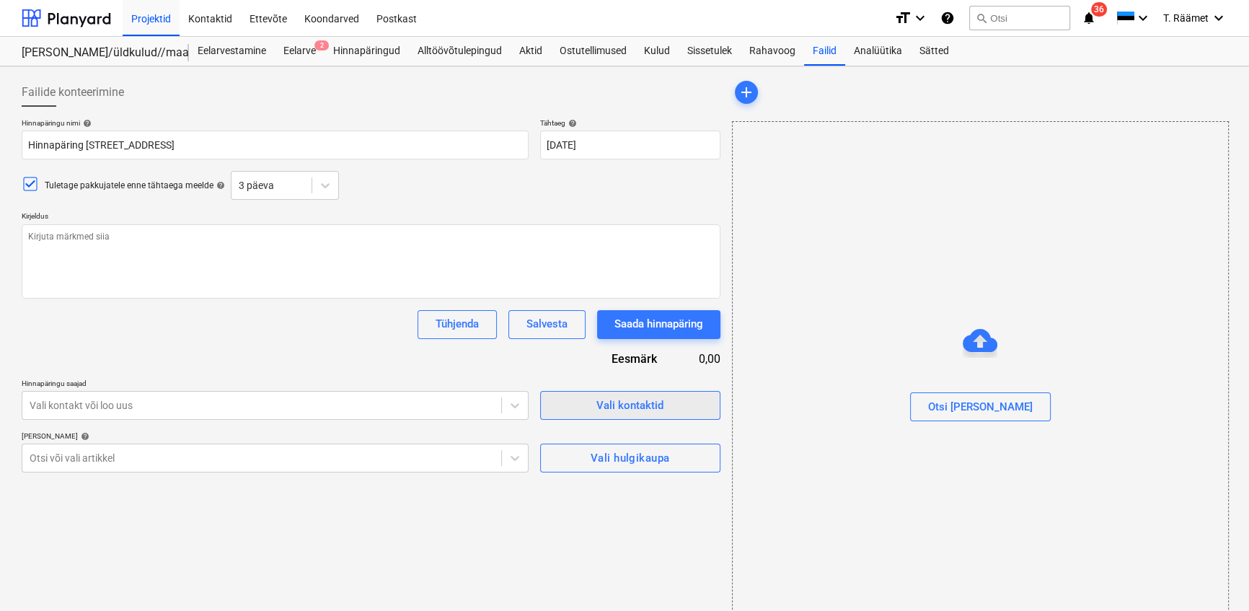
type textarea "x"
click at [601, 412] on div "Vali kontaktid" at bounding box center [629, 405] width 67 height 19
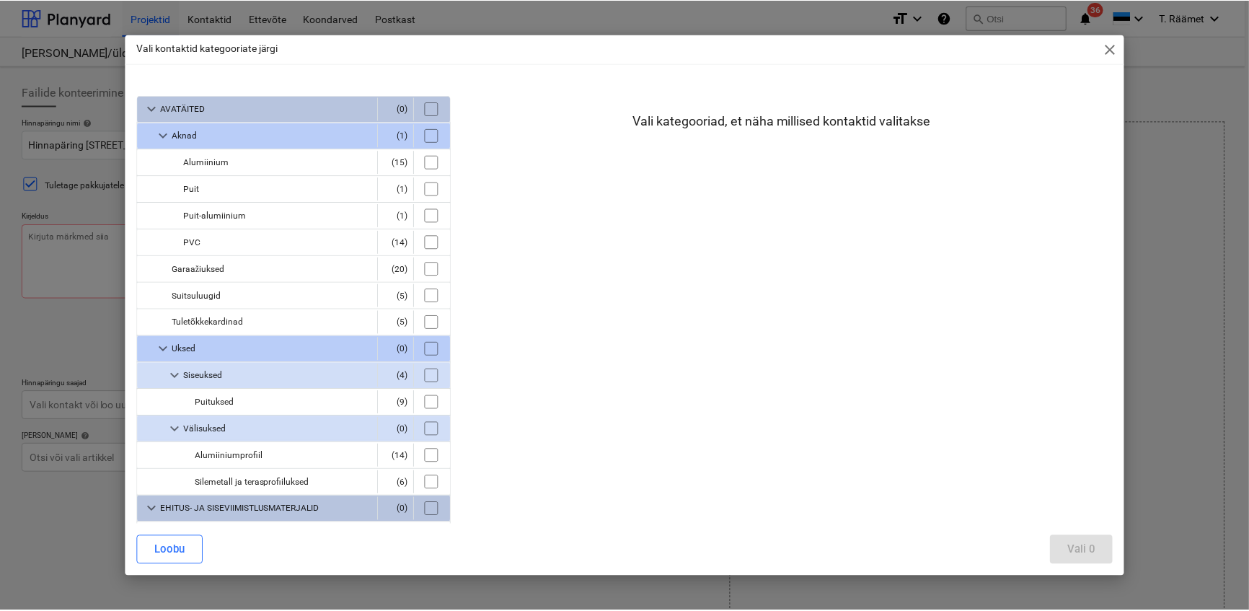
scroll to position [2254, 0]
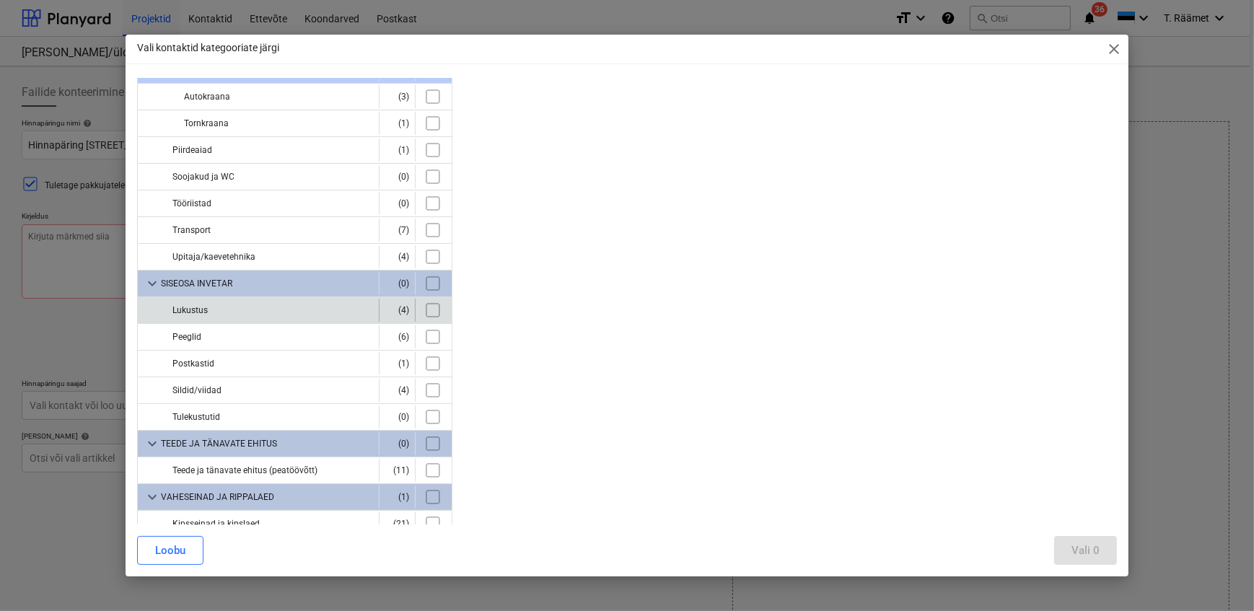
click at [424, 299] on input "checkbox" at bounding box center [432, 310] width 23 height 23
checkbox input "true"
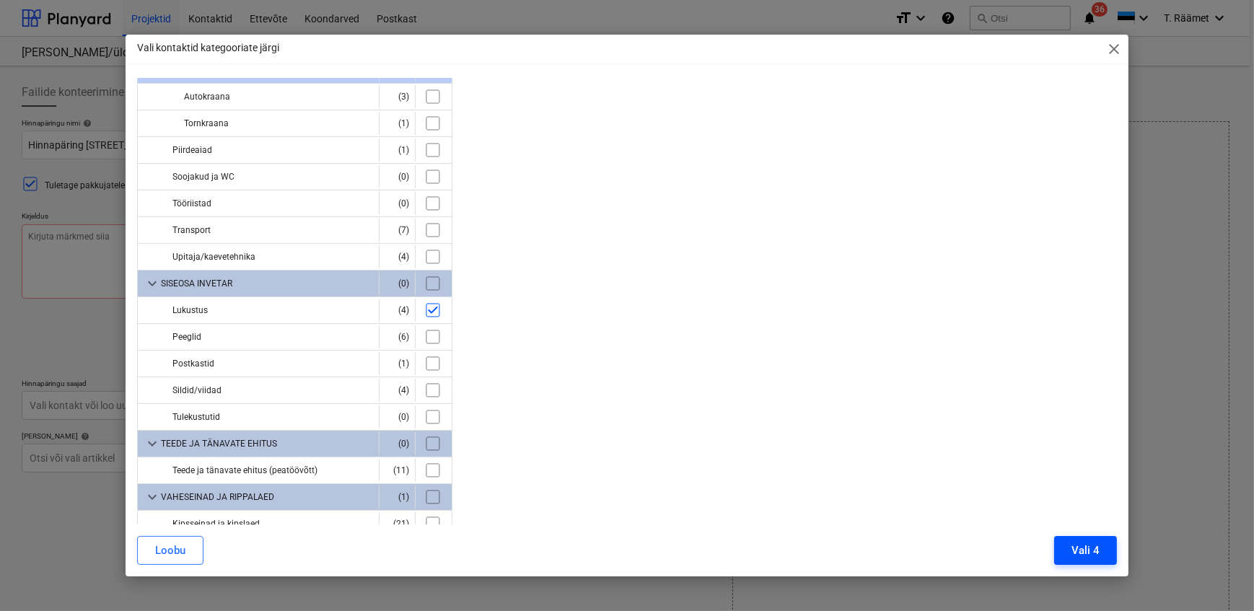
click at [1070, 547] on button "Vali 4" at bounding box center [1085, 550] width 63 height 29
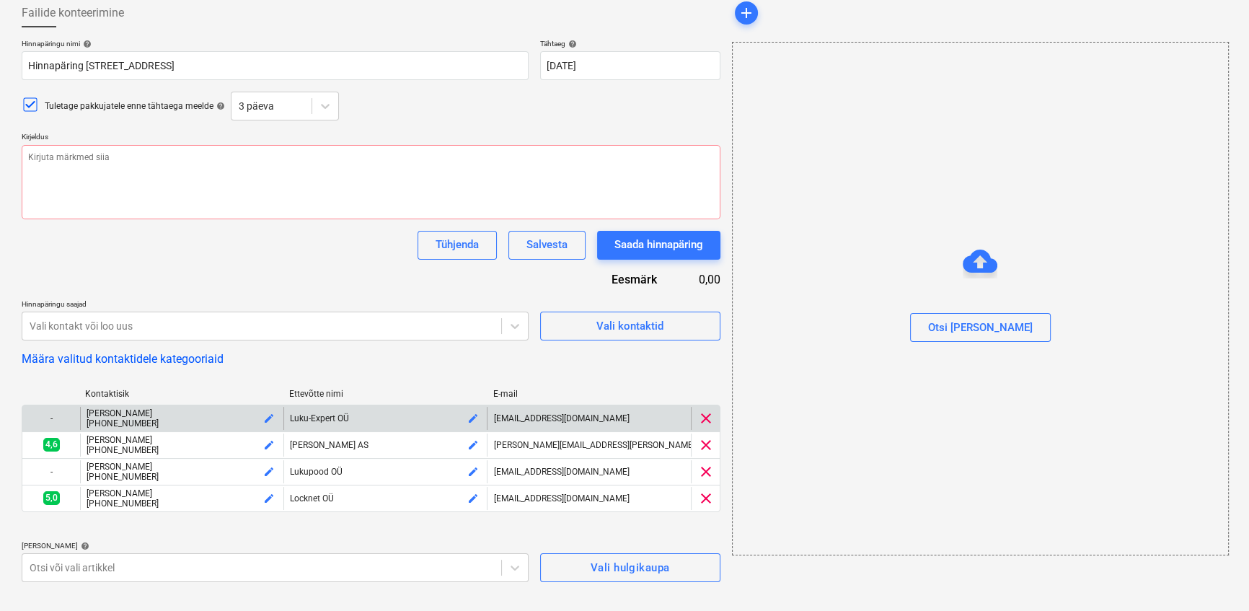
scroll to position [79, 0]
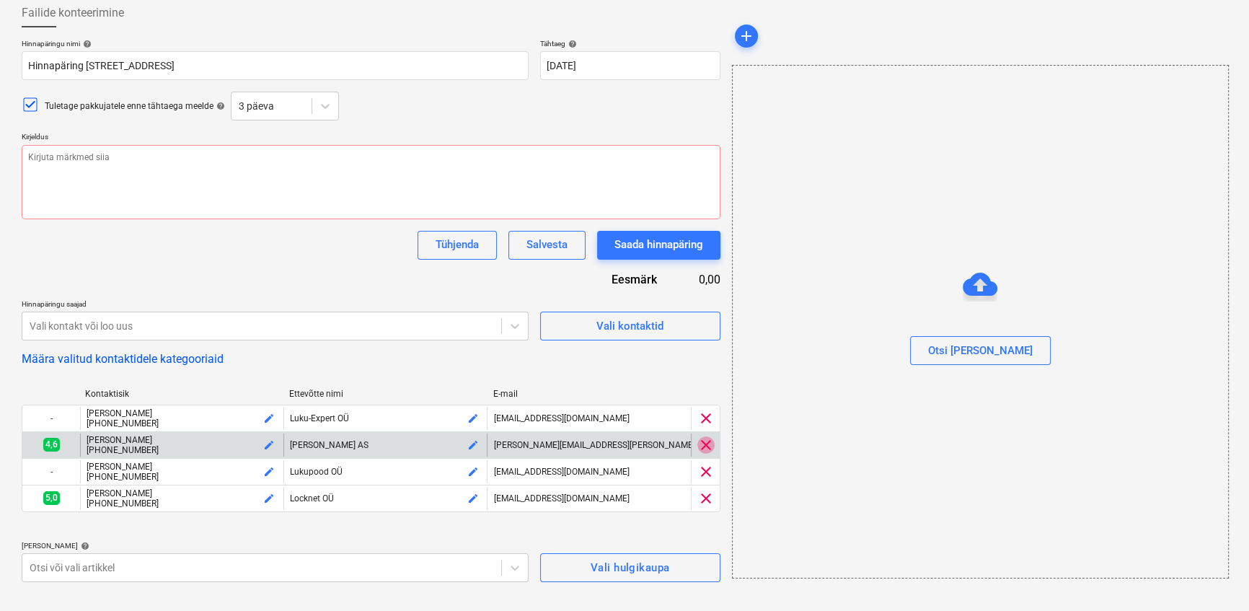
click at [701, 454] on span "clear" at bounding box center [705, 444] width 17 height 17
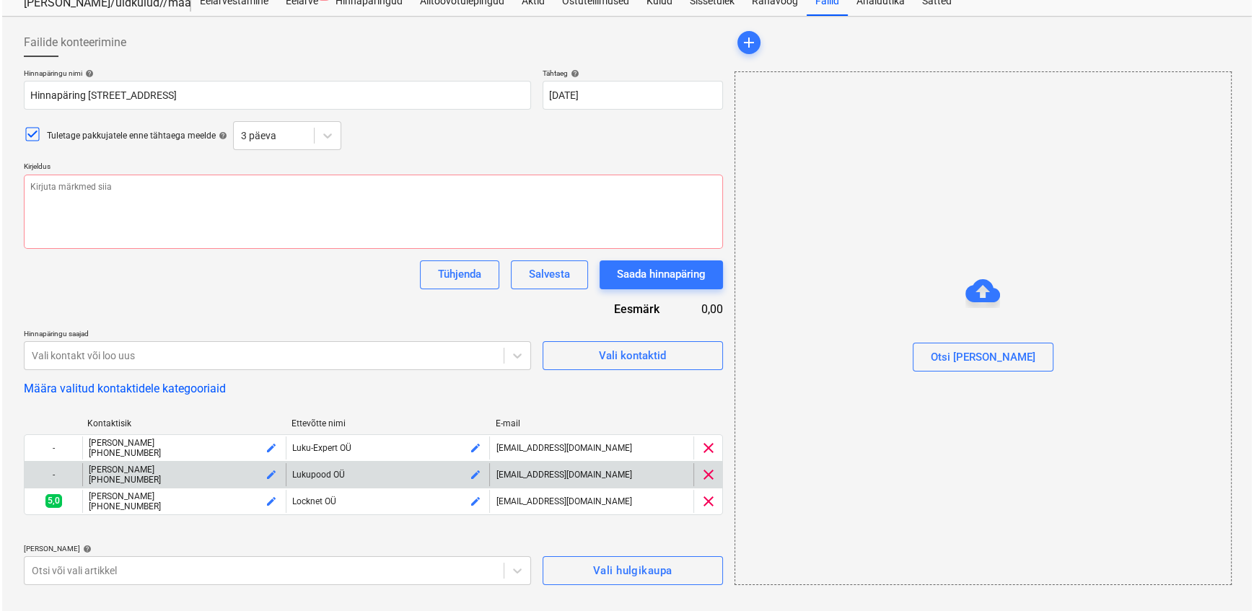
scroll to position [50, 0]
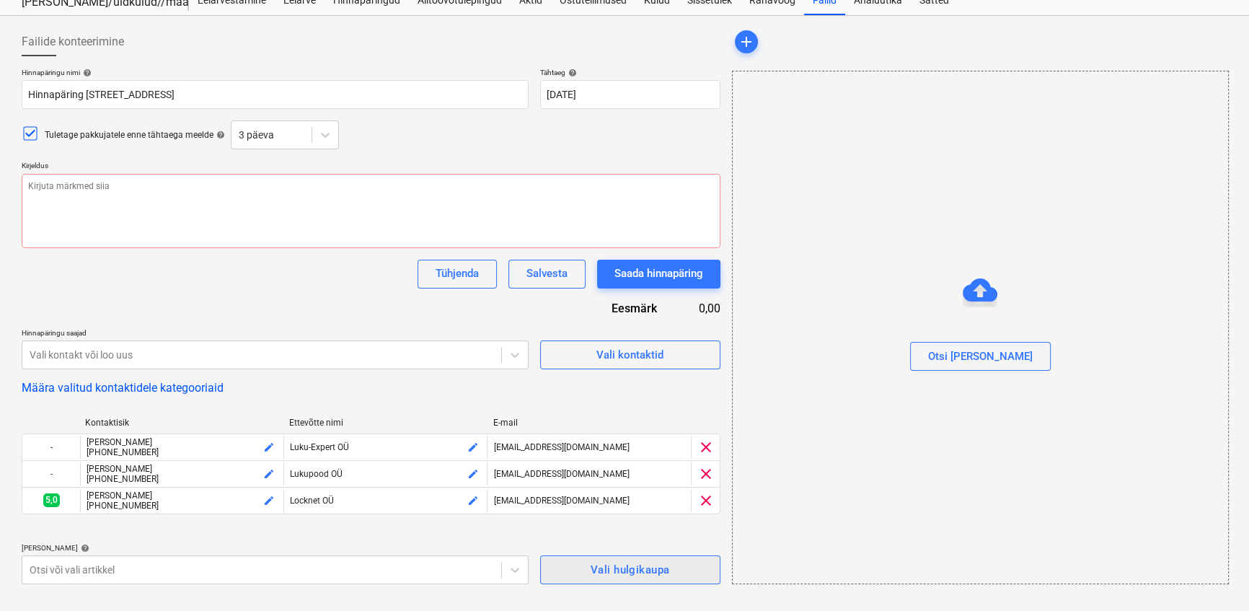
click at [566, 579] on span "Vali hulgikaupa" at bounding box center [630, 569] width 149 height 19
type textarea "x"
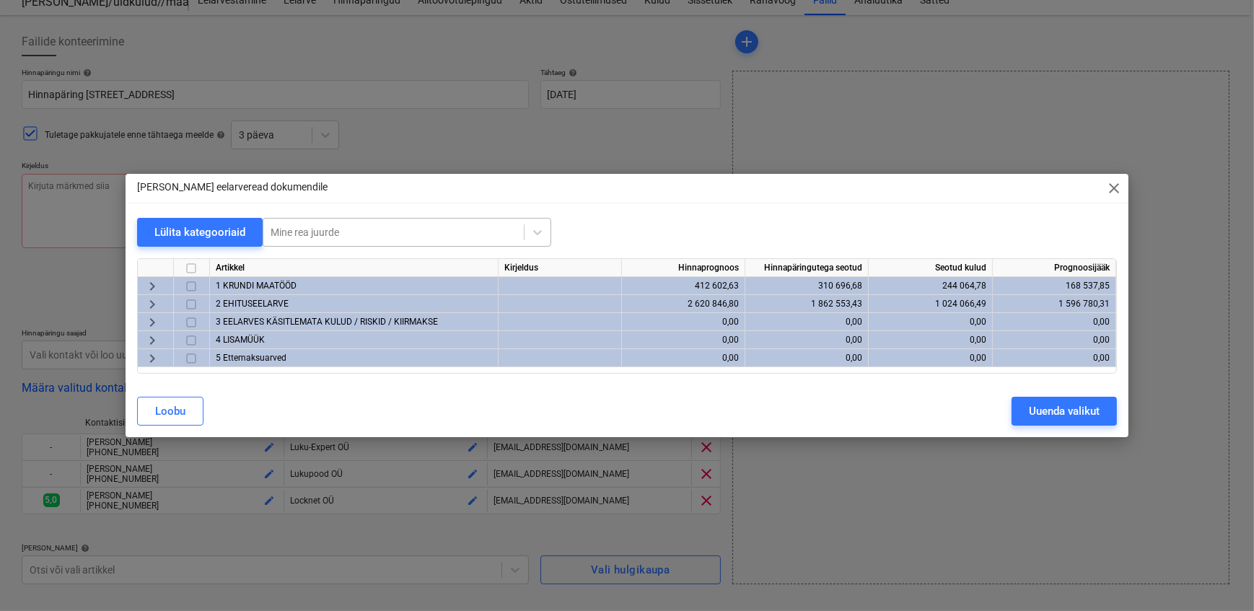
click at [331, 238] on div at bounding box center [393, 232] width 246 height 14
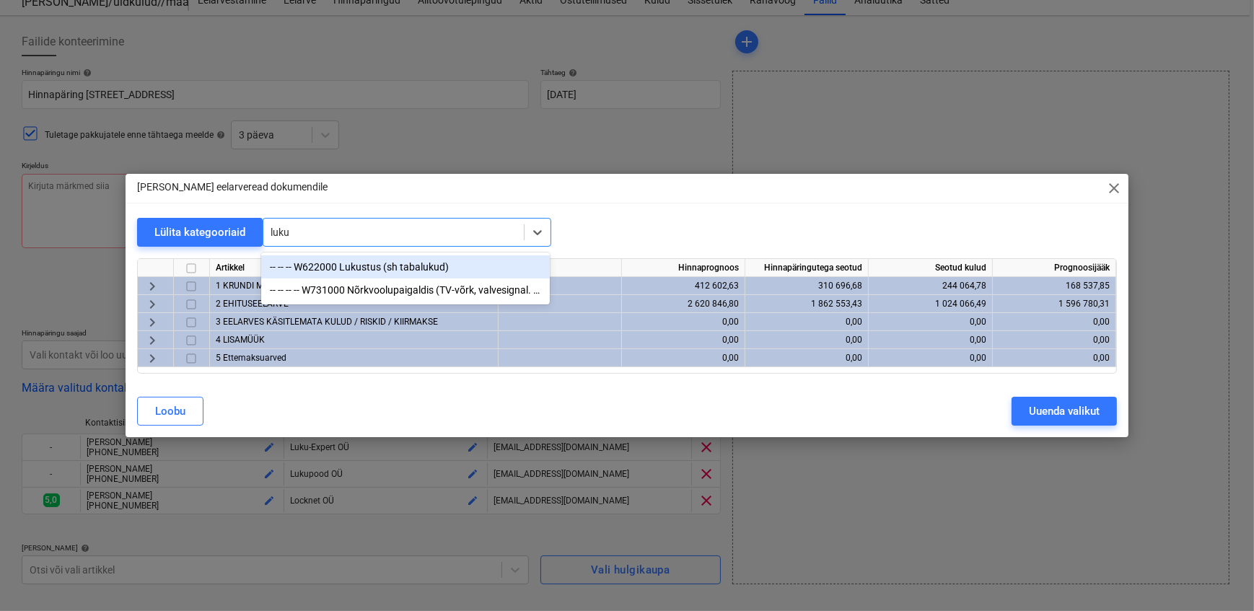
type input "lukus"
click at [358, 267] on div "-- -- -- W622000 Lukustus (sh tabalukud)" at bounding box center [405, 266] width 288 height 23
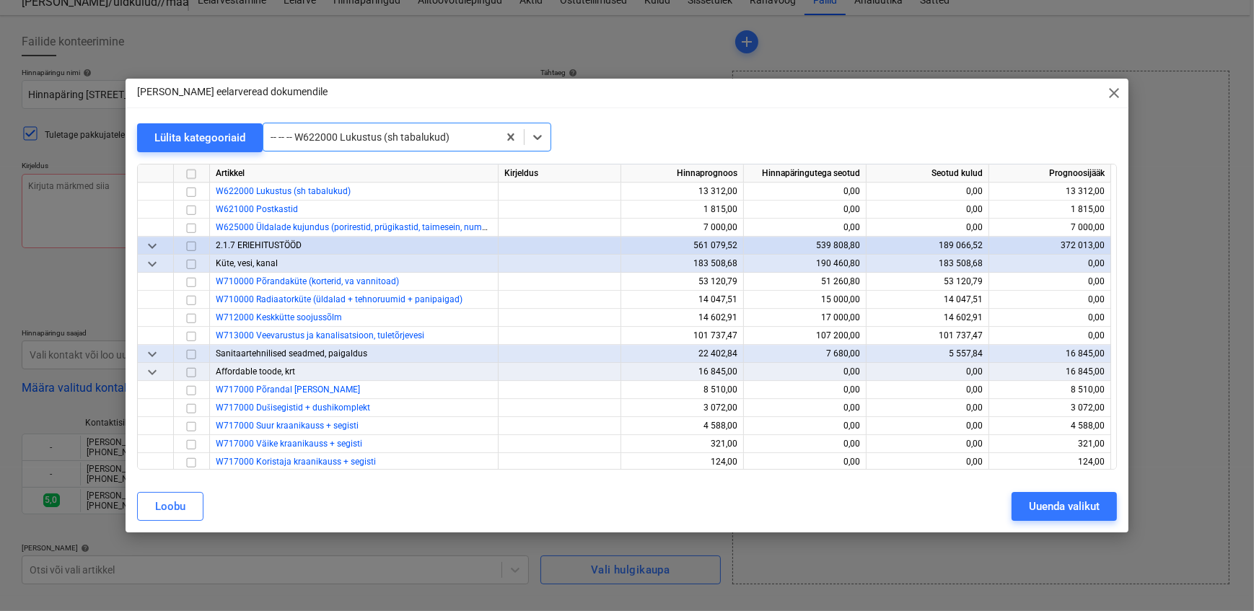
scroll to position [4785, 0]
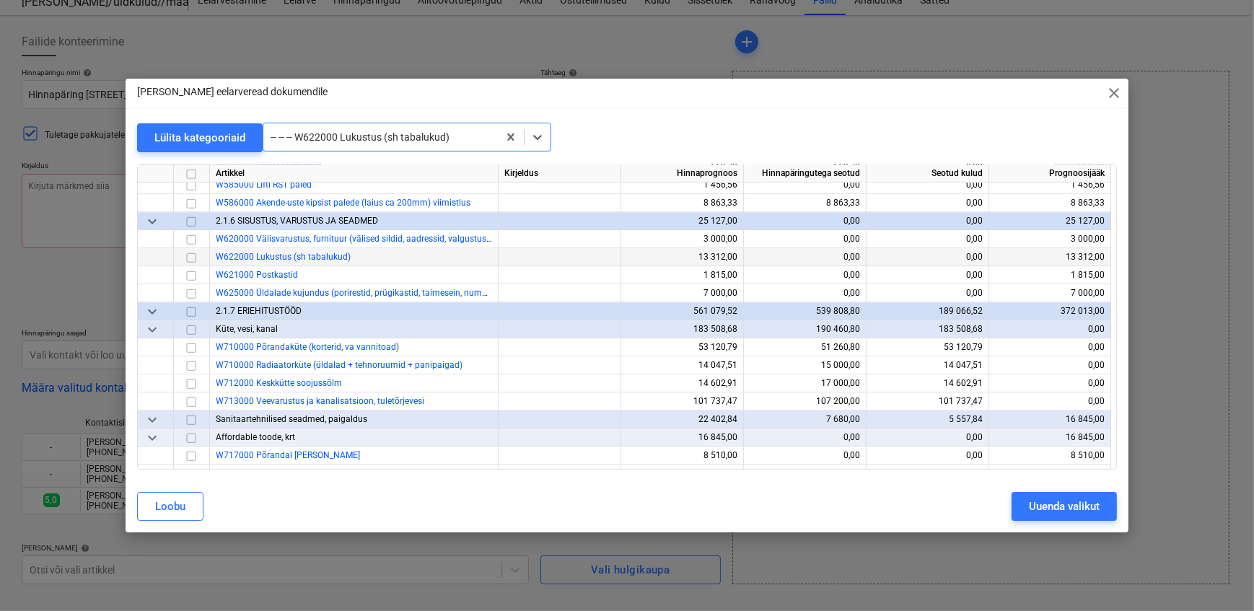
click at [192, 257] on input "checkbox" at bounding box center [190, 256] width 17 height 17
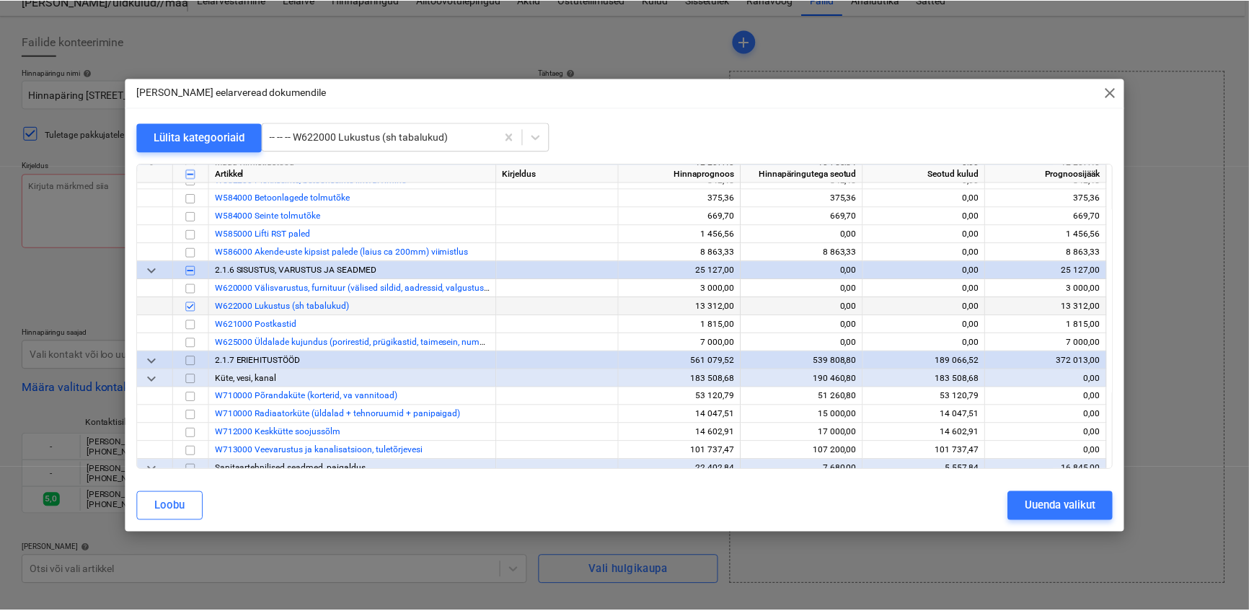
scroll to position [4719, 0]
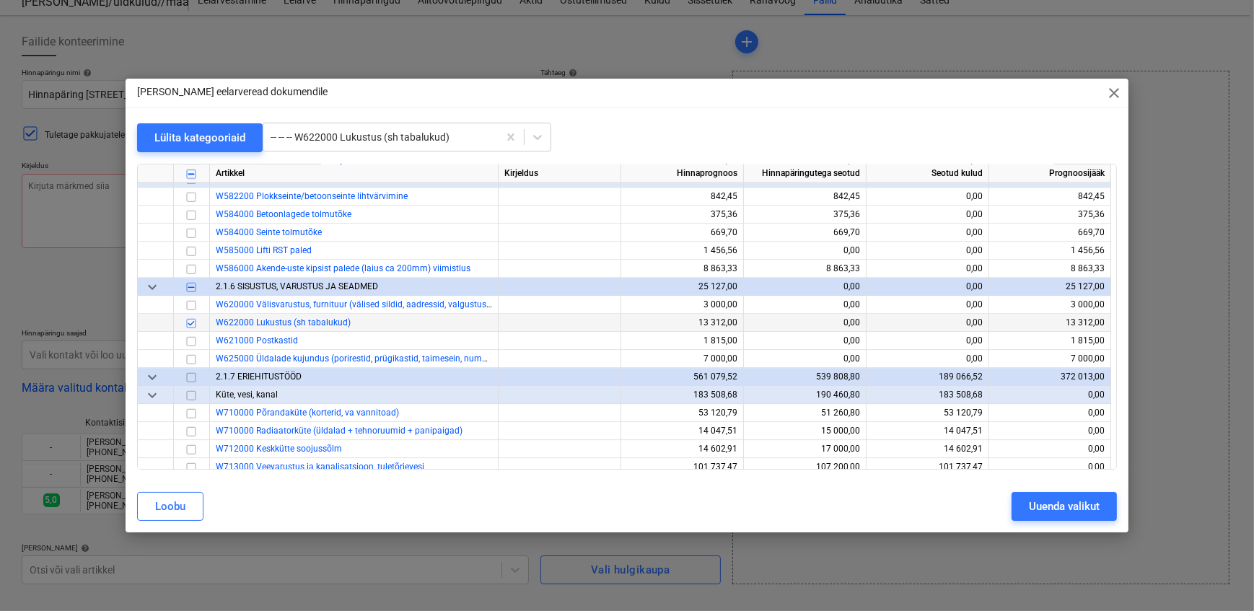
click at [1044, 508] on div "Uuenda valikut" at bounding box center [1064, 506] width 71 height 19
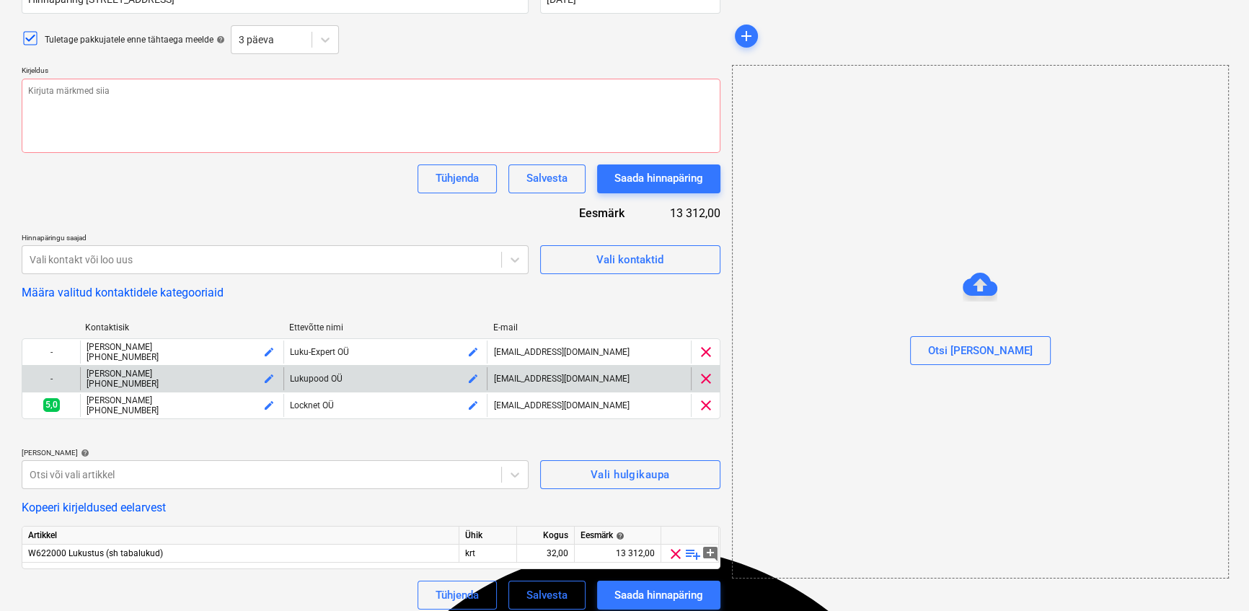
scroll to position [175, 0]
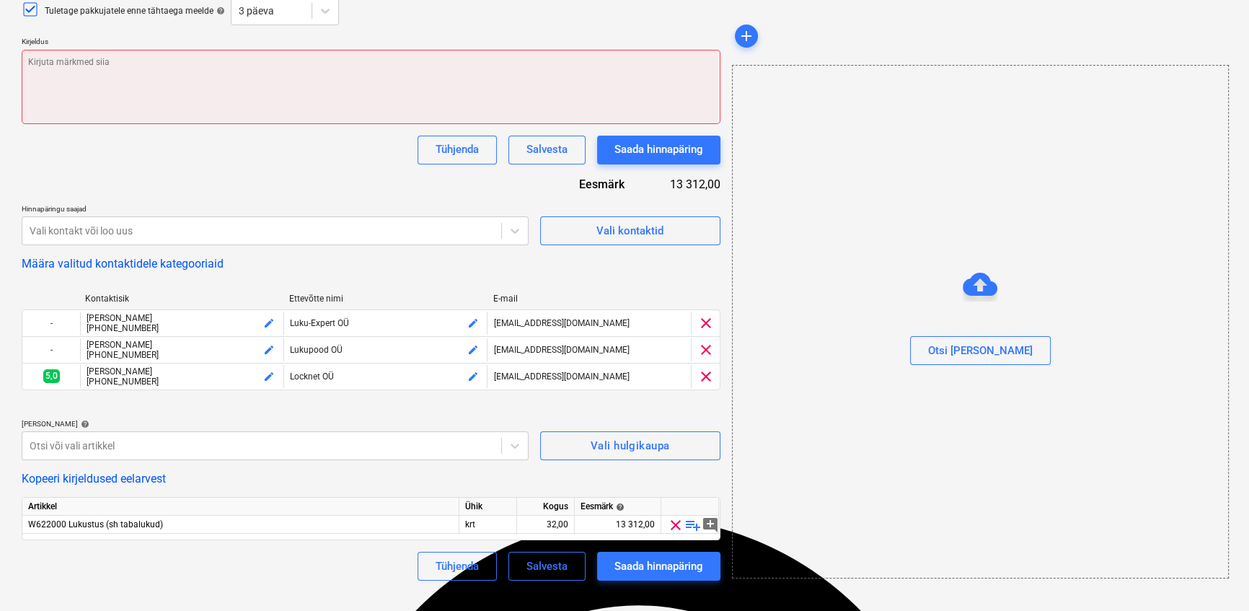
click at [157, 74] on textarea at bounding box center [371, 87] width 699 height 74
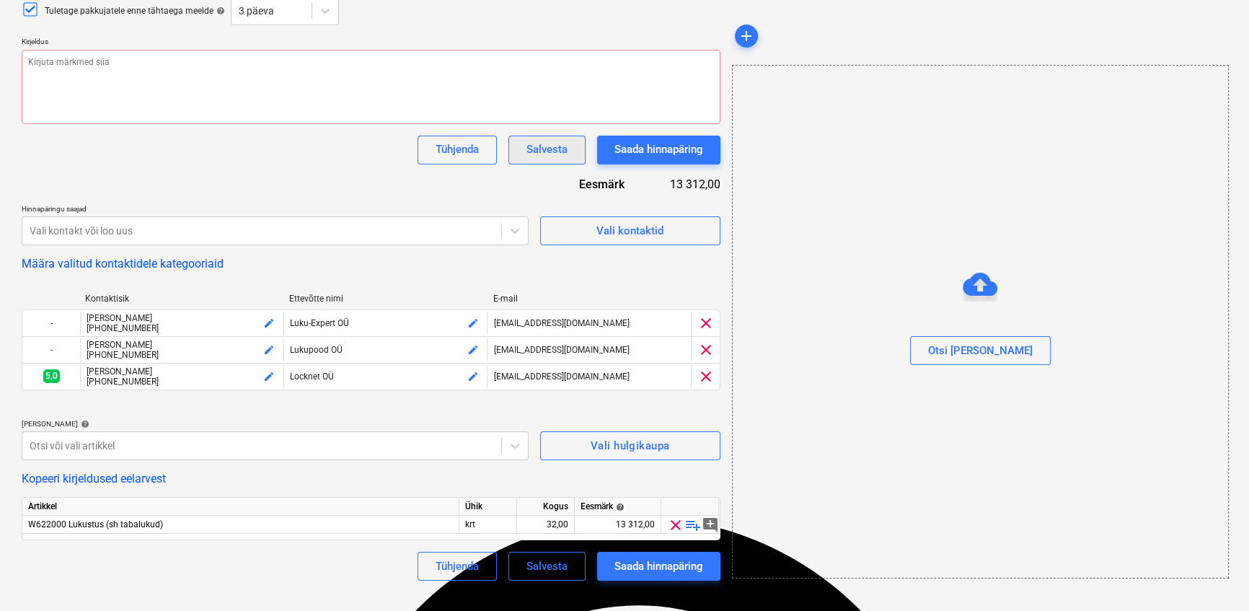
click at [540, 149] on div "Salvesta" at bounding box center [547, 149] width 41 height 19
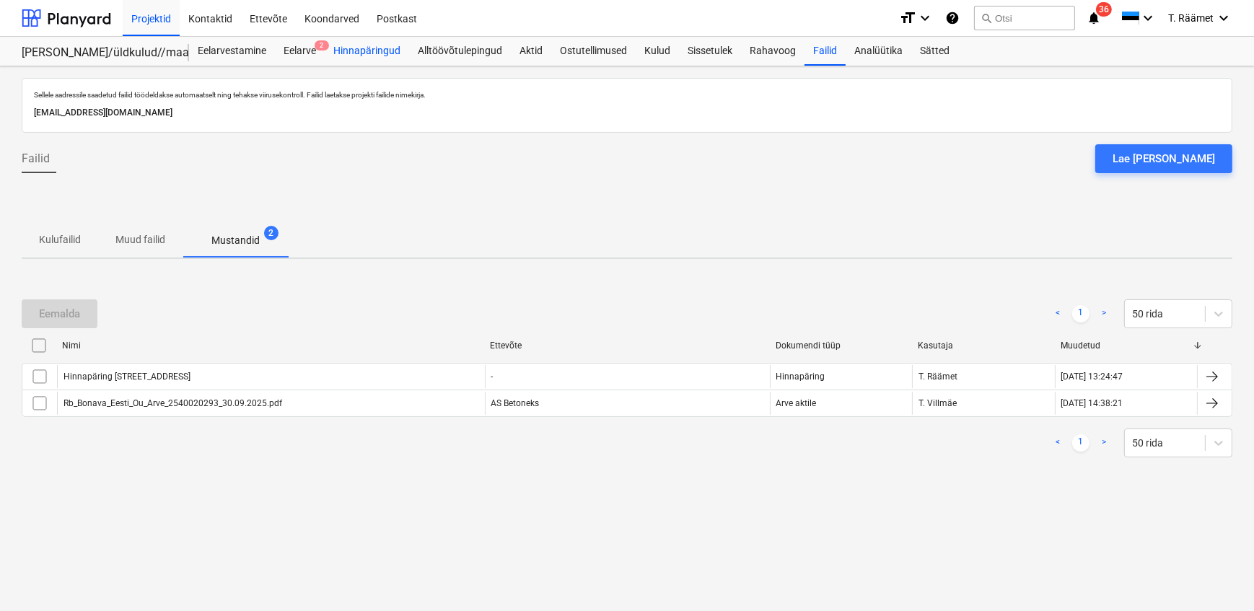
click at [368, 53] on div "Hinnapäringud" at bounding box center [367, 51] width 84 height 29
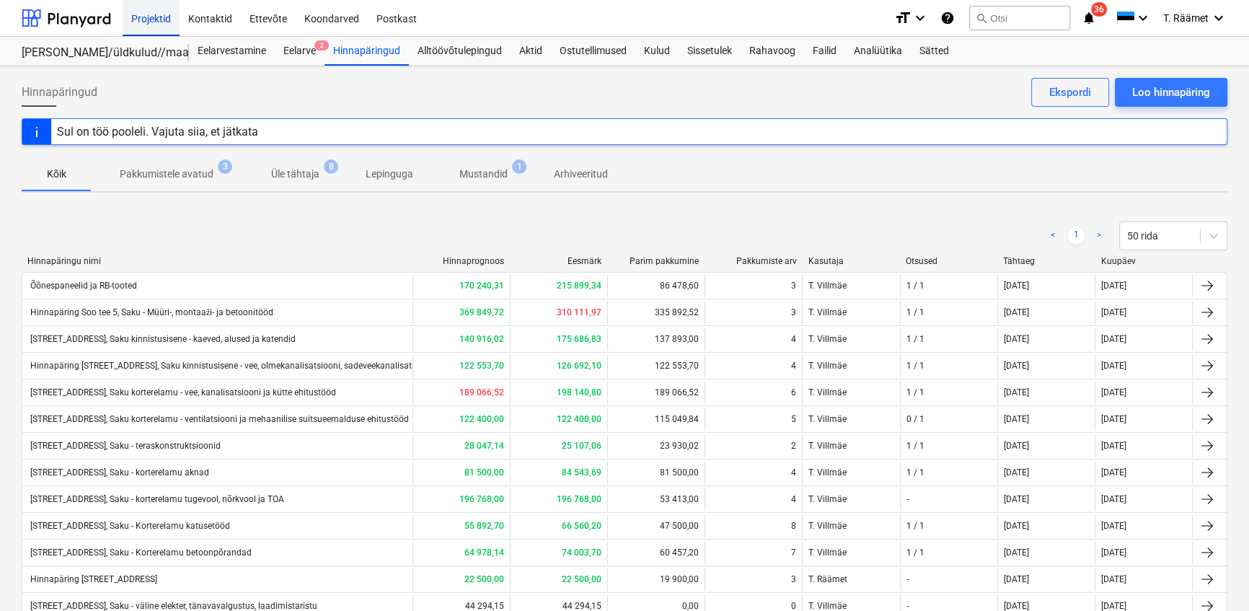
click at [159, 17] on div "Projektid" at bounding box center [151, 17] width 57 height 37
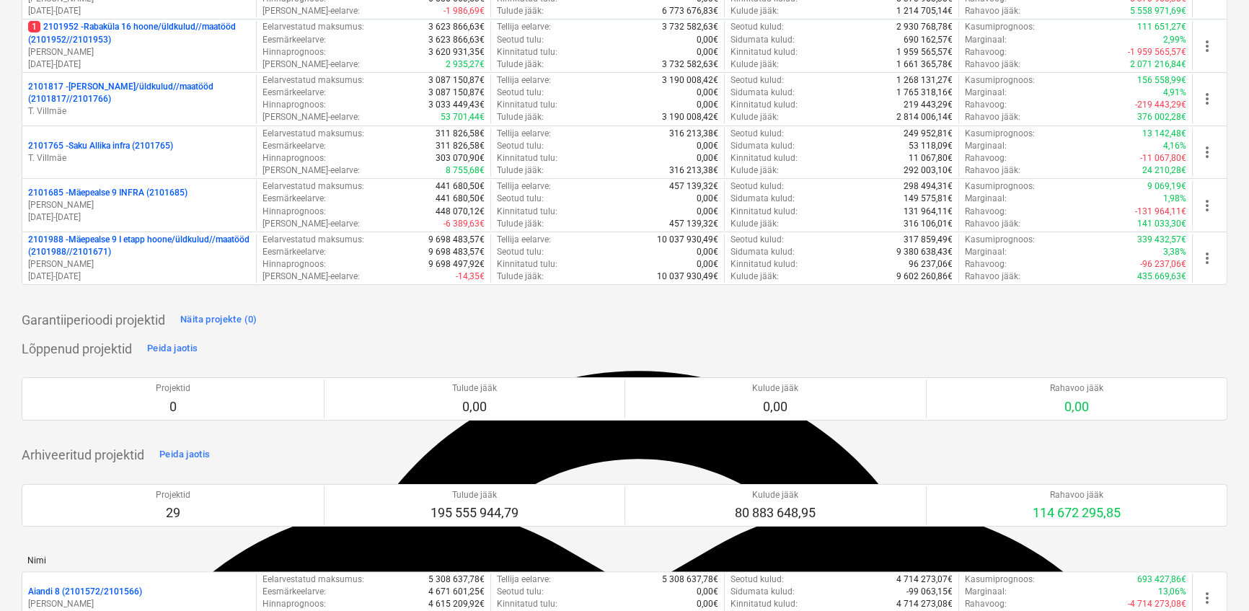
scroll to position [196, 0]
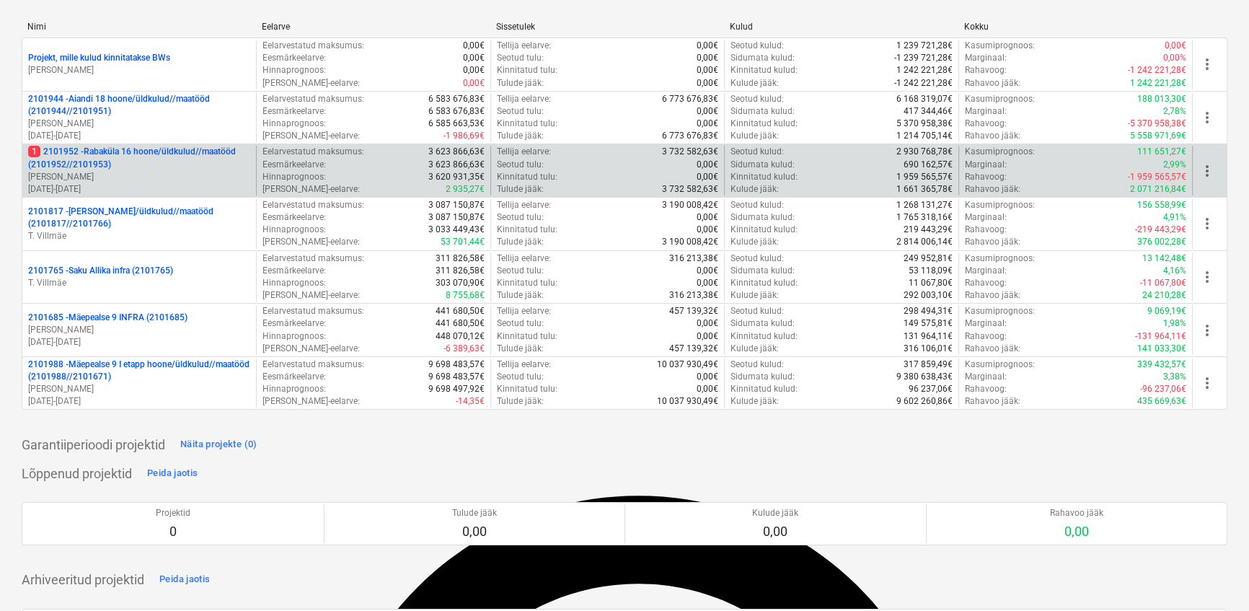
click at [119, 153] on p "1 2101952 - [GEOGRAPHIC_DATA] 16 hoone/üldkulud//maatööd (2101952//2101953)" at bounding box center [139, 158] width 222 height 25
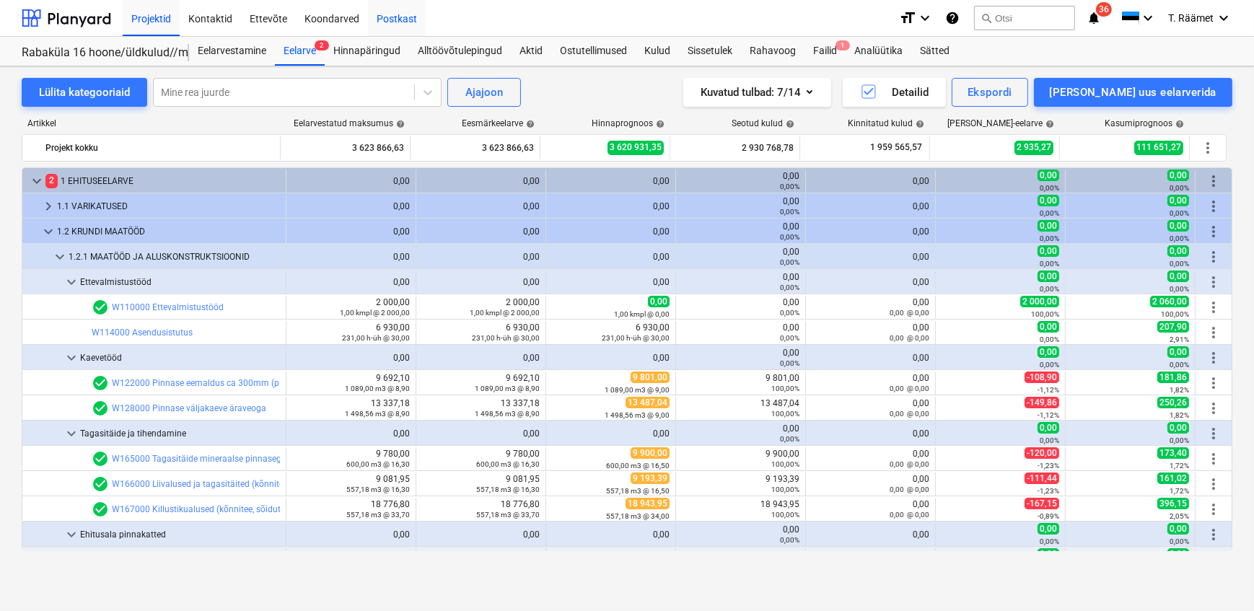
click at [373, 46] on div "Hinnapäringud" at bounding box center [367, 51] width 84 height 29
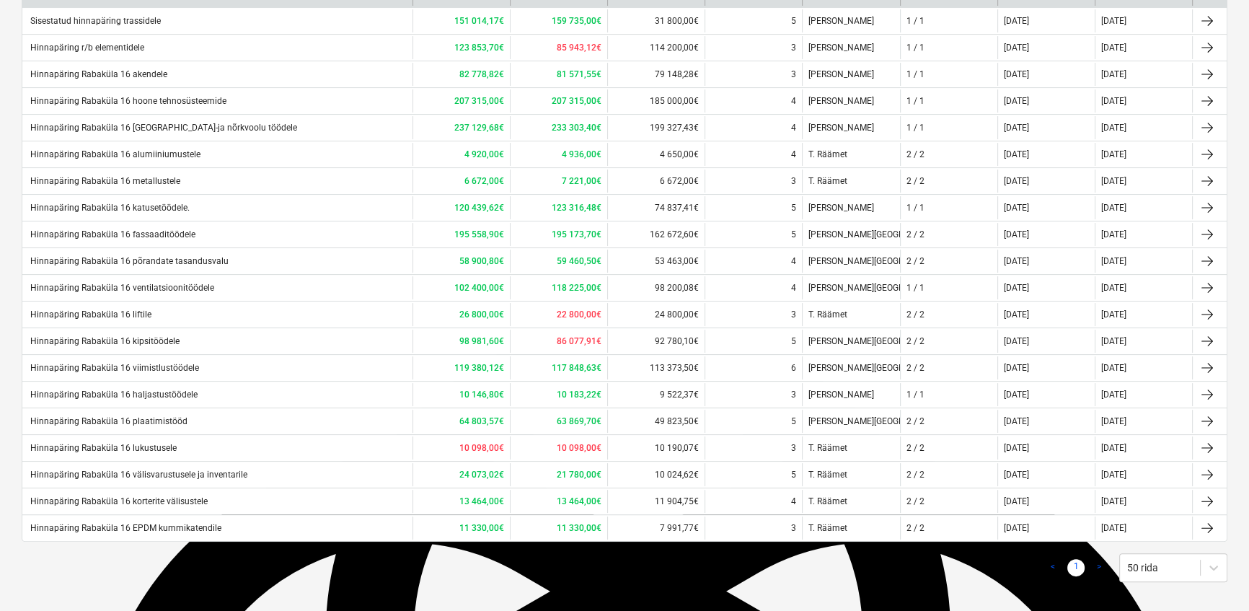
scroll to position [384, 0]
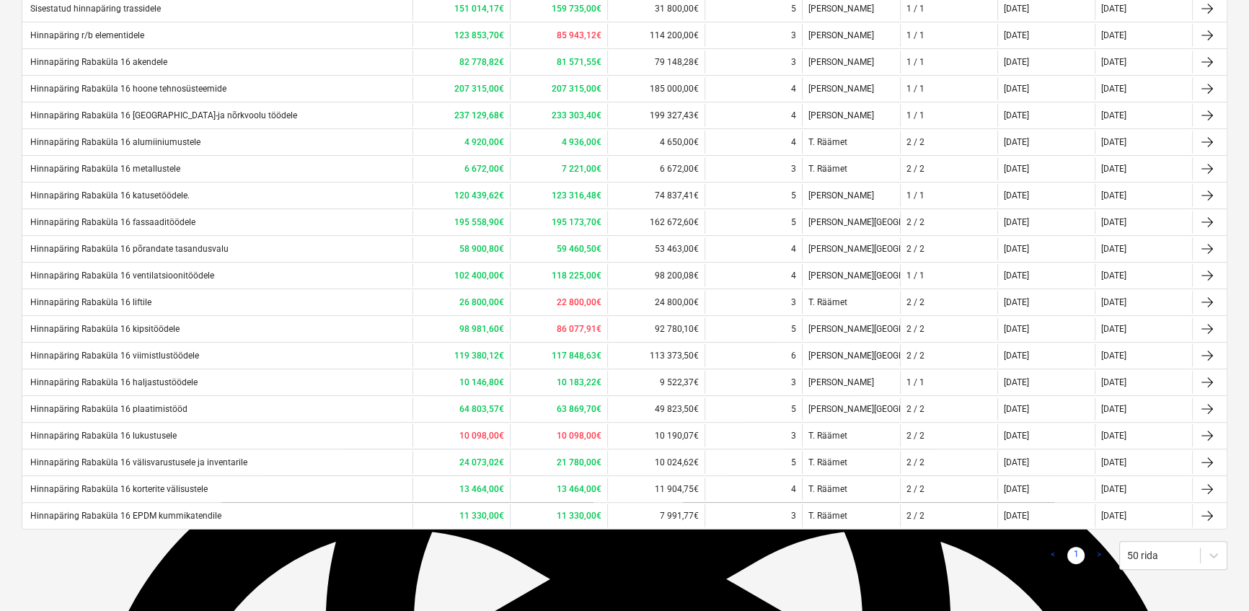
click at [147, 434] on div "Hinnapäring Rabaküla 16 lukustusele" at bounding box center [102, 436] width 149 height 10
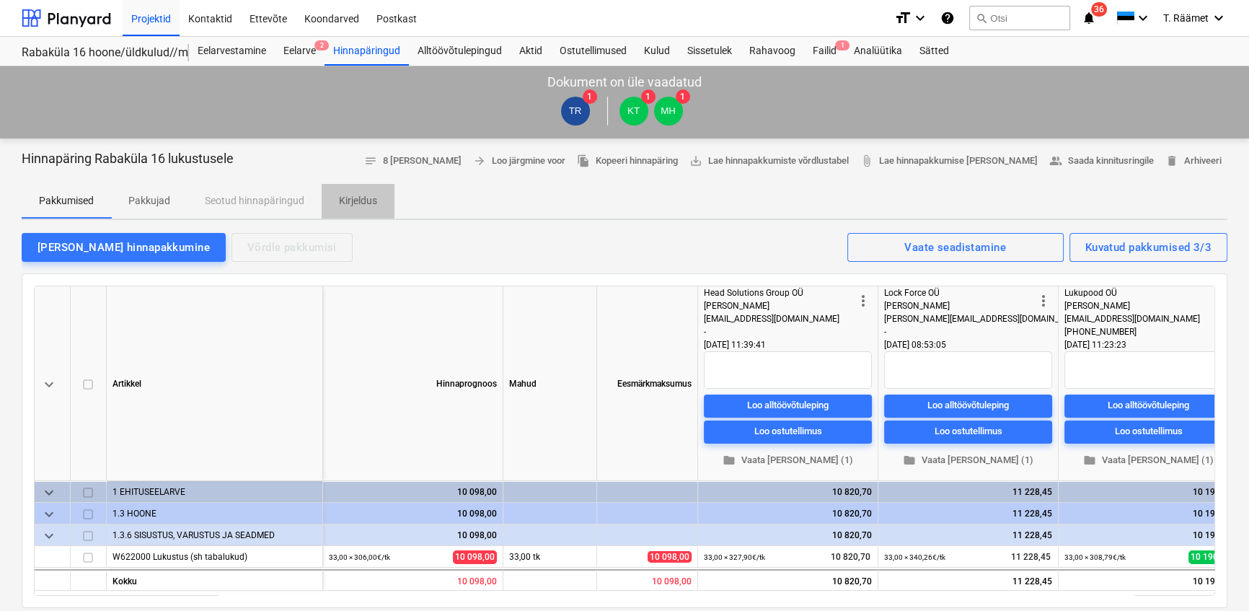
click at [350, 202] on p "Kirjeldus" at bounding box center [358, 200] width 38 height 15
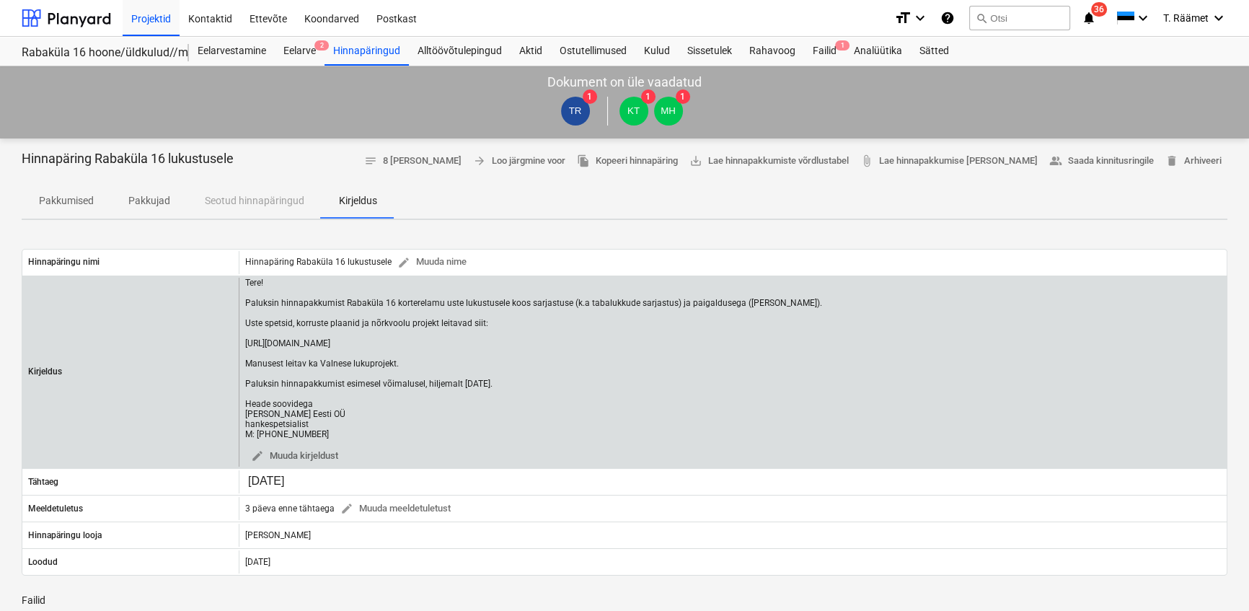
drag, startPoint x: 245, startPoint y: 283, endPoint x: 329, endPoint y: 490, distance: 224.2
click at [329, 439] on div "Tere! Paluksin hinnapakkumist Rabaküla 16 korterelamu uste lukustusele koos sar…" at bounding box center [533, 359] width 577 height 162
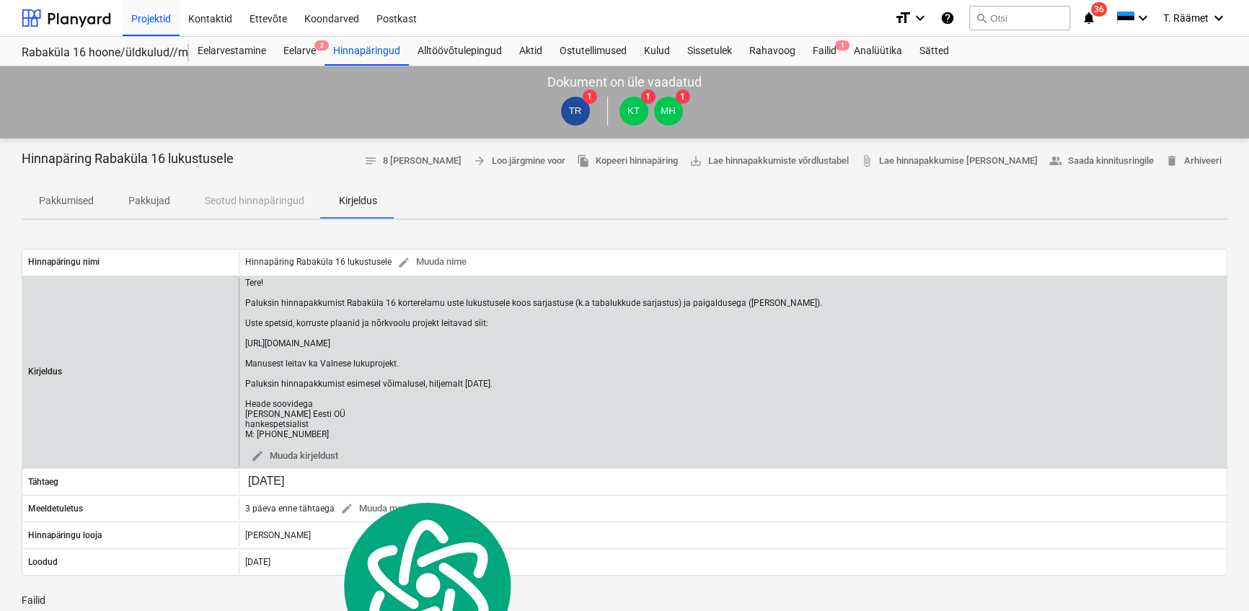
copy div "Tere! Paluksin hinnapakkumist Rabaküla 16 korterelamu uste lukustusele koos sar…"
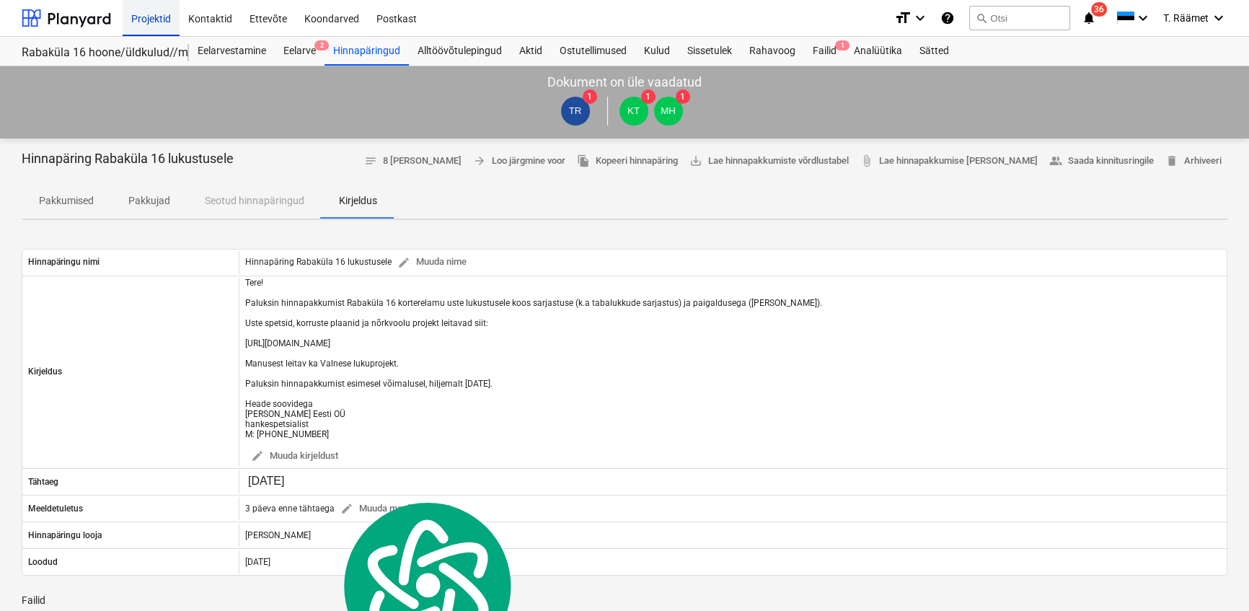
click at [160, 14] on div "Projektid" at bounding box center [151, 17] width 57 height 37
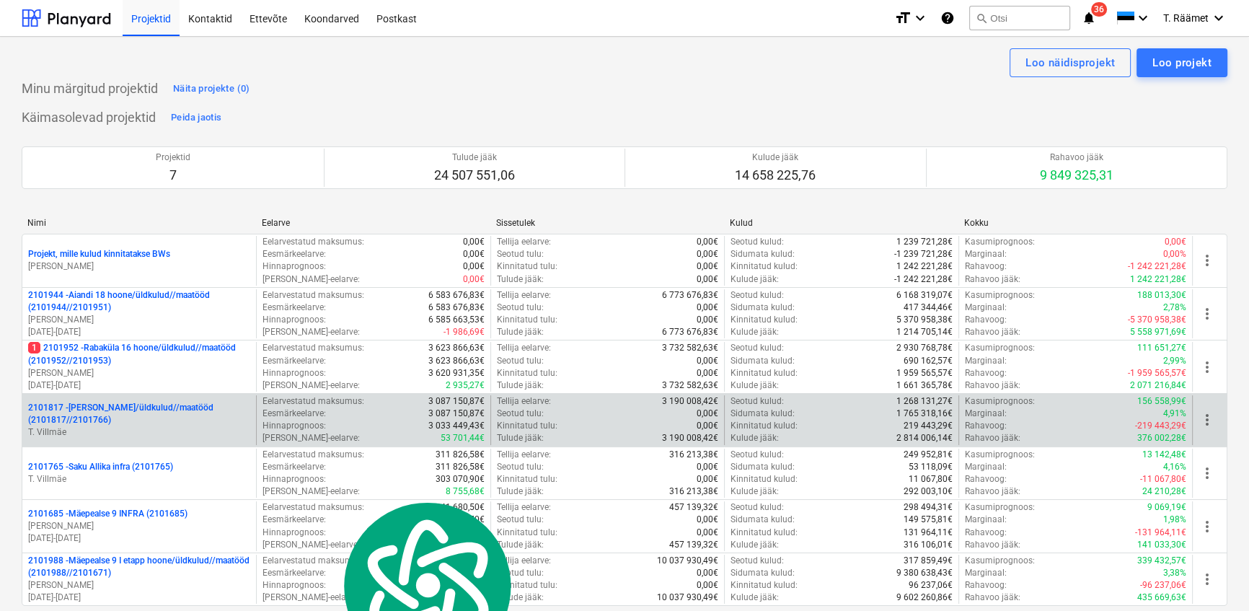
click at [94, 405] on p "2101817 - [PERSON_NAME]/üldkulud//maatööd (2101817//2101766)" at bounding box center [139, 414] width 222 height 25
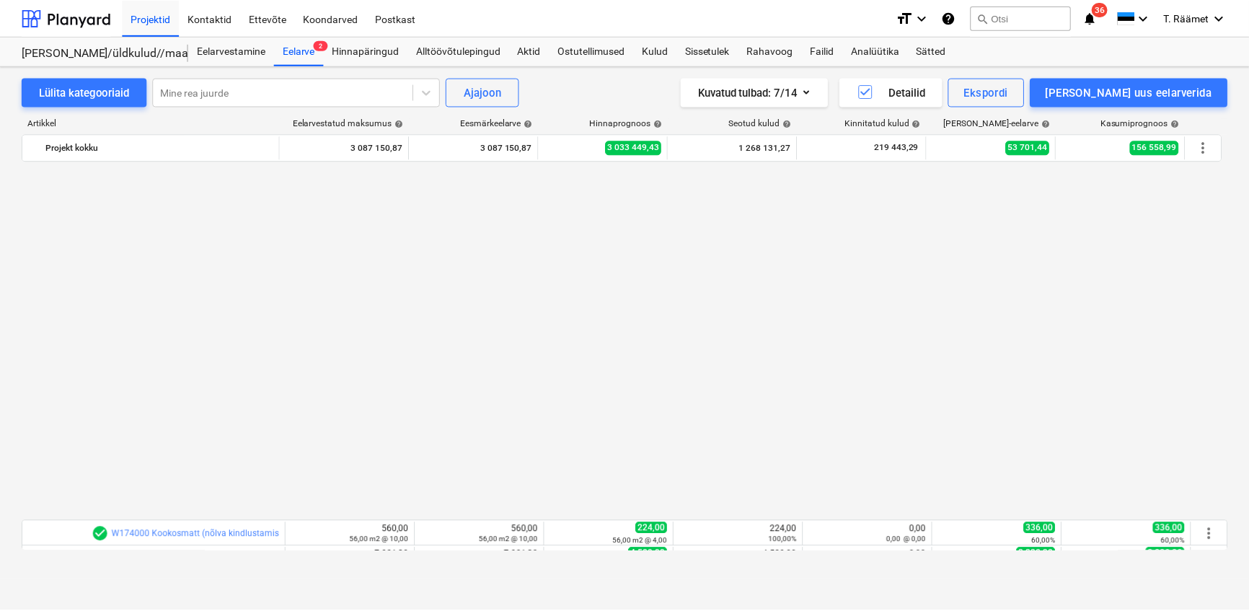
scroll to position [864, 0]
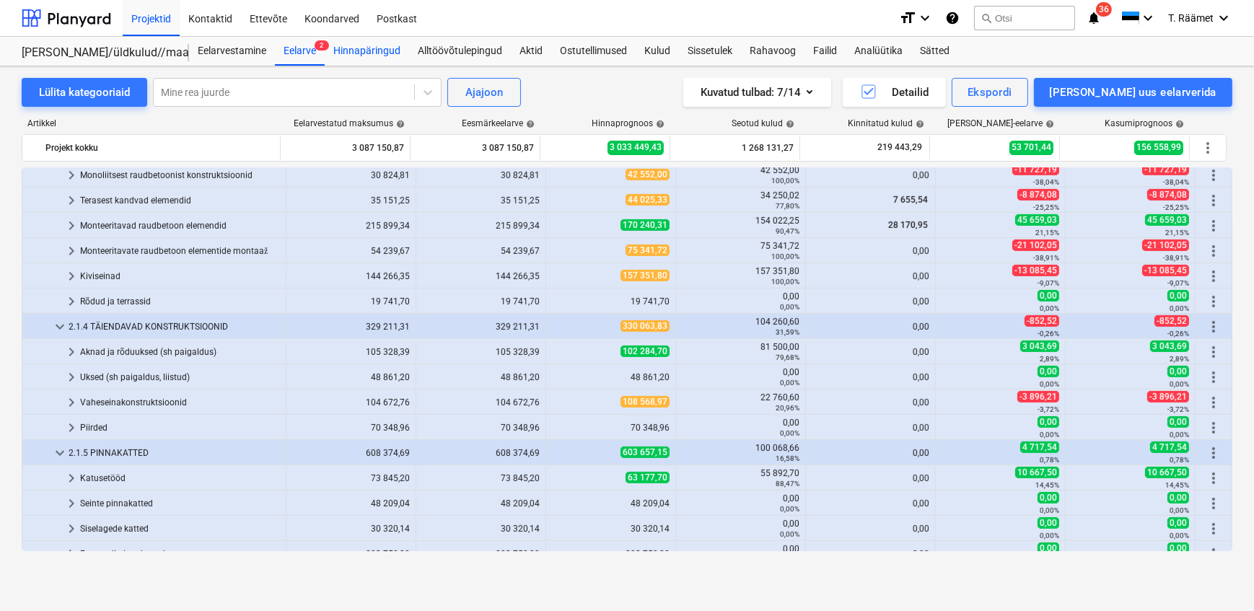
click at [370, 50] on div "Hinnapäringud" at bounding box center [367, 51] width 84 height 29
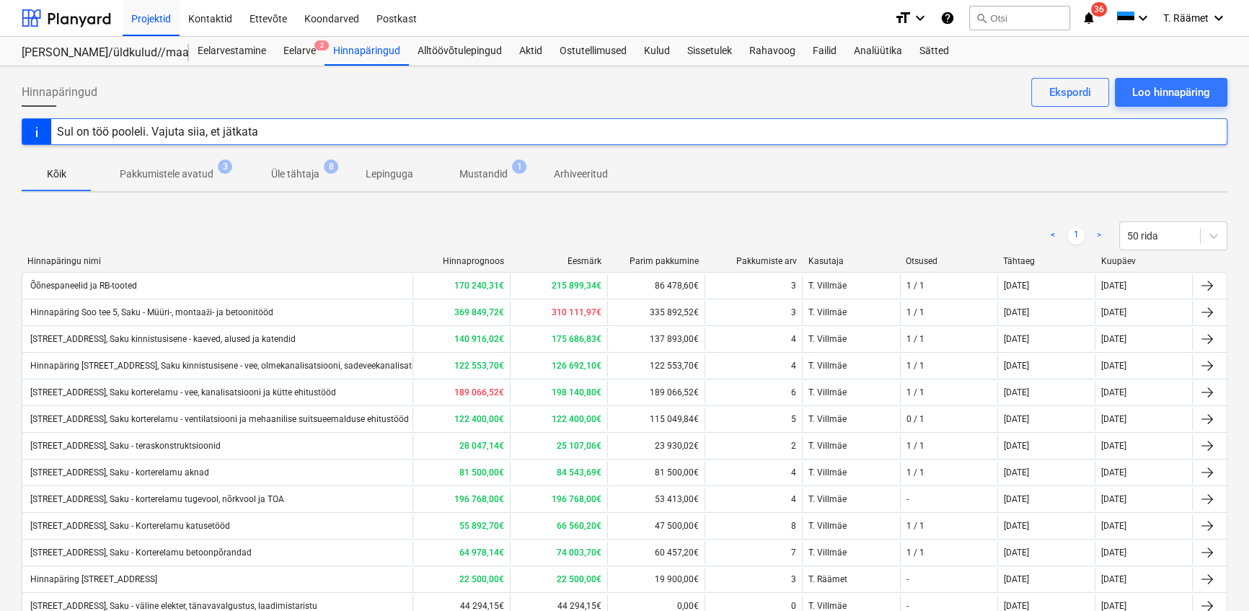
click at [483, 172] on p "Mustandid" at bounding box center [483, 174] width 48 height 15
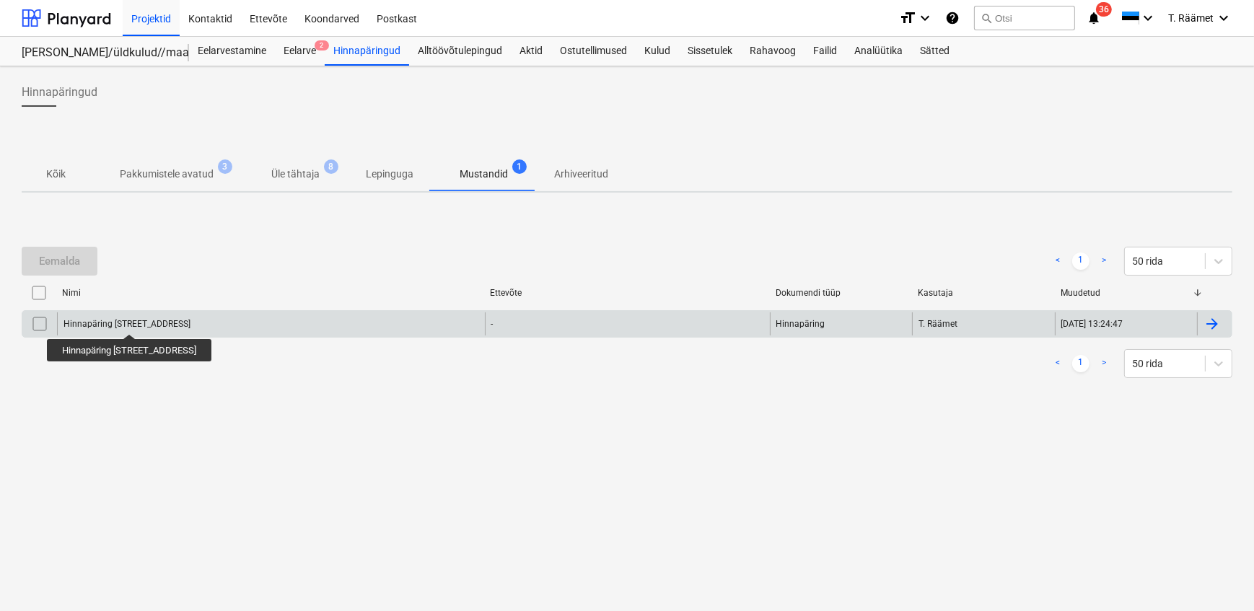
click at [141, 323] on div "Hinnapäring [STREET_ADDRESS]" at bounding box center [126, 324] width 127 height 10
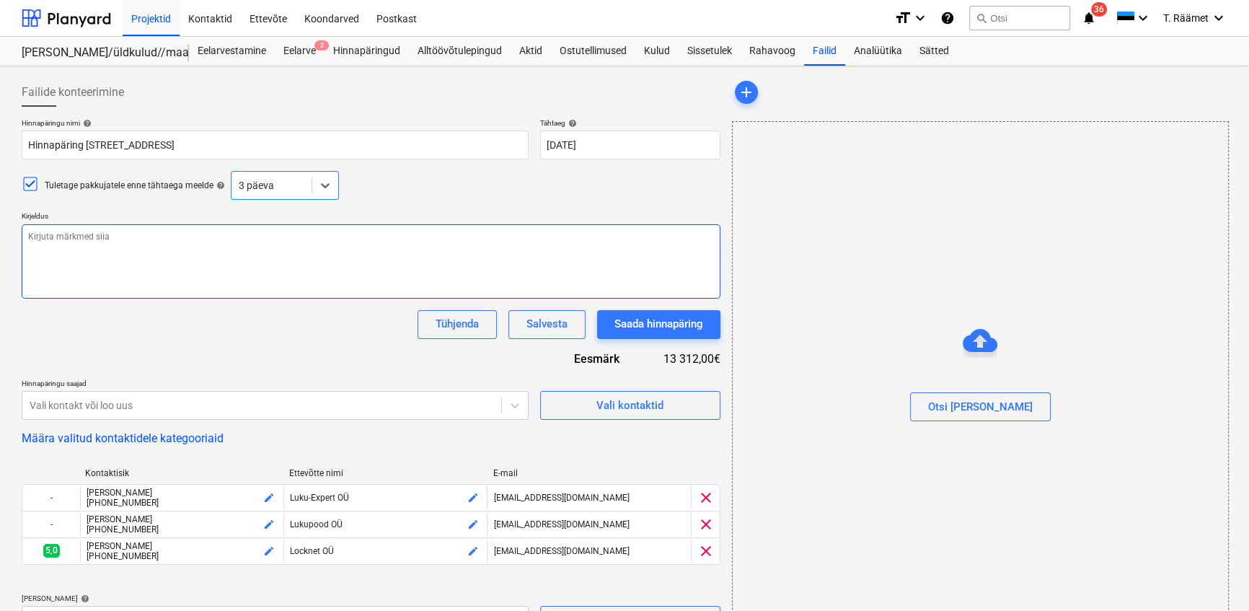
click at [97, 252] on textarea at bounding box center [371, 261] width 699 height 74
paste textarea "Tere! Paluksin hinnapakkumist Rabaküla 16 korterelamu uste lukustusele koos sar…"
type textarea "x"
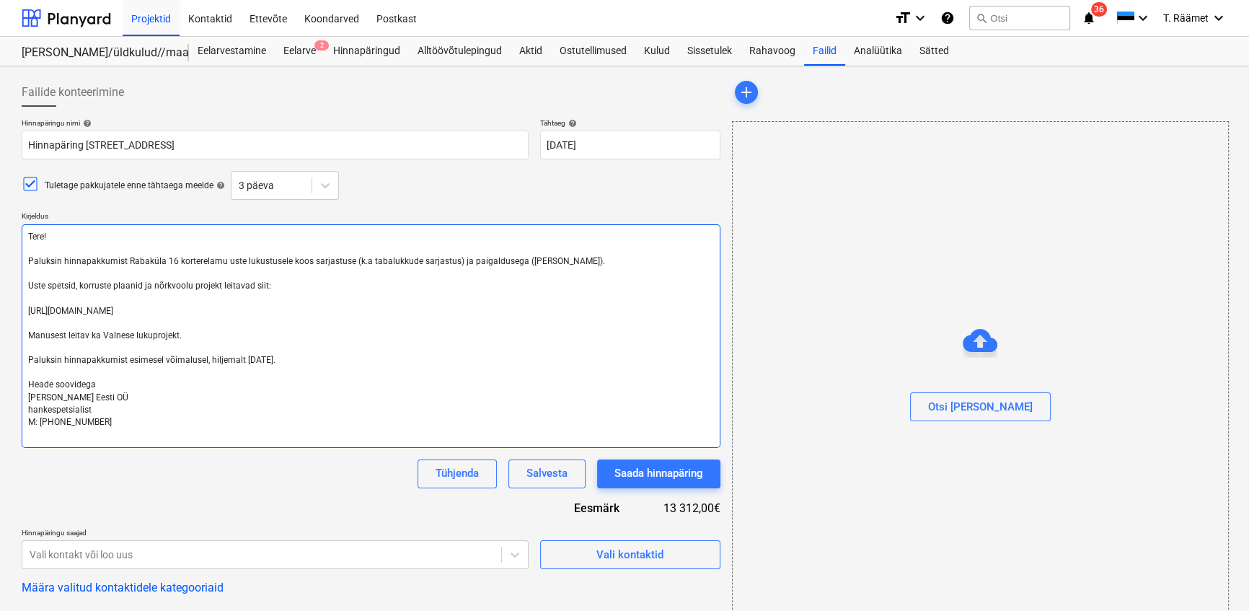
drag, startPoint x: 127, startPoint y: 260, endPoint x: 172, endPoint y: 260, distance: 44.7
click at [172, 260] on textarea "Tere! Paluksin hinnapakkumist Rabaküla 16 korterelamu uste lukustusele koos sar…" at bounding box center [371, 336] width 699 height 224
type textarea "Tere! Paluksin hinnapakkumist S korterelamu uste lukustusele koos sarjastuse (k…"
type textarea "x"
type textarea "Tere! Paluksin hinnapakkumist Sa korterelamu uste lukustusele koos sarjastuse (…"
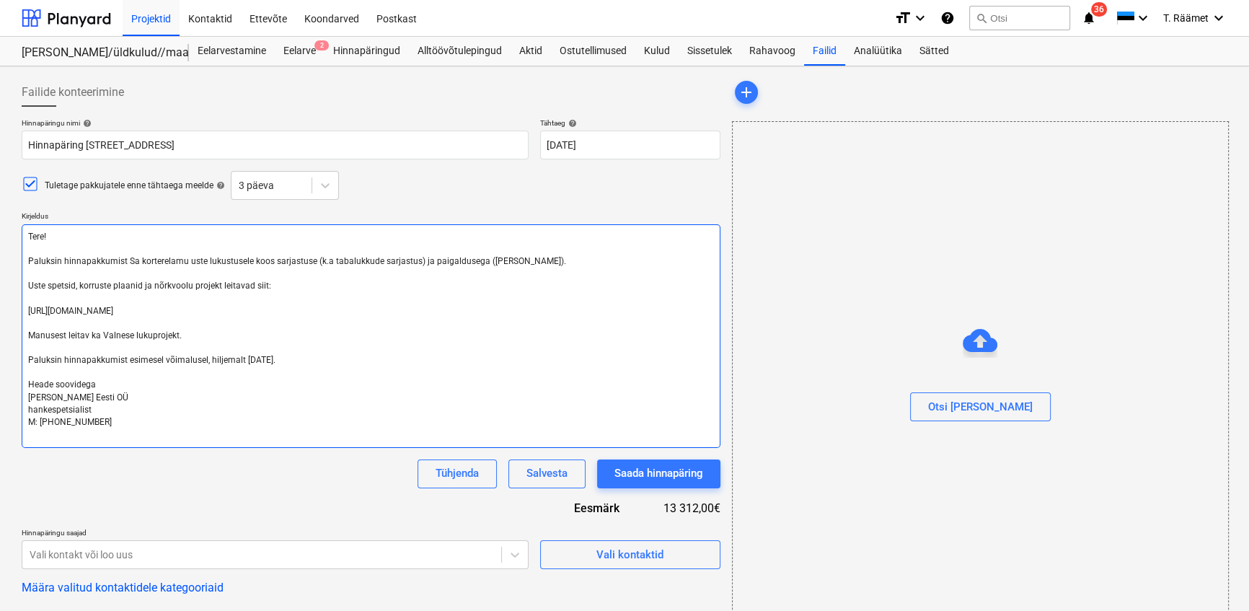
type textarea "x"
type textarea "Tere! Paluksin hinnapakkumist Sak korterelamu uste lukustusele koos sarjastuse …"
type textarea "x"
type textarea "Tere! Paluksin hinnapakkumist Saku korterelamu uste lukustusele koos sarjastuse…"
type textarea "x"
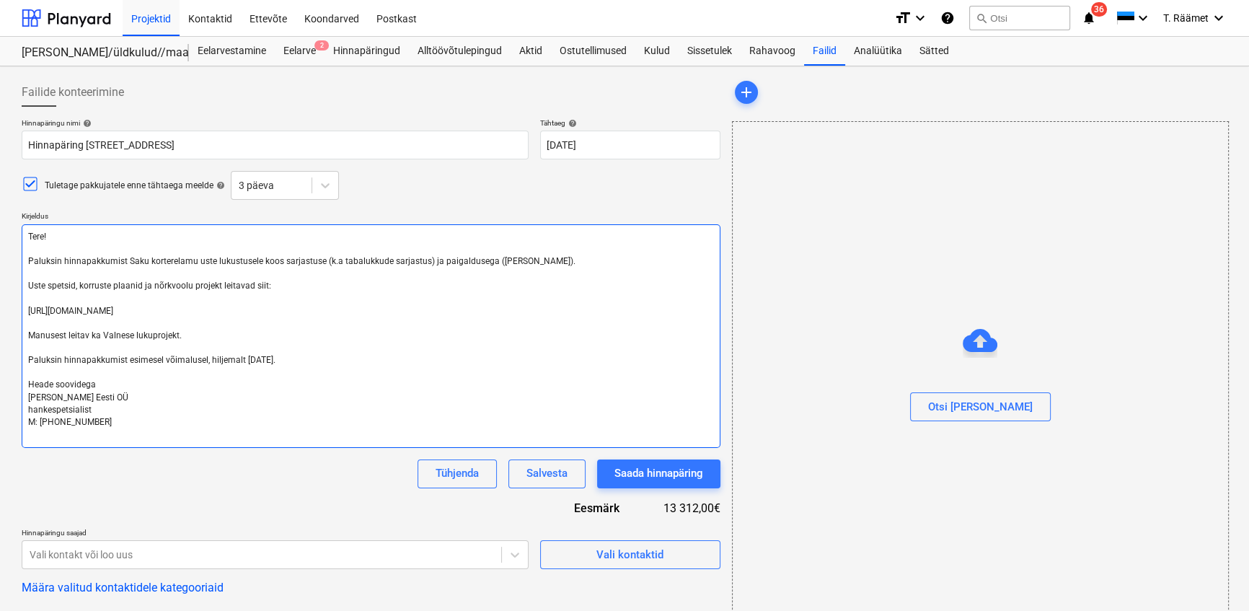
type textarea "Tere! Paluksin hinnapakkumist Sakus korterelamu uste lukustusele koos sarjastus…"
type textarea "x"
type textarea "Tere! Paluksin hinnapakkumist Sakus, korterelamu uste lukustusele koos sarjastu…"
type textarea "x"
type textarea "Tere! Paluksin hinnapakkumist Sakus, S korterelamu uste lukustusele koos sarjas…"
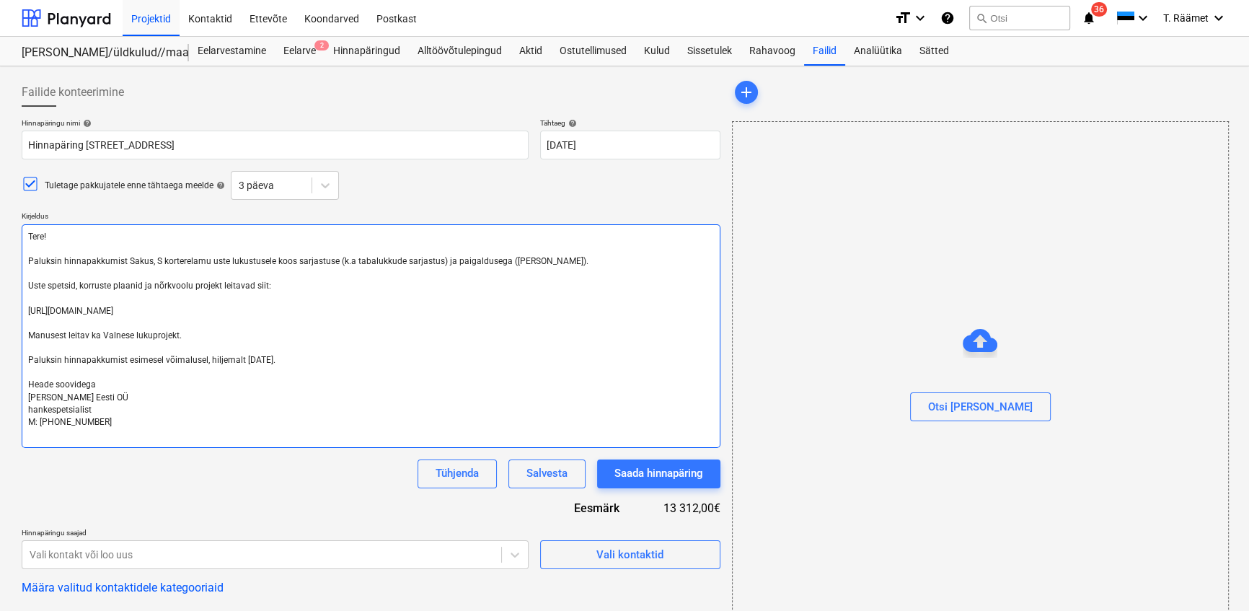
type textarea "x"
type textarea "Tere! Paluksin hinnapakkumist Sakus, So korterelamu uste lukustusele koos sarja…"
type textarea "x"
type textarea "Tere! Paluksin hinnapakkumist Sakus, Soo korterelamu uste lukustusele koos sarj…"
type textarea "x"
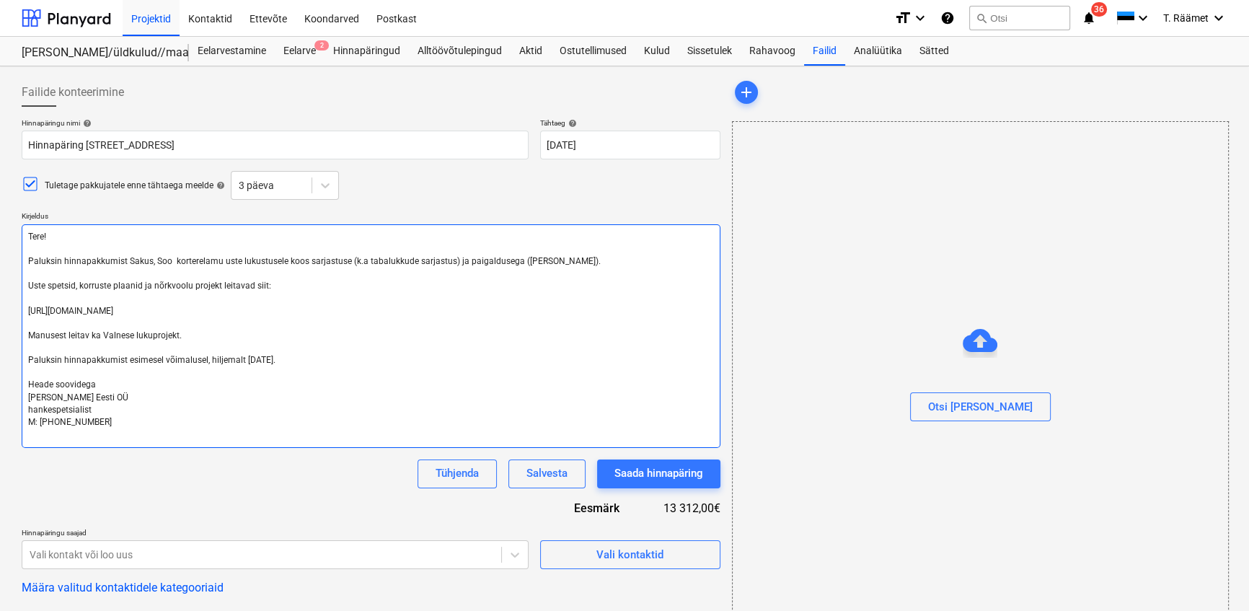
type textarea "Tere! Paluksin hinnapakkumist [PERSON_NAME], Soo t korterelamu uste lukustusele…"
type textarea "x"
type textarea "Tere! Paluksin hinnapakkumist Sakus, [PERSON_NAME] te korterelamu uste lukustus…"
type textarea "x"
type textarea "Tere! Paluksin hinnapakkumist Sakus, Soo tee korterelamu uste lukustusele koos …"
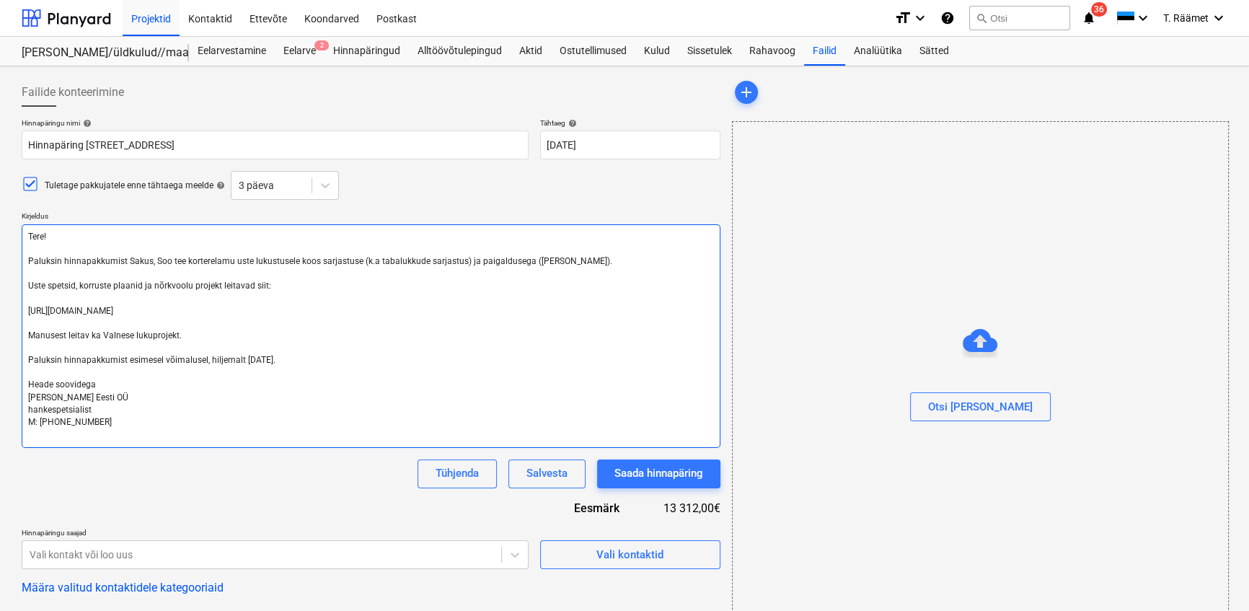
type textarea "x"
type textarea "Tere! Paluksin hinnapakkumist Sakus, Soo tee 5 korterelamu uste lukustusele koo…"
drag, startPoint x: 28, startPoint y: 312, endPoint x: 350, endPoint y: 312, distance: 321.7
click at [350, 312] on textarea "Tere! Paluksin hinnapakkumist Sakus, Soo tee 5 korterelamu uste lukustusele koo…" at bounding box center [371, 336] width 699 height 224
type textarea "x"
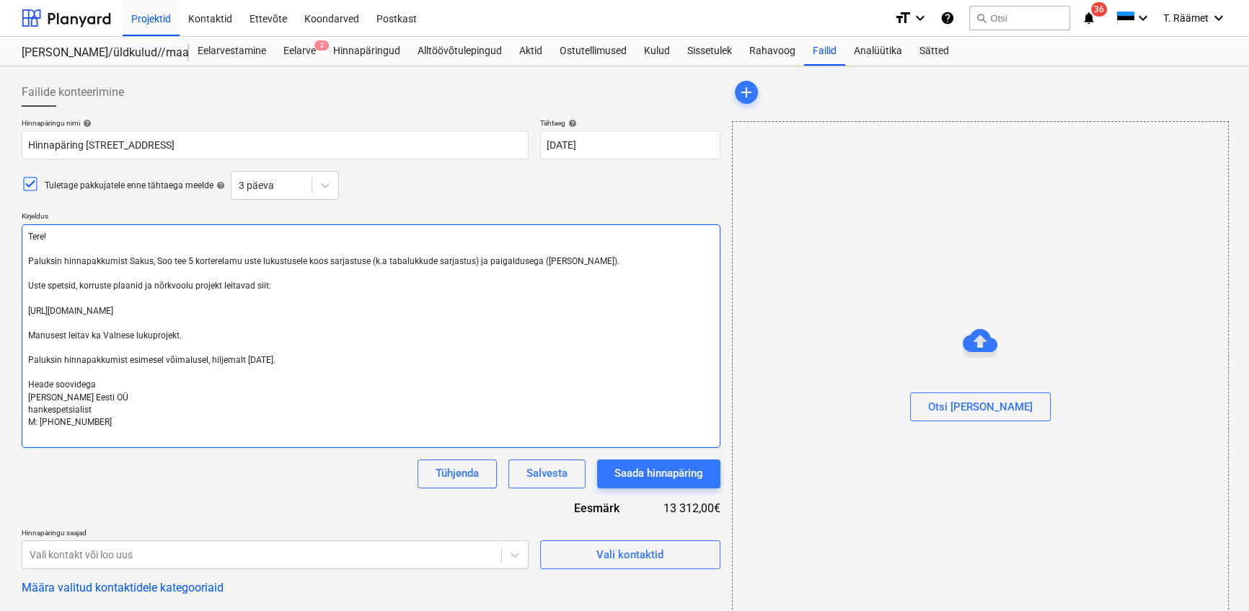
type textarea "Tere! Paluksin hinnapakkumist Sakus, Soo tee 5 korterelamu uste lukustusele koo…"
drag, startPoint x: 105, startPoint y: 335, endPoint x: 190, endPoint y: 333, distance: 85.1
click at [190, 333] on textarea "Tere! Paluksin hinnapakkumist Sakus, Soo tee 5 korterelamu uste lukustusele koo…" at bounding box center [371, 336] width 699 height 224
type textarea "x"
type textarea "Tere! Paluksin hinnapakkumist Sakus, Soo tee 5 korterelamu uste lukustusele koo…"
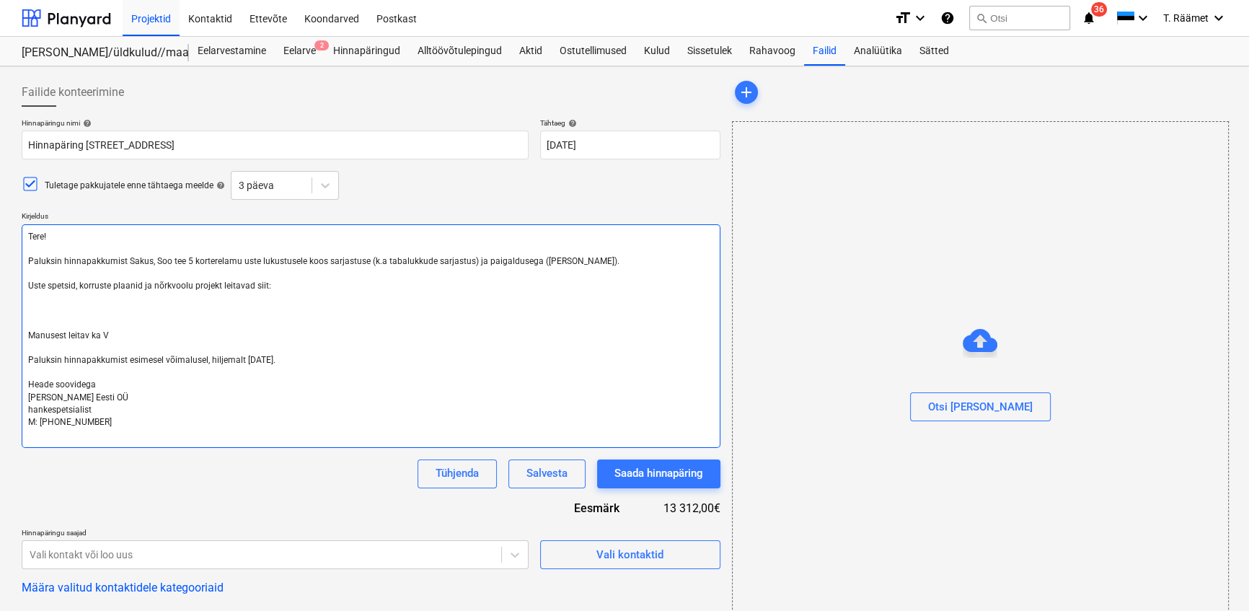
type textarea "x"
type textarea "Tere! Paluksin hinnapakkumist Sakus, Soo tee 5 korterelamu uste lukustusele koo…"
type textarea "x"
type textarea "Tere! Paluksin hinnapakkumist Sakus, Soo tee 5 korterelamu uste lukustusele koo…"
type textarea "x"
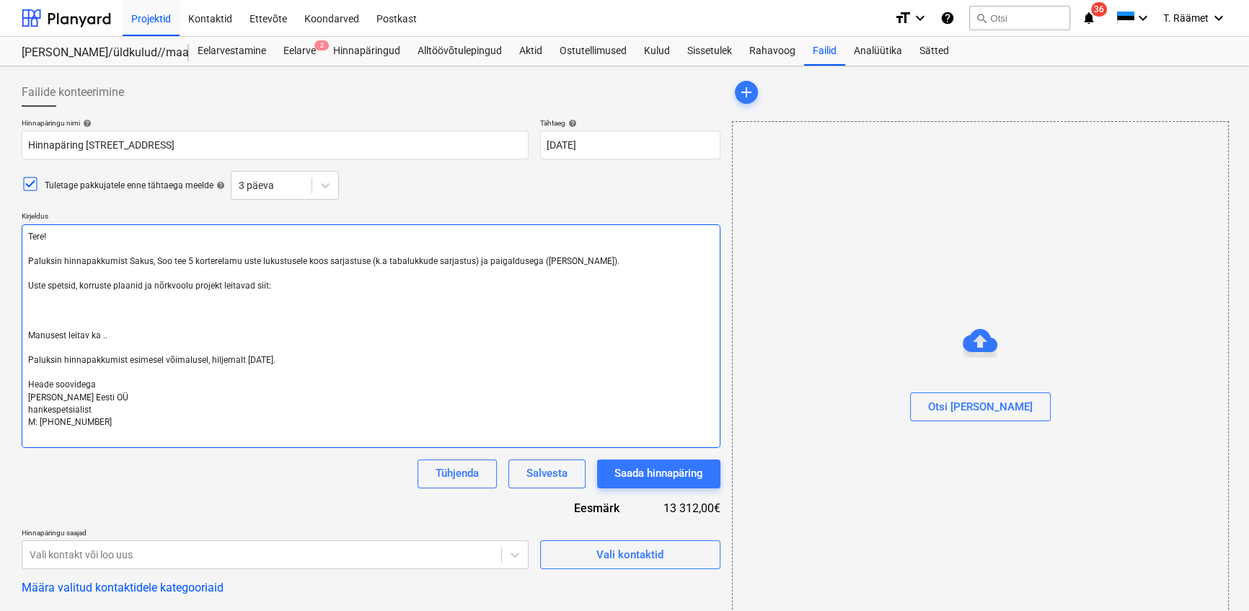
type textarea "Tere! Paluksin hinnapakkumist Sakus, Soo tee 5 korterelamu uste lukustusele koo…"
type textarea "x"
type textarea "Tere! Paluksin hinnapakkumist Sakus, Soo tee 5 korterelamu uste lukustusele koo…"
type textarea "x"
type textarea "Tere! Paluksin hinnapakkumist Sakus, Soo tee 5 korterelamu uste lukustusele koo…"
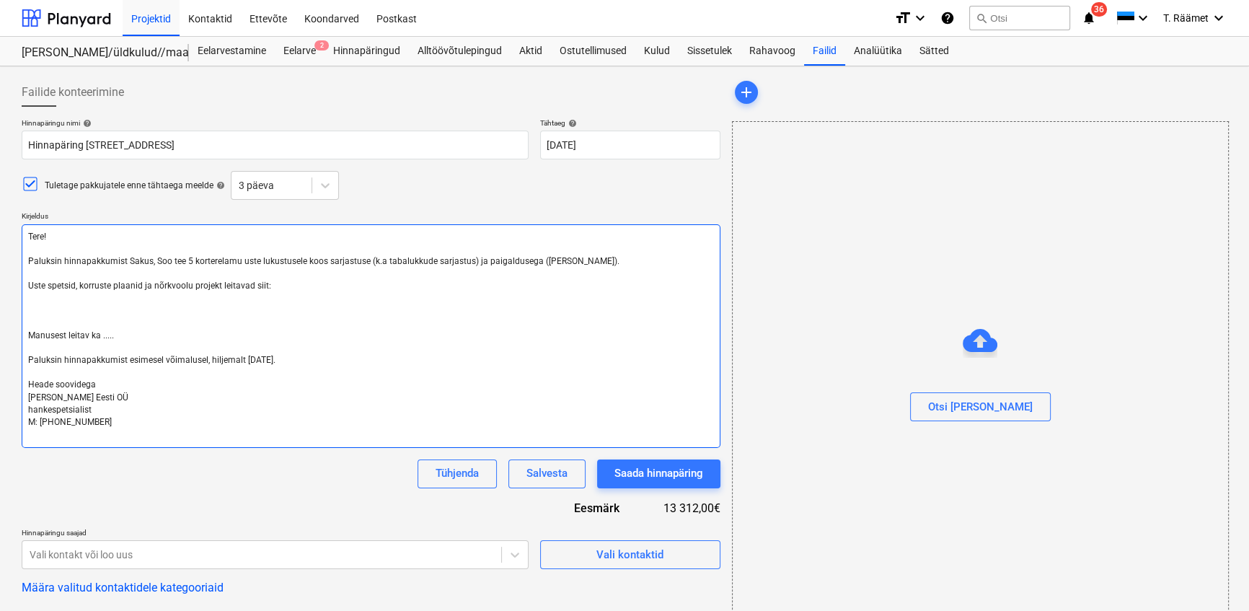
type textarea "x"
drag, startPoint x: 246, startPoint y: 358, endPoint x: 287, endPoint y: 359, distance: 41.1
click at [287, 359] on textarea "Tere! Paluksin hinnapakkumist Sakus, Soo tee 5 korterelamu uste lukustusele koo…" at bounding box center [371, 336] width 699 height 224
type textarea "Tere! Paluksin hinnapakkumist Sakus, Soo tee 5 korterelamu uste lukustusele koo…"
type textarea "x"
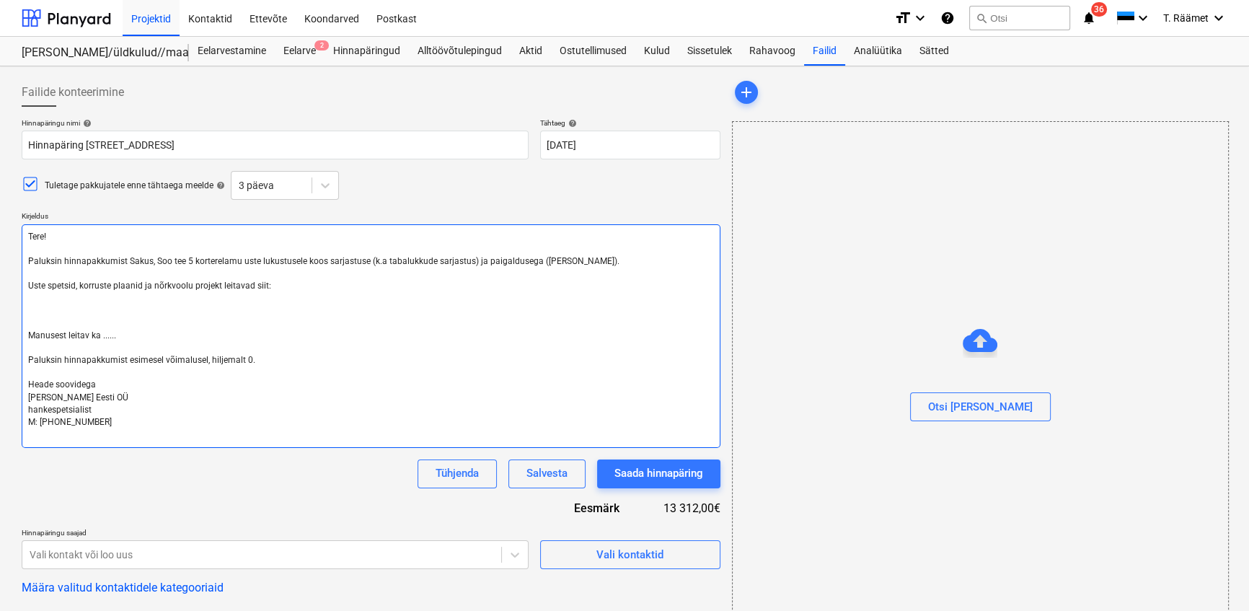
type textarea "Tere! Paluksin hinnapakkumist Sakus, Soo tee 5 korterelamu uste lukustusele koo…"
type textarea "x"
type textarea "Tere! Paluksin hinnapakkumist Sakus, Soo tee 5 korterelamu uste lukustusele koo…"
type textarea "x"
type textarea "Tere! Paluksin hinnapakkumist Sakus, Soo tee 5 korterelamu uste lukustusele koo…"
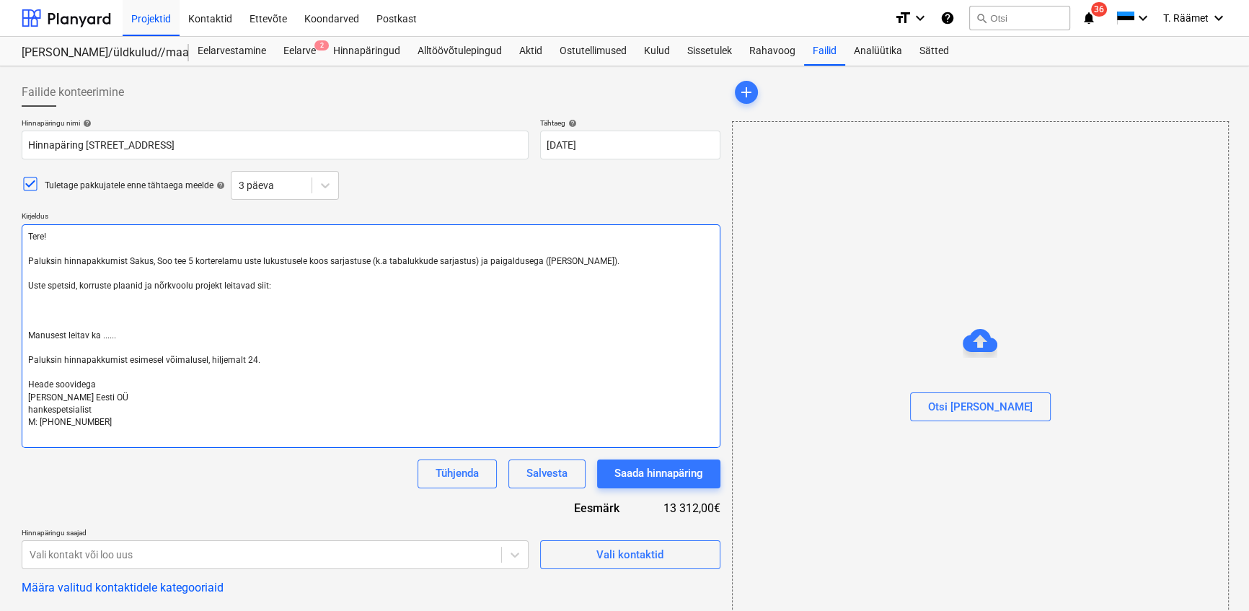
type textarea "x"
type textarea "Tere! Paluksin hinnapakkumist Sakus, Soo tee 5 korterelamu uste lukustusele koo…"
type textarea "x"
type textarea "Tere! Paluksin hinnapakkumist Sakus, Soo tee 5 korterelamu uste lukustusele koo…"
type textarea "x"
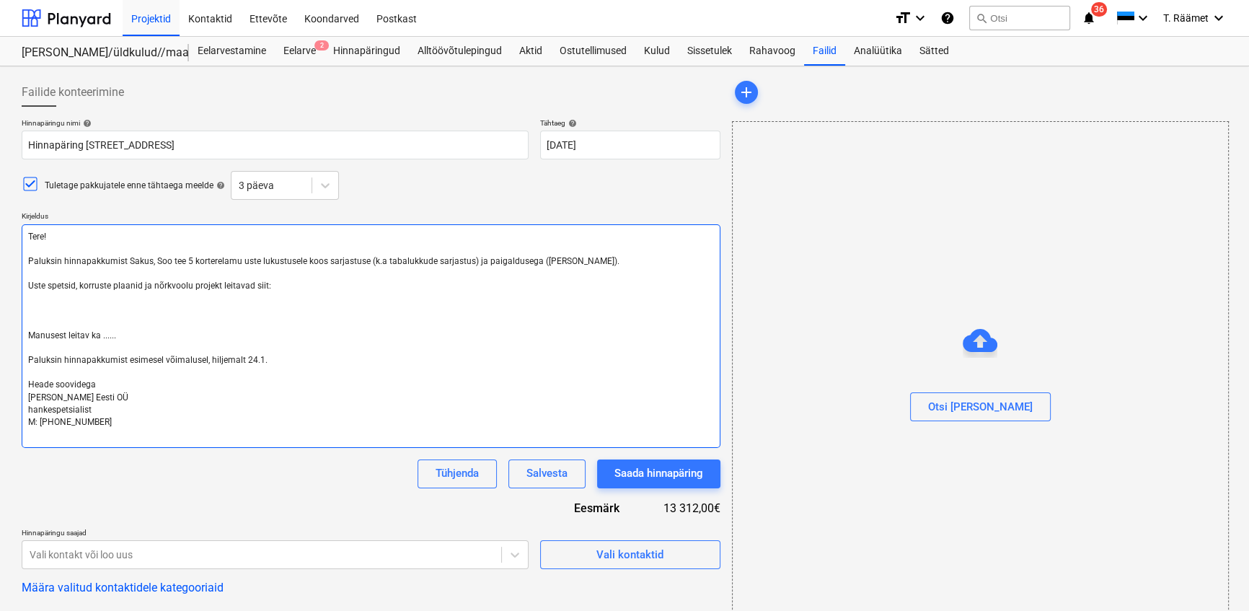
type textarea "Tere! Paluksin hinnapakkumist Sakus, Soo tee 5 korterelamu uste lukustusele koo…"
type textarea "x"
type textarea "Tere! Paluksin hinnapakkumist Sakus, Soo tee 5 korterelamu uste lukustusele koo…"
type textarea "x"
type textarea "Tere! Paluksin hinnapakkumist Sakus, Soo tee 5 korterelamu uste lukustusele koo…"
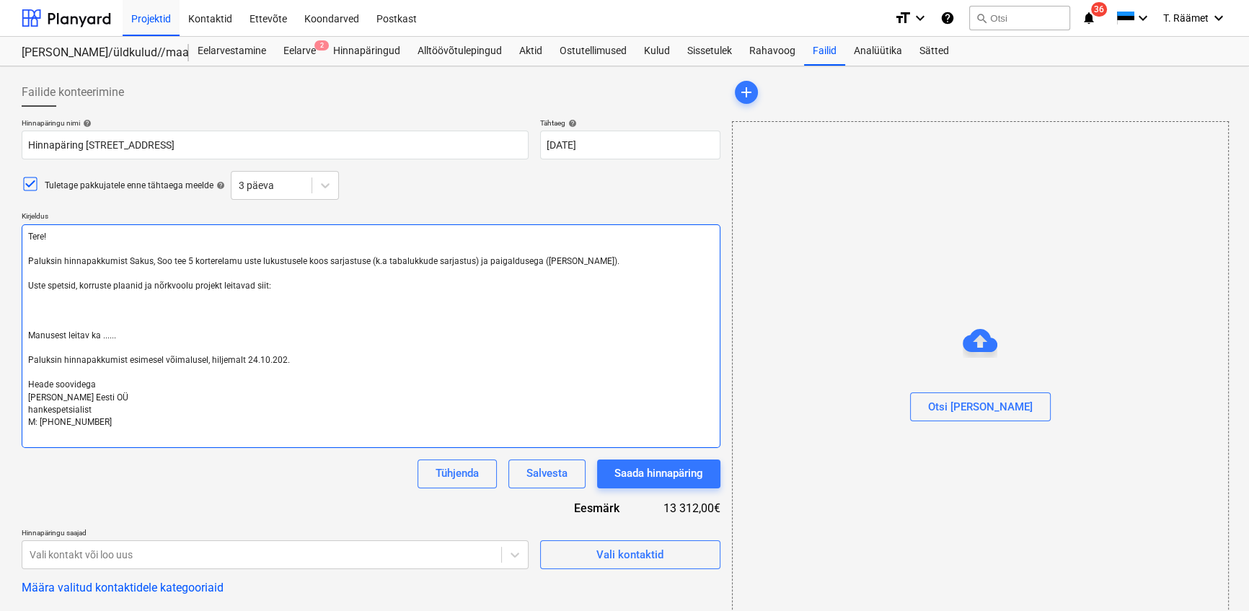
type textarea "x"
type textarea "Tere! Paluksin hinnapakkumist Sakus, Soo tee 5 korterelamu uste lukustusele koo…"
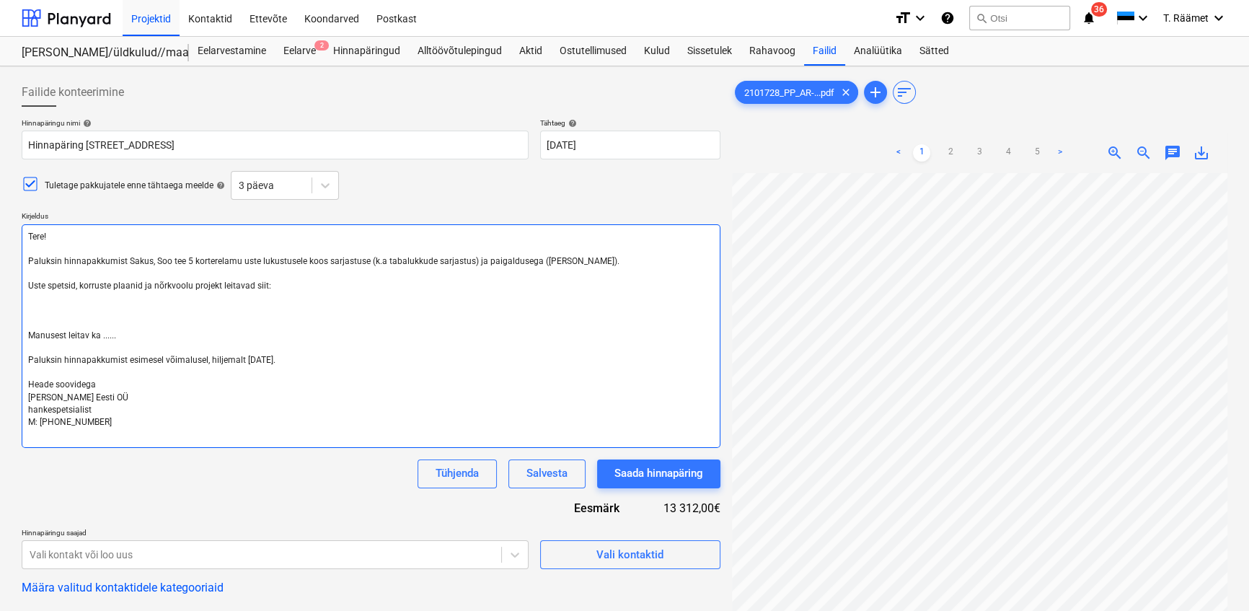
click at [40, 303] on textarea "Tere! Paluksin hinnapakkumist Sakus, Soo tee 5 korterelamu uste lukustusele koo…" at bounding box center [371, 336] width 699 height 224
click at [36, 303] on textarea "Tere! Paluksin hinnapakkumist Sakus, Soo tee 5 korterelamu uste lukustusele koo…" at bounding box center [371, 336] width 699 height 224
type textarea "x"
type textarea "Tere! Paluksin hinnapakkumist Sakus, Soo tee 5 korterelamu uste lukustusele koo…"
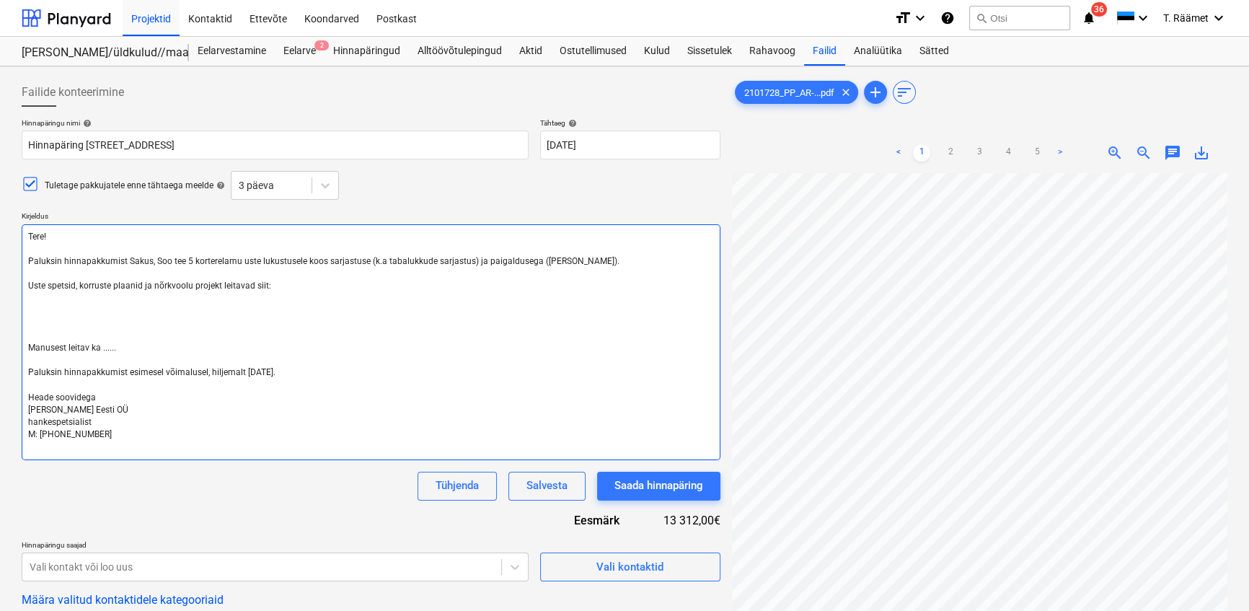
paste textarea "[URL][DOMAIN_NAME]"
type textarea "x"
type textarea "Tere! Paluksin hinnapakkumist Sakus, Soo tee 5 korterelamu uste lukustusele koo…"
drag, startPoint x: 273, startPoint y: 288, endPoint x: 27, endPoint y: 284, distance: 245.3
click at [27, 284] on textarea "Tere! Paluksin hinnapakkumist Sakus, Soo tee 5 korterelamu uste lukustusele koo…" at bounding box center [371, 342] width 699 height 236
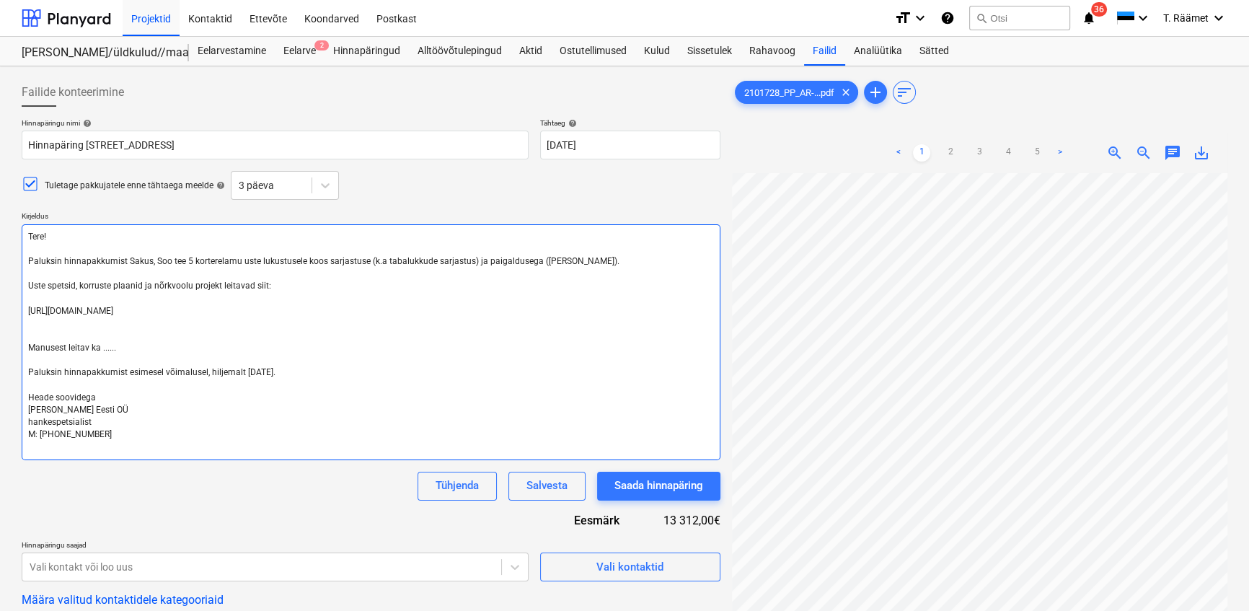
type textarea "x"
type textarea "Tere! Paluksin hinnapakkumist Sakus, Soo tee 5 korterelamu uste lukustusele koo…"
type textarea "x"
type textarea "Tere! Paluksin hinnapakkumist Sakus, Soo tee 5 korterelamu uste lukustusele koo…"
type textarea "x"
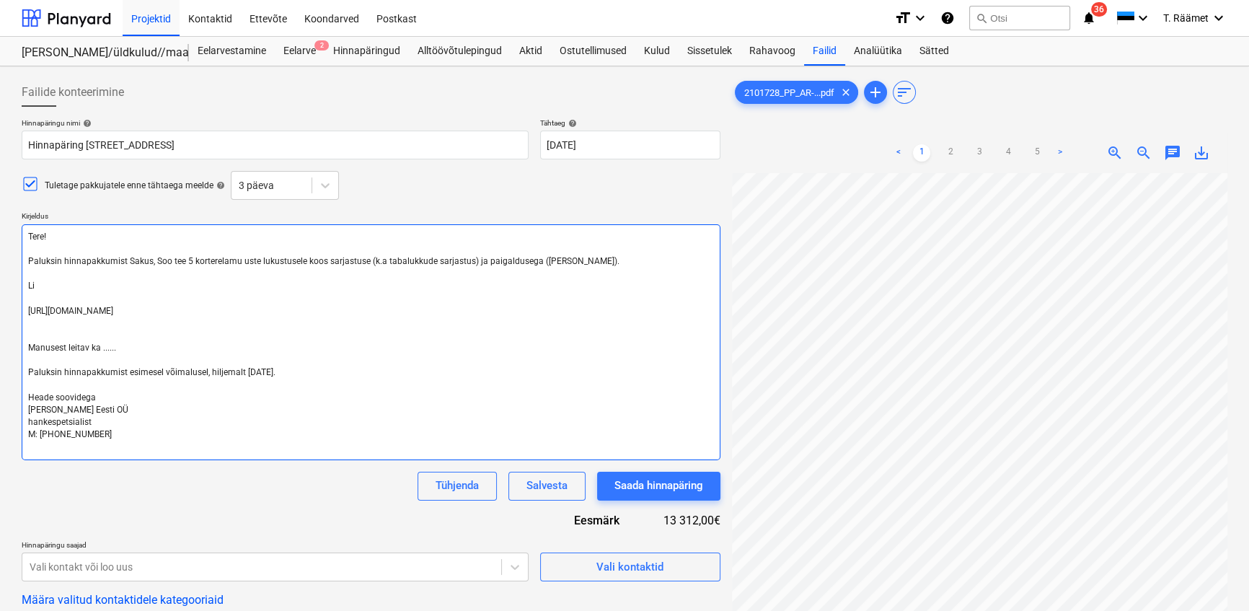
type textarea "Tere! Paluksin hinnapakkumist Sakus, Soo tee 5 korterelamu uste lukustusele koo…"
type textarea "x"
type textarea "Tere! Paluksin hinnapakkumist Sakus, Soo tee 5 korterelamu uste lukustusele koo…"
type textarea "x"
type textarea "Tere! Paluksin hinnapakkumist Sakus, Soo tee 5 korterelamu uste lukustusele koo…"
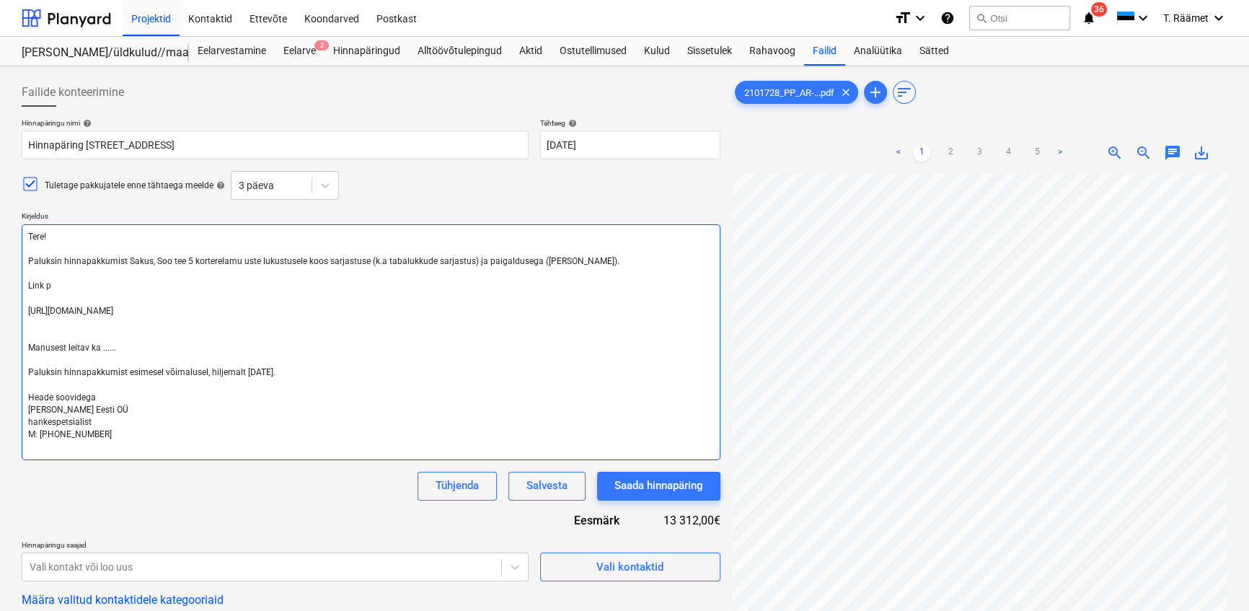
type textarea "x"
type textarea "Tere! Paluksin hinnapakkumist Sakus, Soo tee 5 korterelamu uste lukustusele koo…"
type textarea "x"
type textarea "Tere! Paluksin hinnapakkumist Sakus, Soo tee 5 korterelamu uste lukustusele koo…"
type textarea "x"
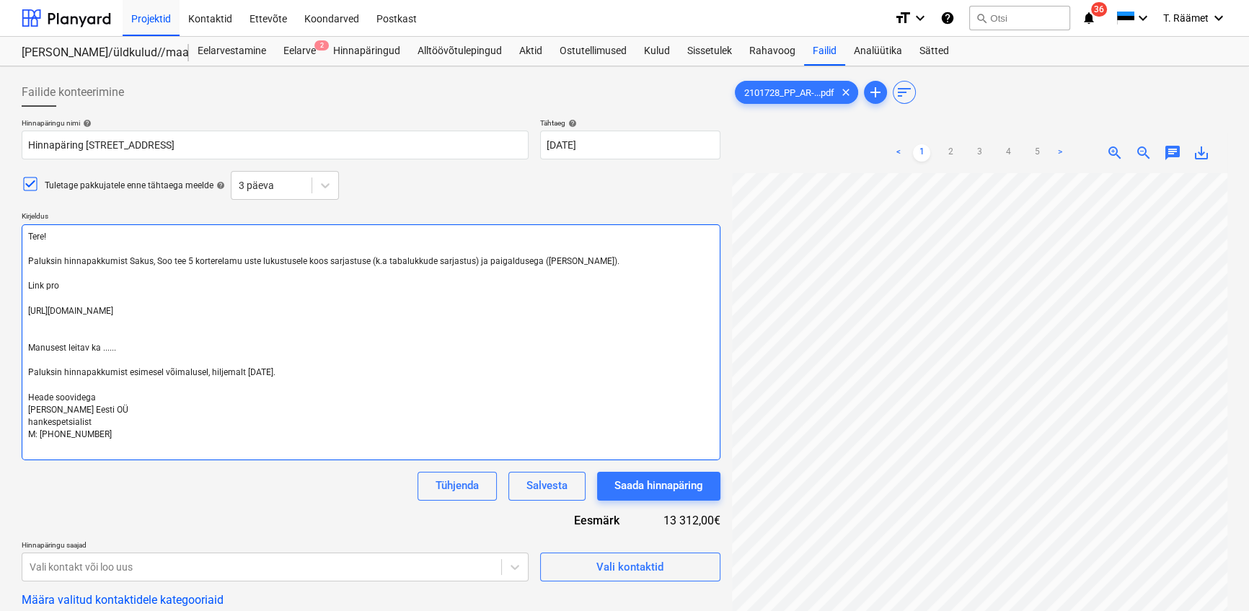
type textarea "Tere! Paluksin hinnapakkumist Sakus, Soo tee 5 korterelamu uste lukustusele koo…"
type textarea "x"
type textarea "Tere! Paluksin hinnapakkumist Sakus, Soo tee 5 korterelamu uste lukustusele koo…"
type textarea "x"
type textarea "Tere! Paluksin hinnapakkumist Sakus, Soo tee 5 korterelamu uste lukustusele koo…"
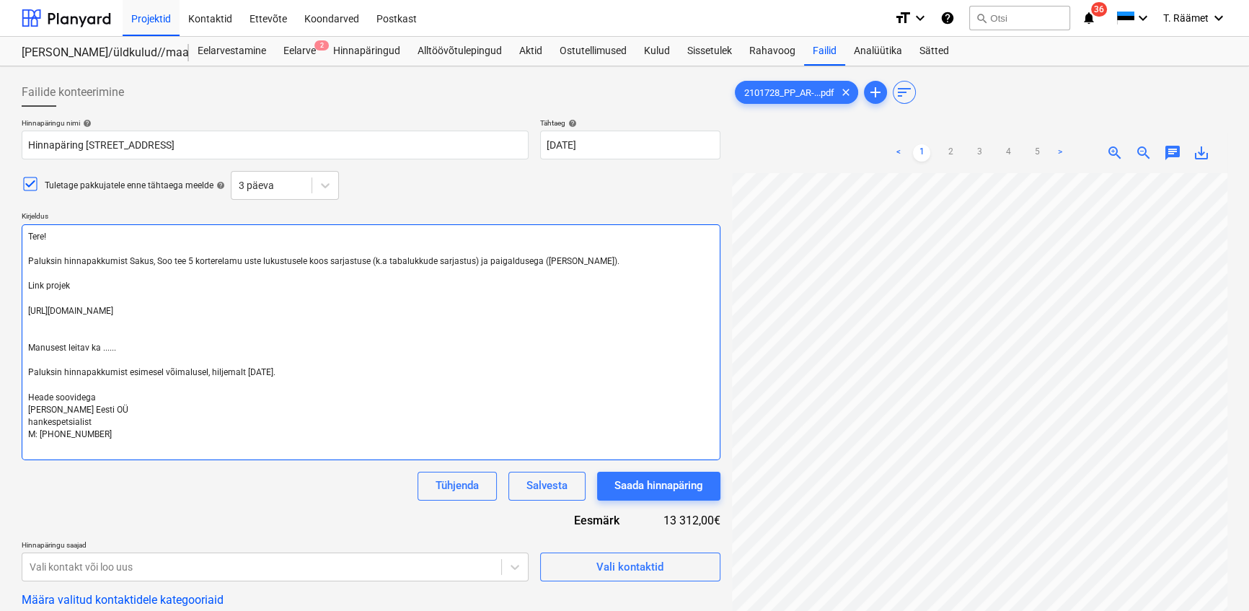
type textarea "x"
drag, startPoint x: 128, startPoint y: 348, endPoint x: 102, endPoint y: 351, distance: 26.8
click at [102, 351] on textarea "Tere! Paluksin hinnapakkumist Sakus, Soo tee 5 korterelamu uste lukustusele koo…" at bounding box center [371, 342] width 699 height 236
click at [71, 288] on textarea "Tere! Paluksin hinnapakkumist Sakus, Soo tee 5 korterelamu uste lukustusele koo…" at bounding box center [371, 342] width 699 height 236
click at [27, 312] on textarea "Tere! Paluksin hinnapakkumist Sakus, Soo tee 5 korterelamu uste lukustusele koo…" at bounding box center [371, 342] width 699 height 236
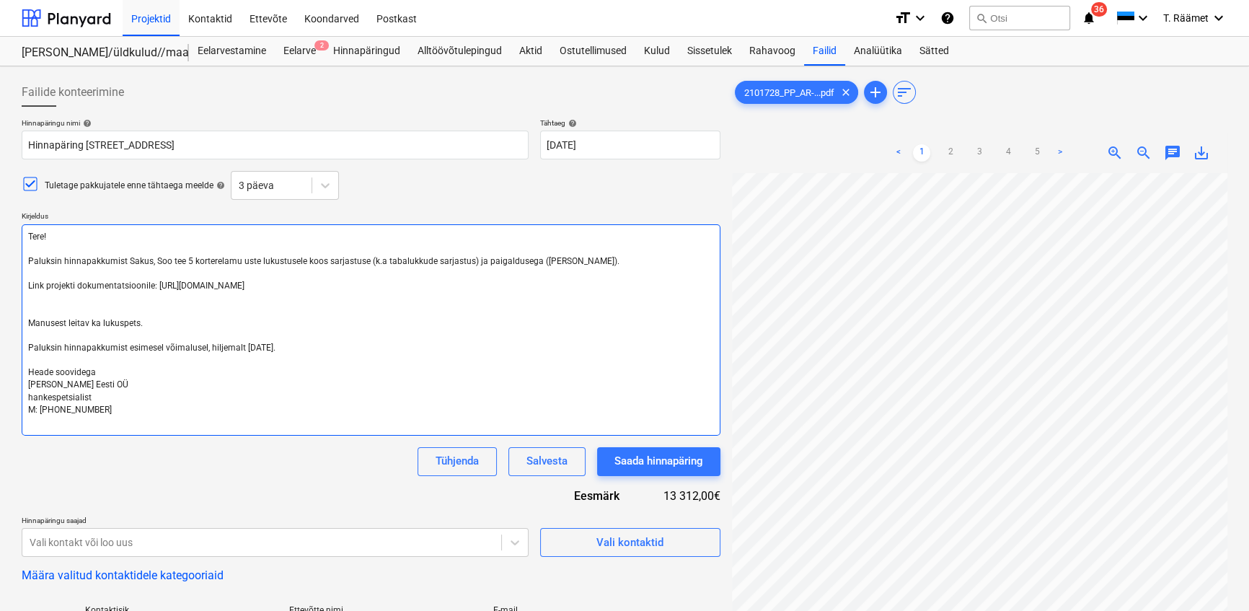
click at [52, 300] on textarea "Tere! Paluksin hinnapakkumist Sakus, Soo tee 5 korterelamu uste lukustusele koo…" at bounding box center [371, 329] width 699 height 211
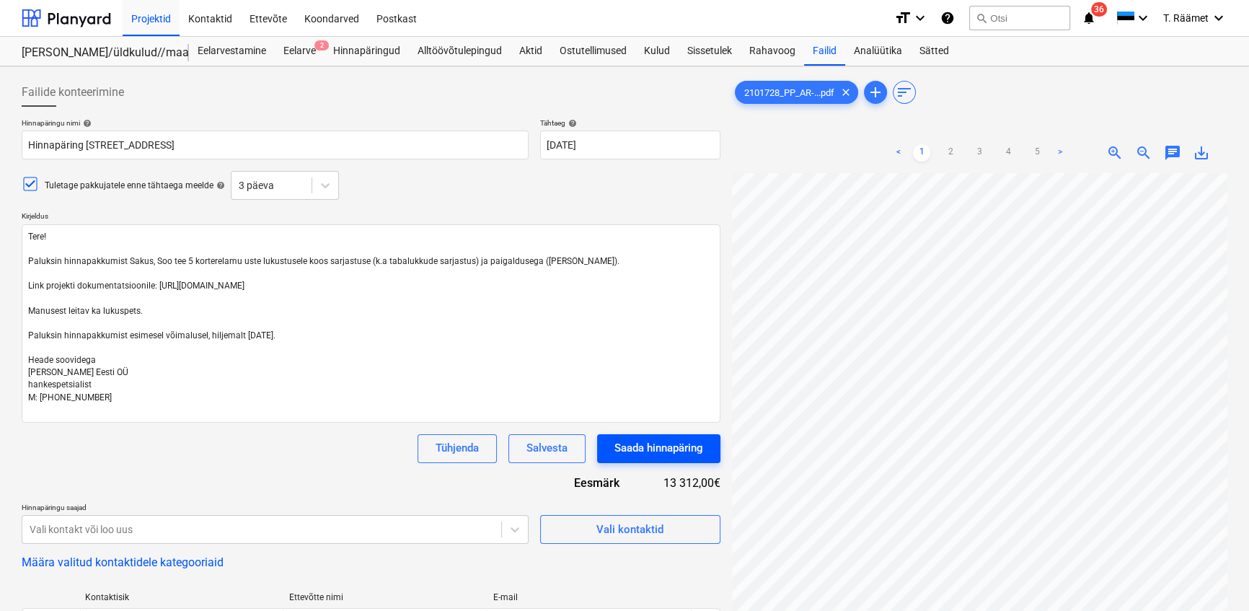
click at [628, 448] on div "Saada hinnapäring" at bounding box center [659, 448] width 89 height 19
